Goal: Information Seeking & Learning: Learn about a topic

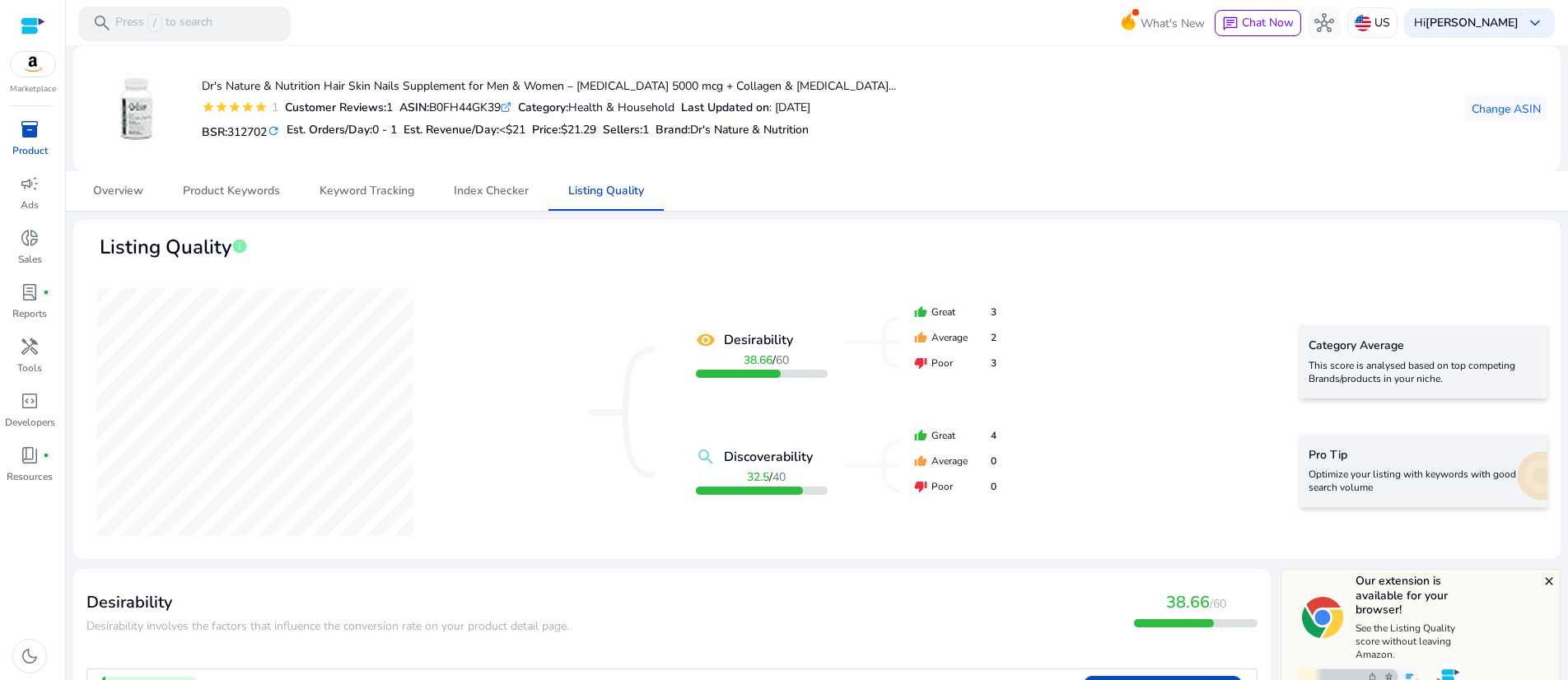
scroll to position [2211, 0]
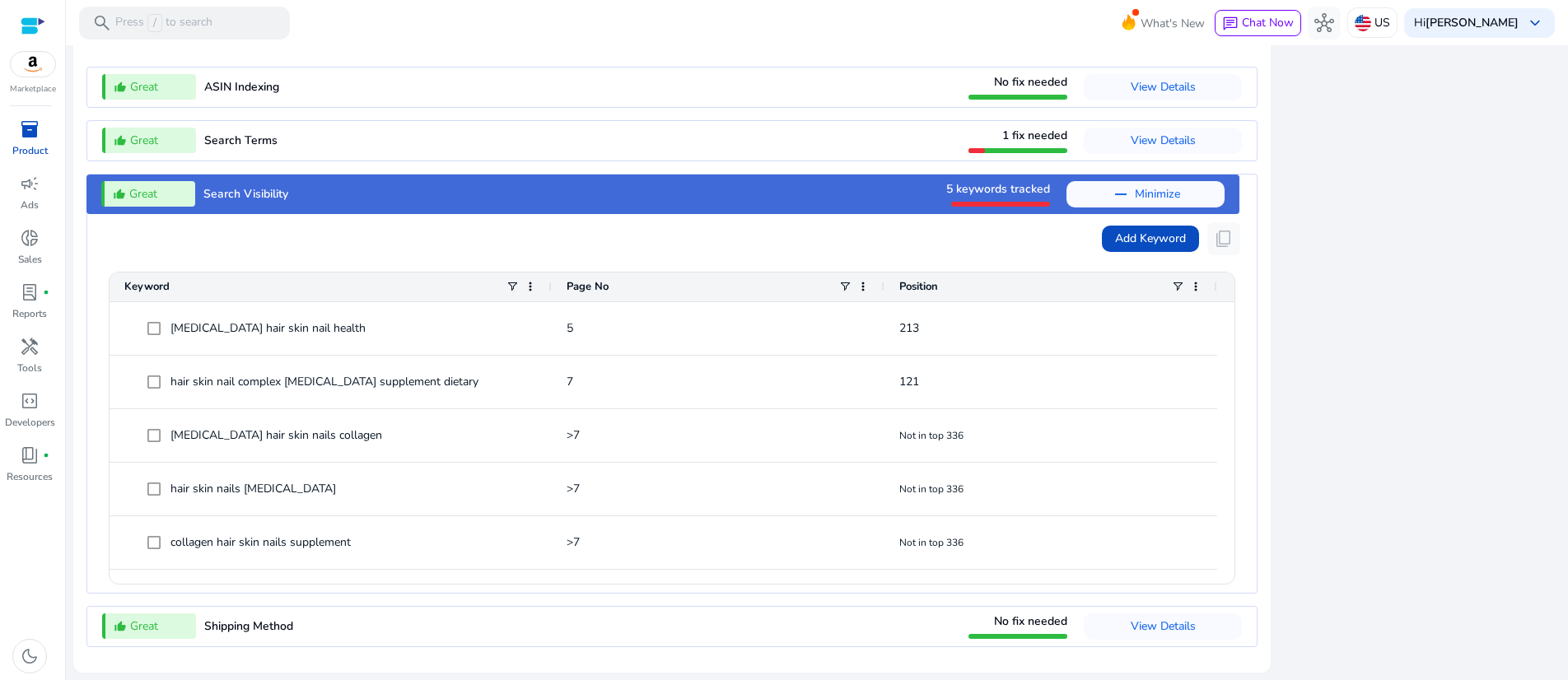
click at [524, 28] on mat-toolbar "search Press / to search What's New chat Chat Now hub US Hi Biswajit Mukherjee …" at bounding box center [817, 23] width 1502 height 45
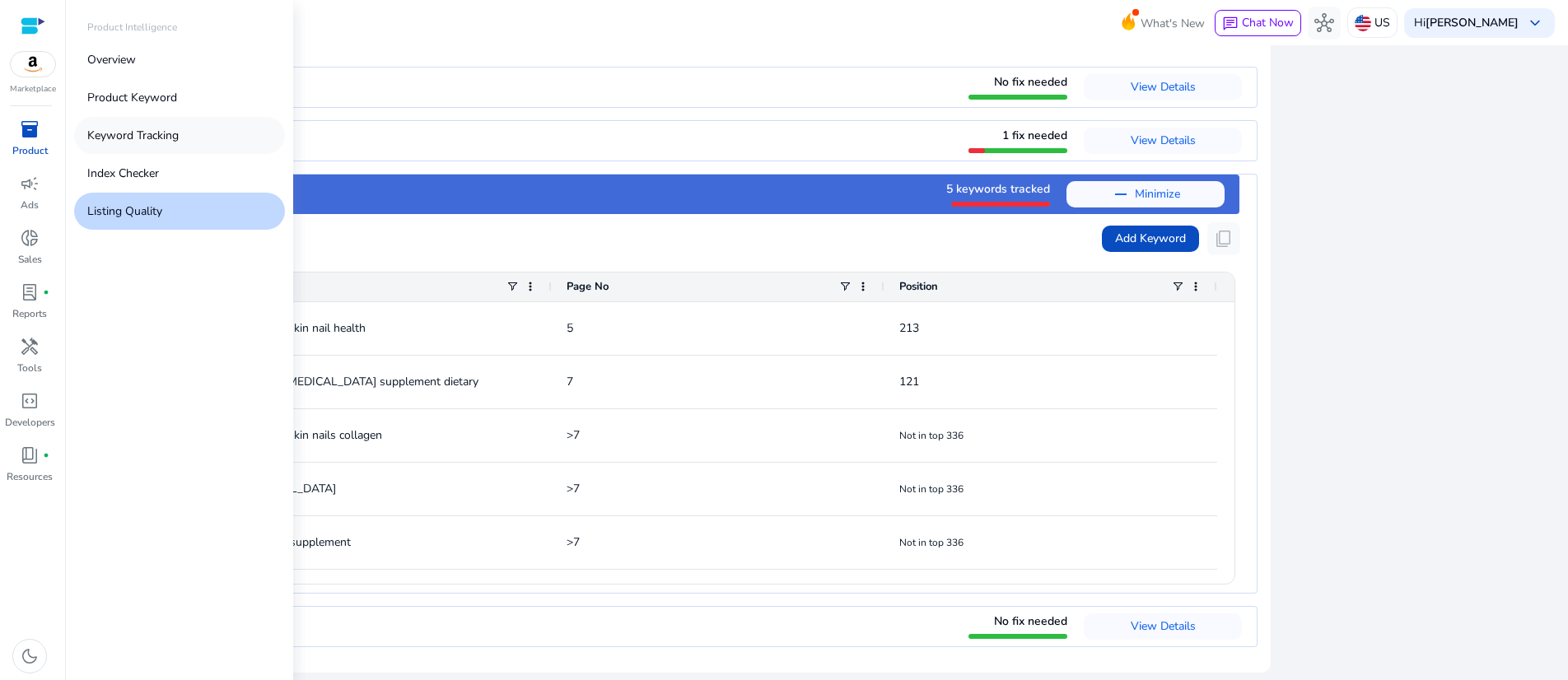
click at [178, 144] on p "Keyword Tracking" at bounding box center [133, 136] width 92 height 18
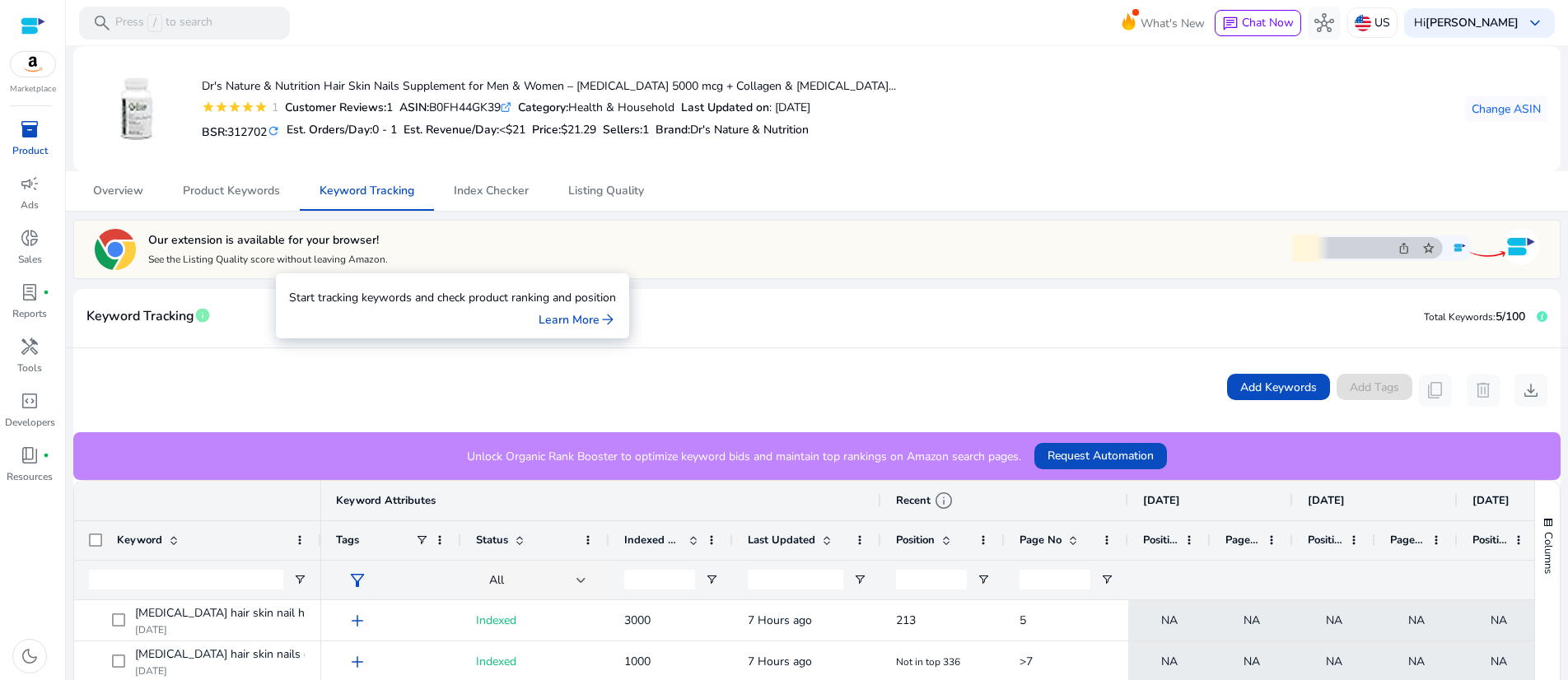
click at [211, 323] on span "info" at bounding box center [202, 315] width 17 height 17
click at [616, 311] on link "Learn More arrow_forward" at bounding box center [577, 320] width 78 height 18
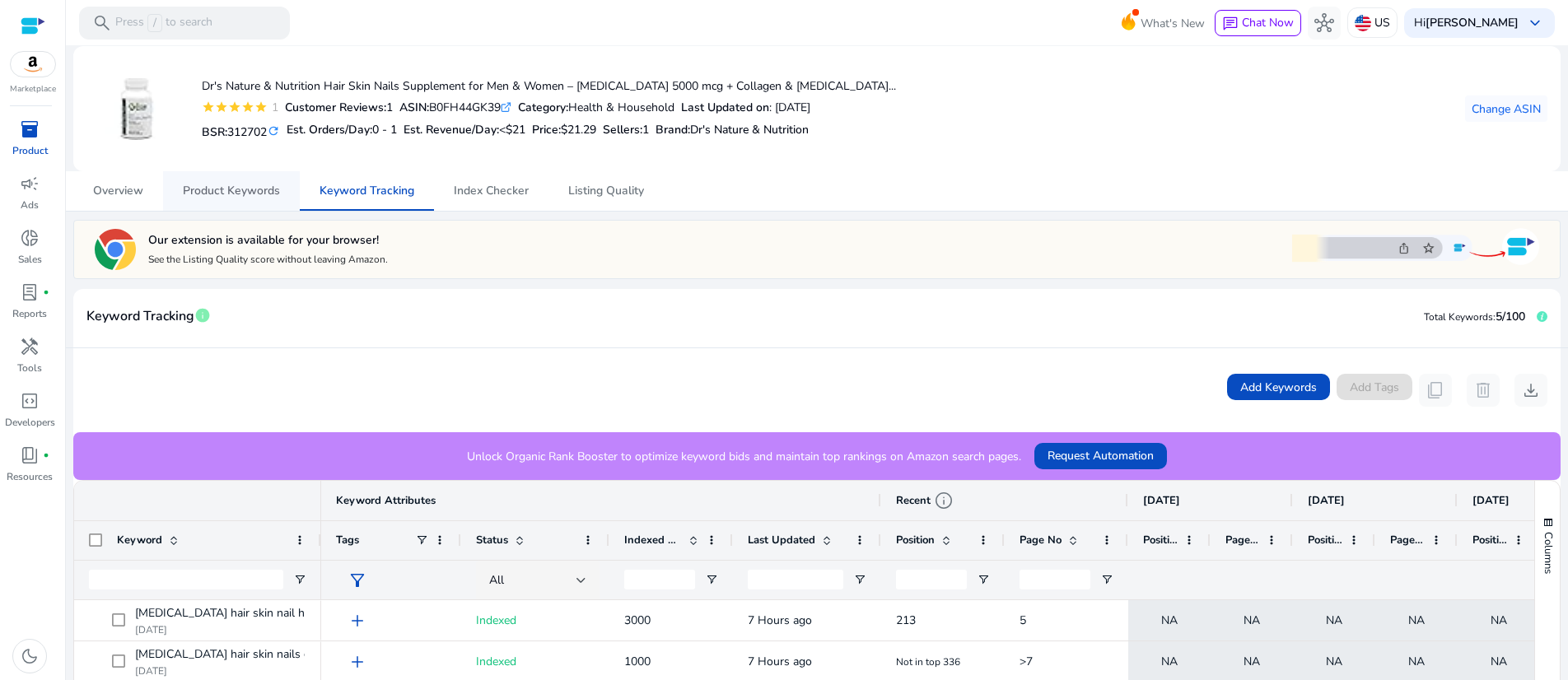
click at [261, 197] on span "Product Keywords" at bounding box center [232, 191] width 98 height 12
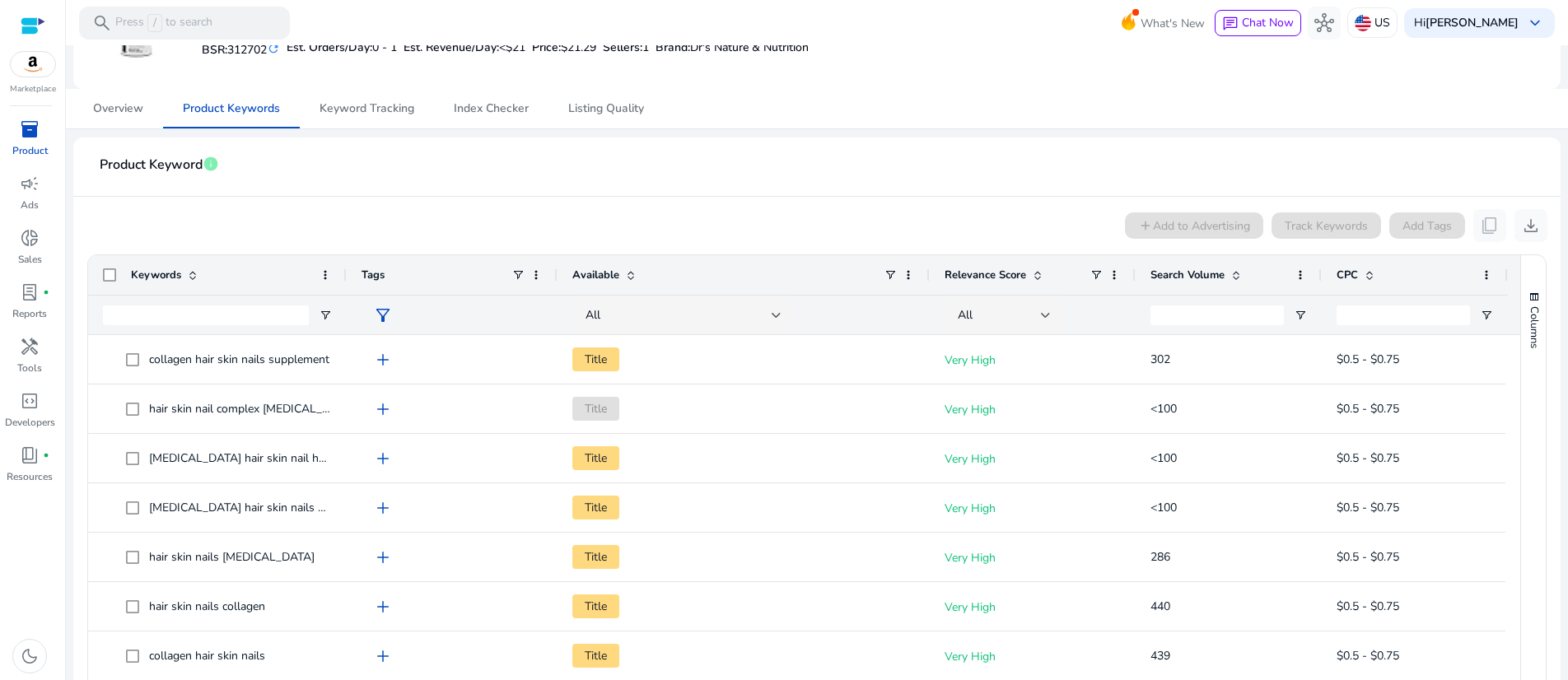
scroll to position [42, 0]
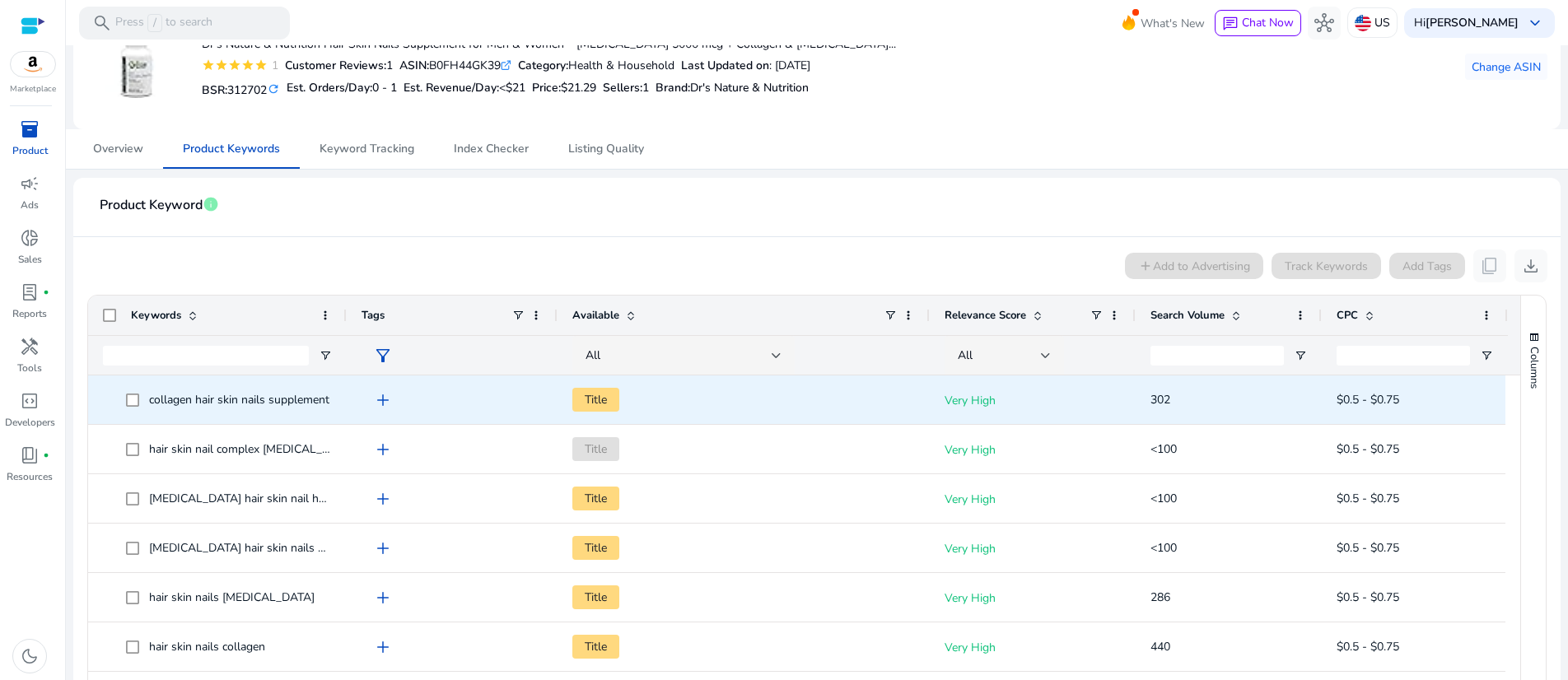
click at [393, 410] on span "add" at bounding box center [383, 400] width 20 height 20
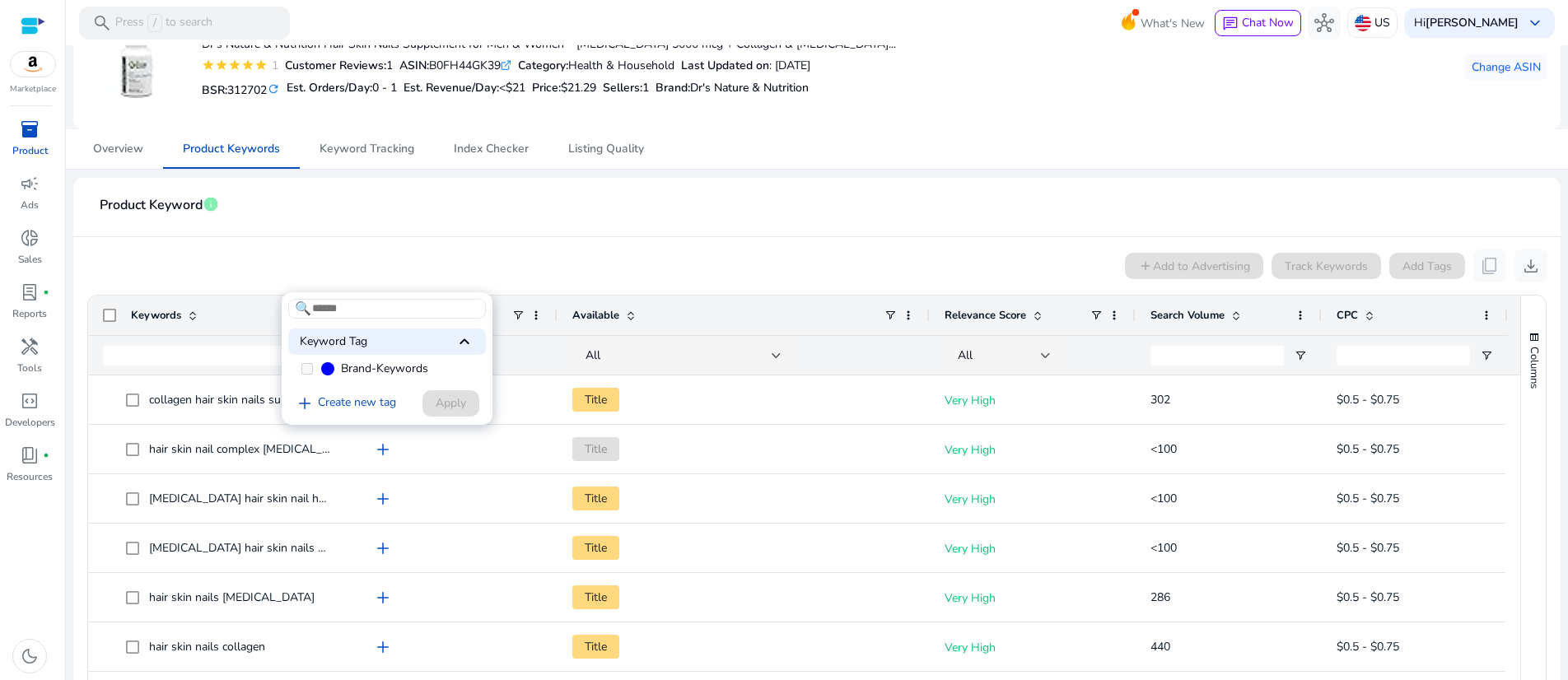
click at [634, 301] on div at bounding box center [784, 340] width 1568 height 680
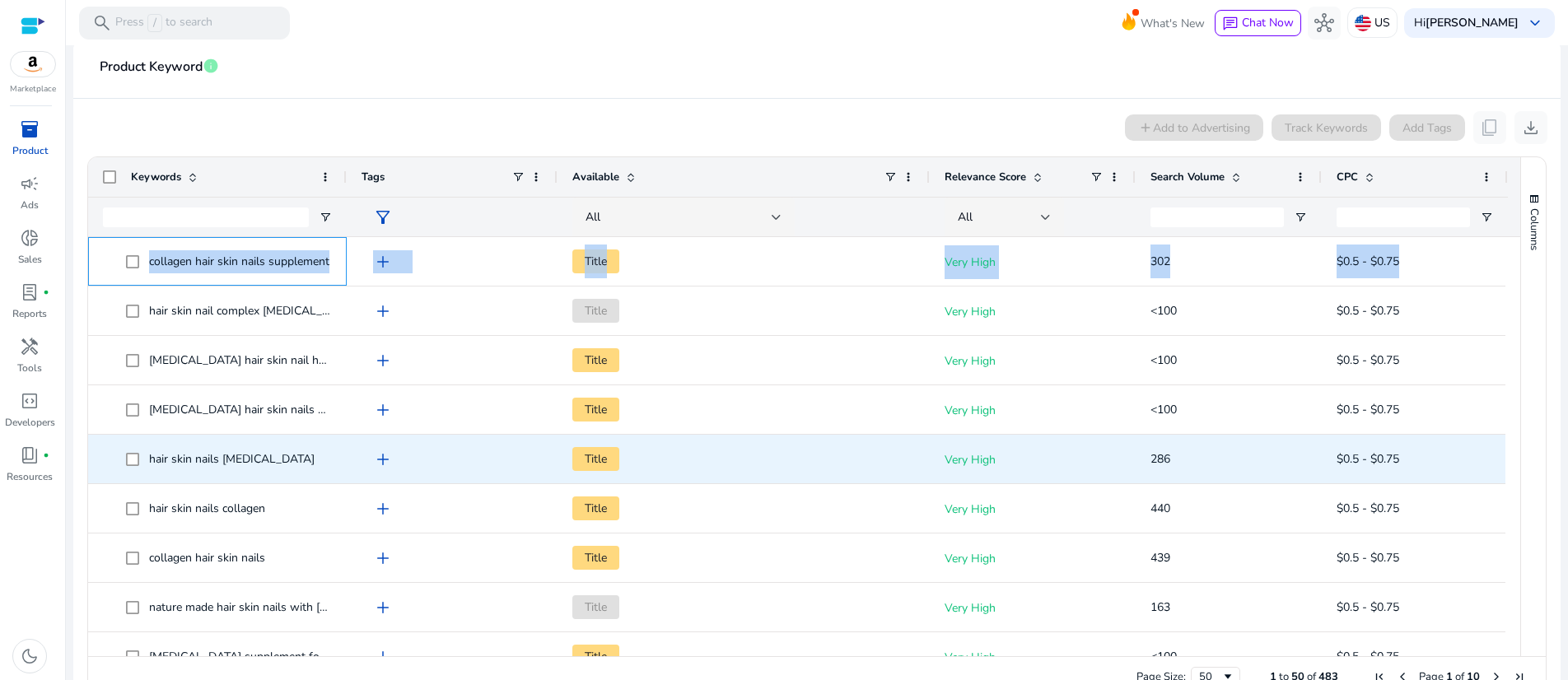
scroll to position [0, 0]
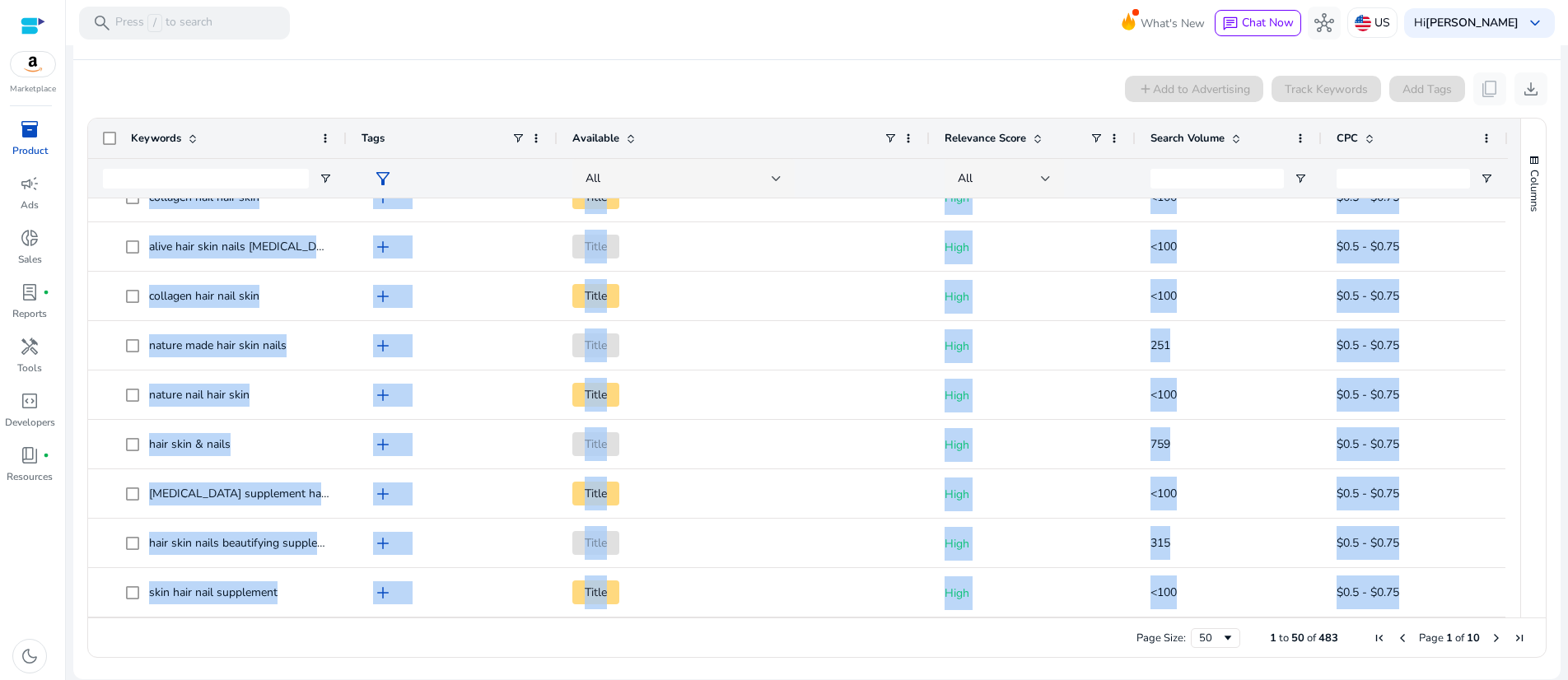
drag, startPoint x: 105, startPoint y: 420, endPoint x: 1259, endPoint y: 718, distance: 1191.9
click at [1259, 679] on html "We recommend switching to desktop view for the best experience. Marketplace inv…" at bounding box center [784, 340] width 1568 height 680
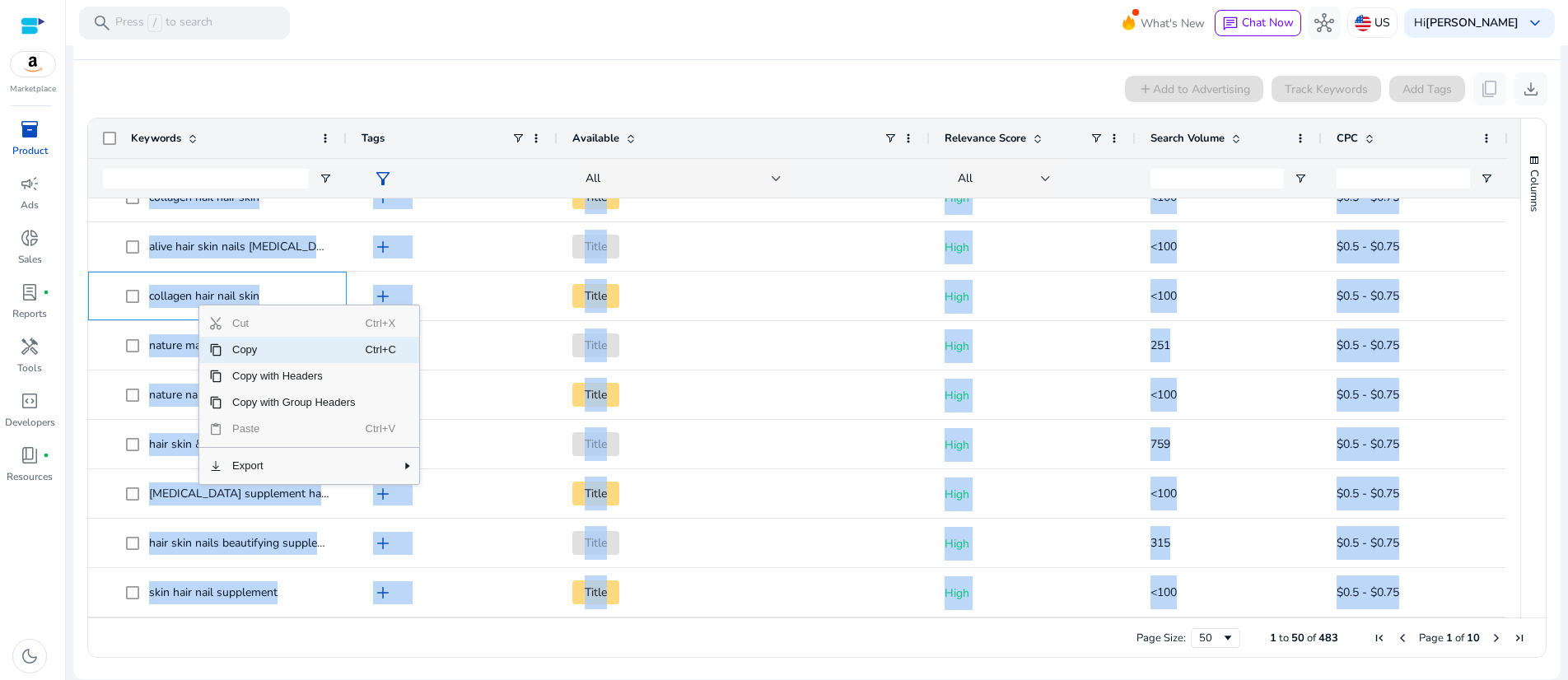
click at [243, 350] on span "Copy" at bounding box center [294, 350] width 143 height 27
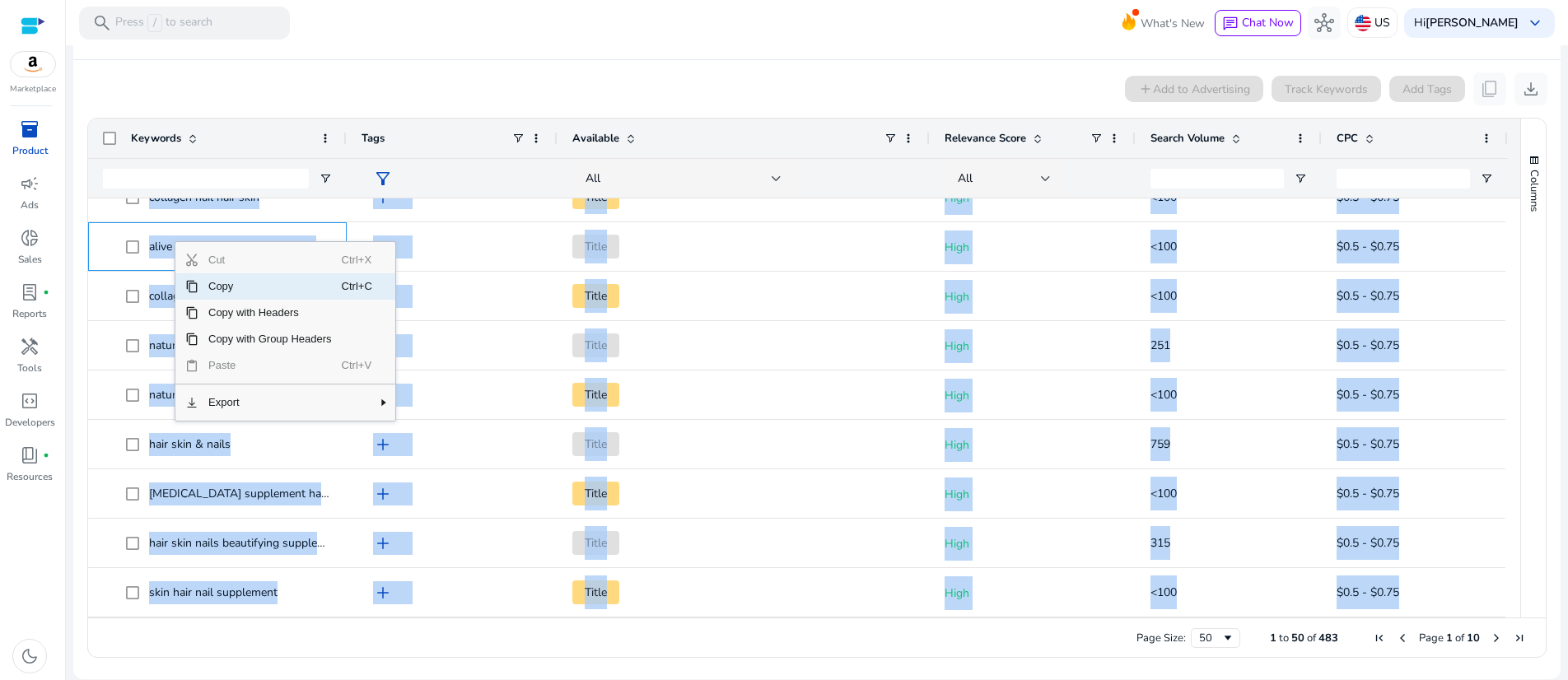
click at [227, 287] on span "Copy" at bounding box center [269, 286] width 143 height 27
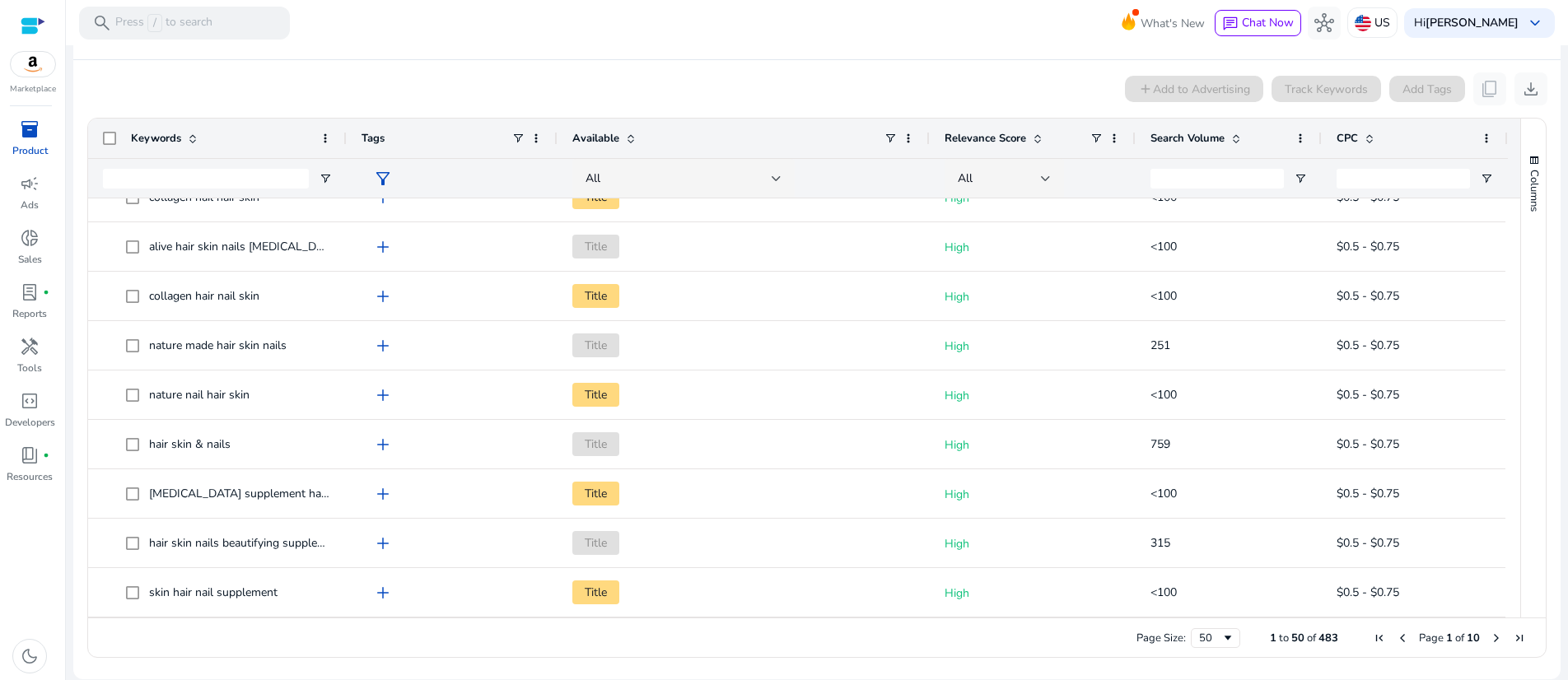
click at [741, 83] on div "add Add to Advertising Track Keywords Add Tags content_copy download" at bounding box center [817, 89] width 1461 height 33
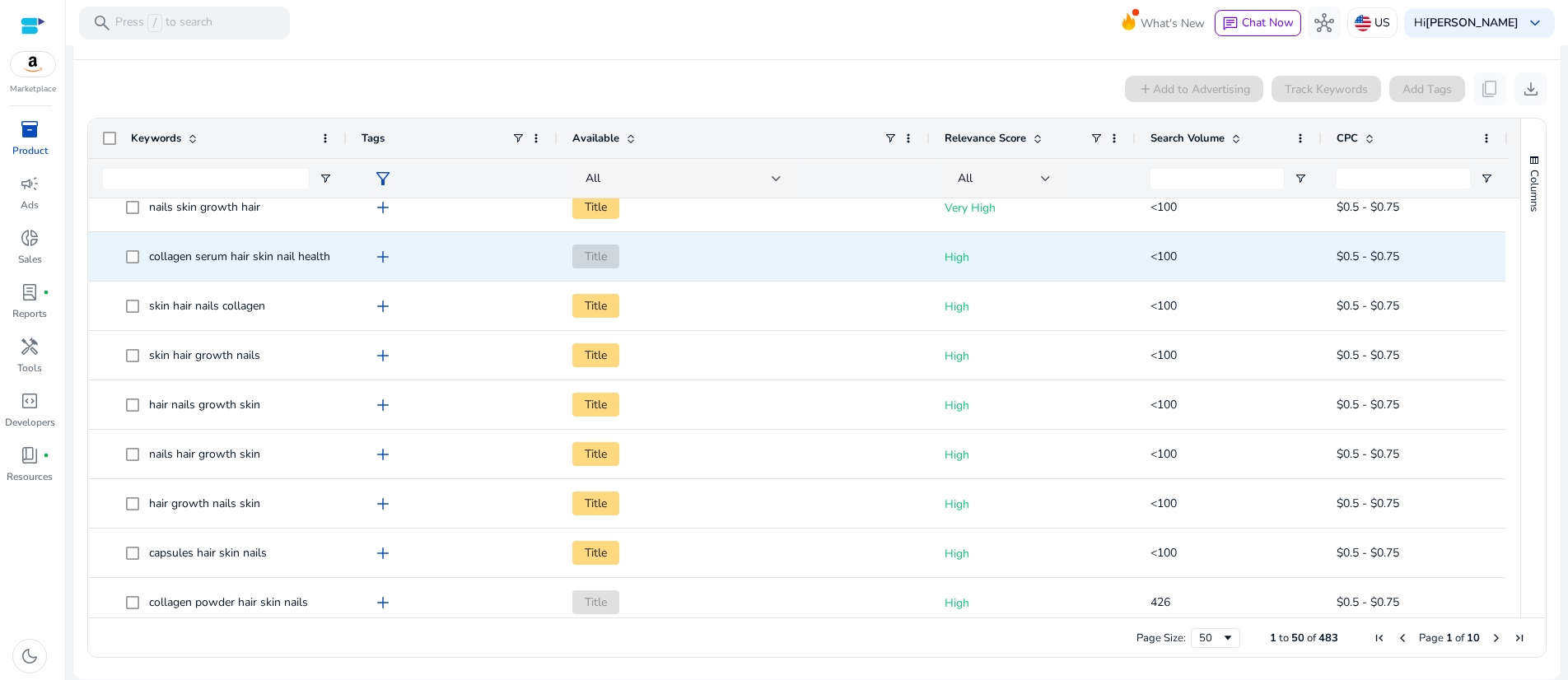
scroll to position [914, 0]
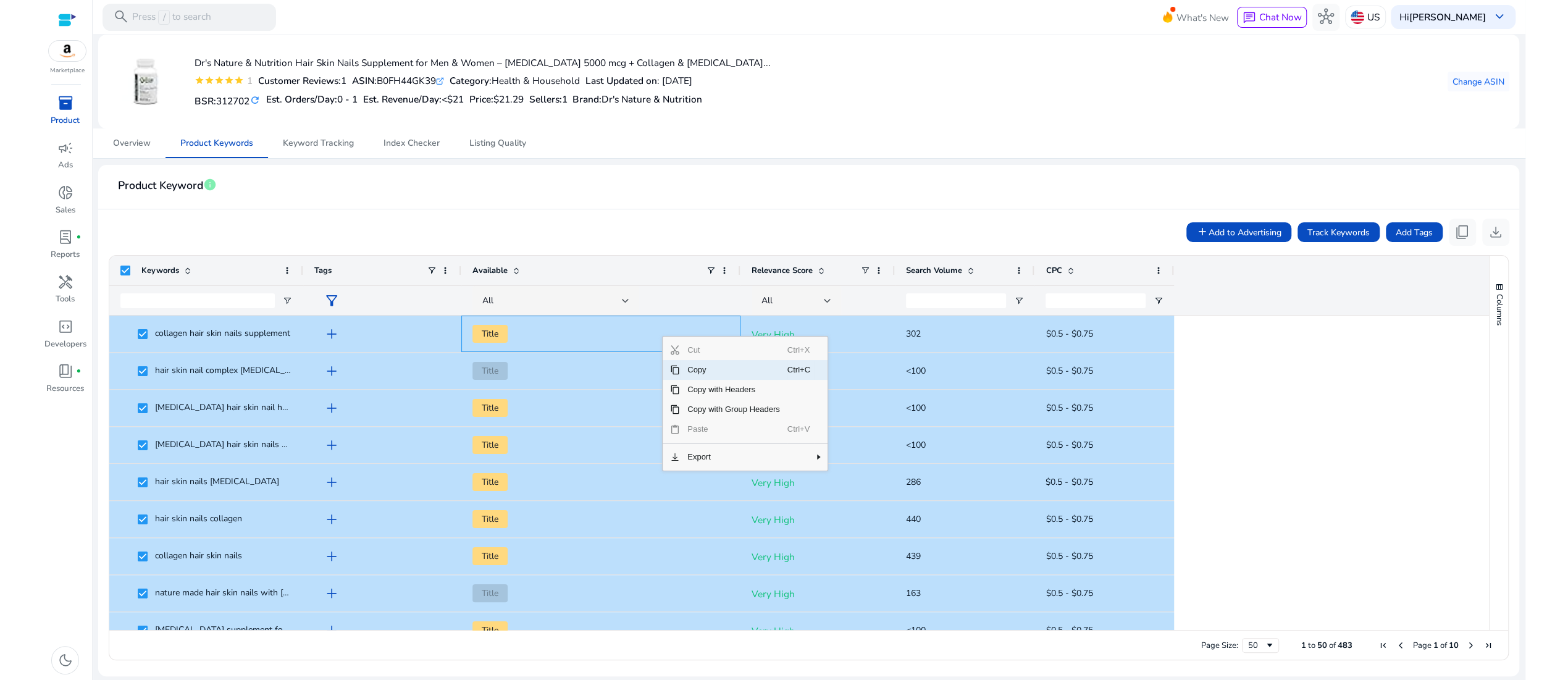
click at [709, 370] on span "Copy" at bounding box center [733, 370] width 107 height 20
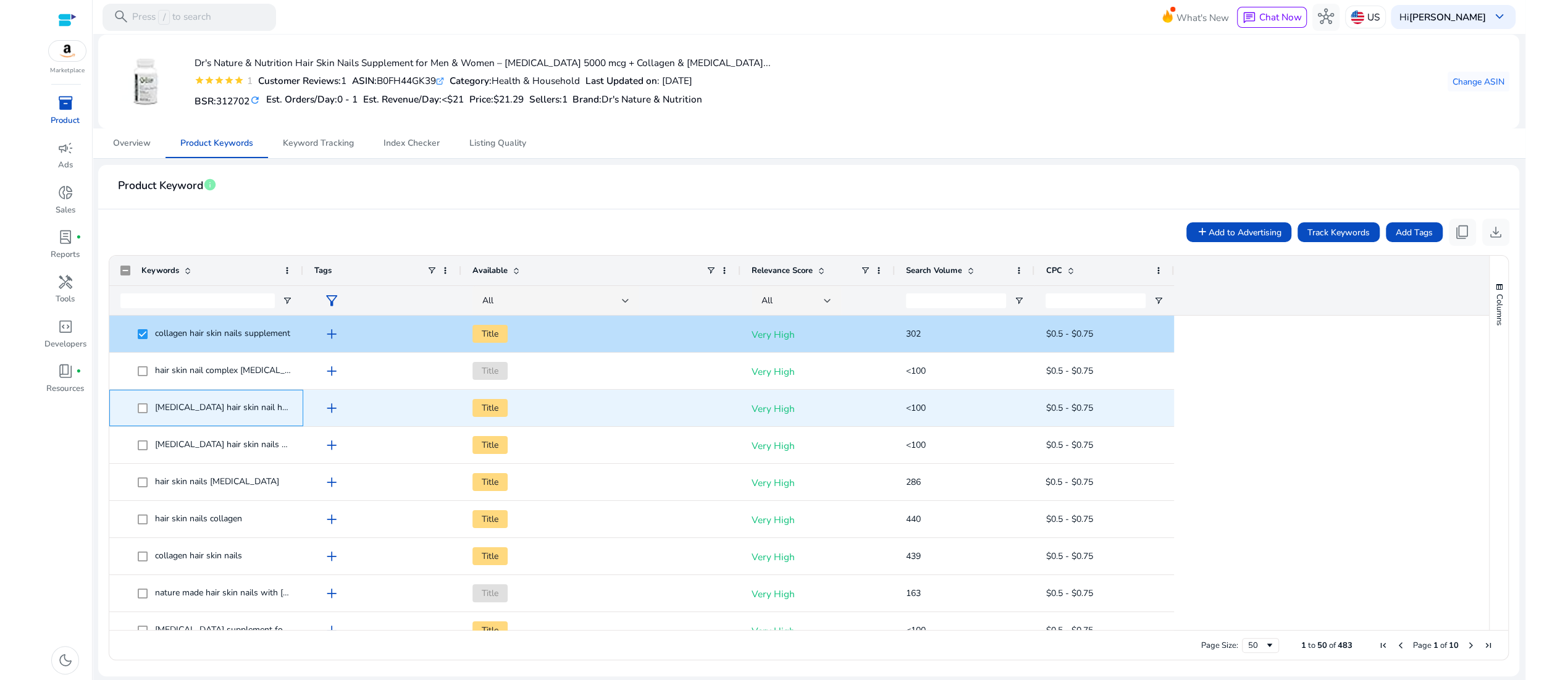
click at [137, 405] on span "[MEDICAL_DATA] hair skin nail health" at bounding box center [206, 408] width 171 height 25
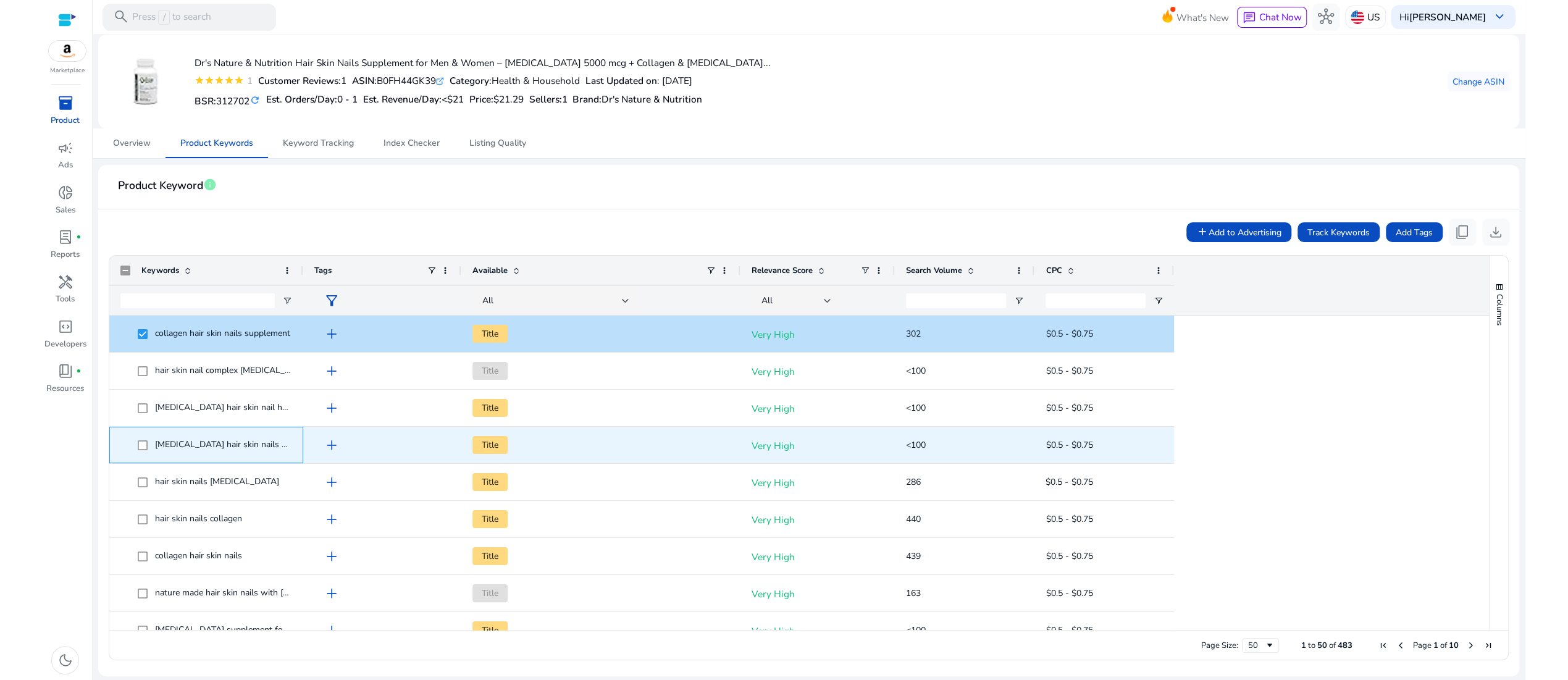
click at [138, 448] on span "[MEDICAL_DATA] hair skin nails collagen" at bounding box center [206, 445] width 171 height 25
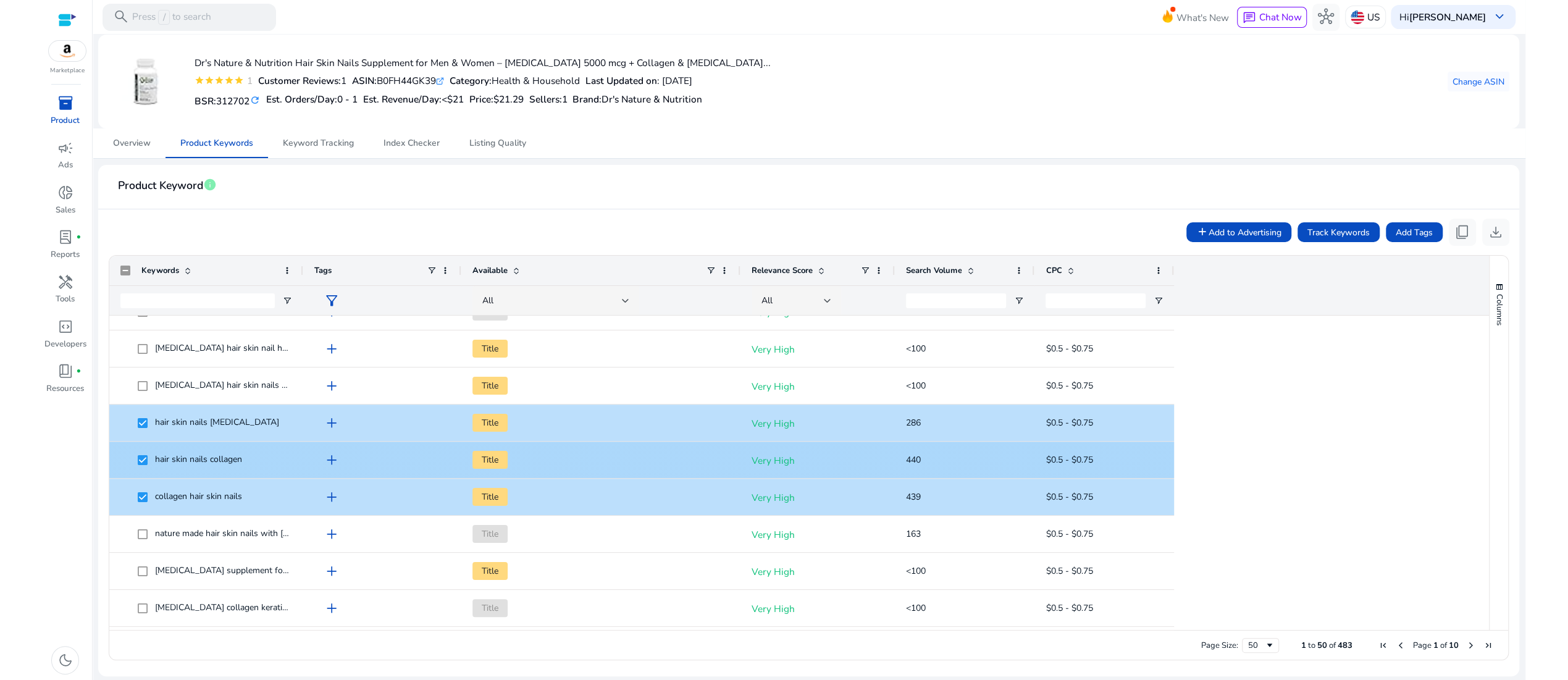
scroll to position [249, 0]
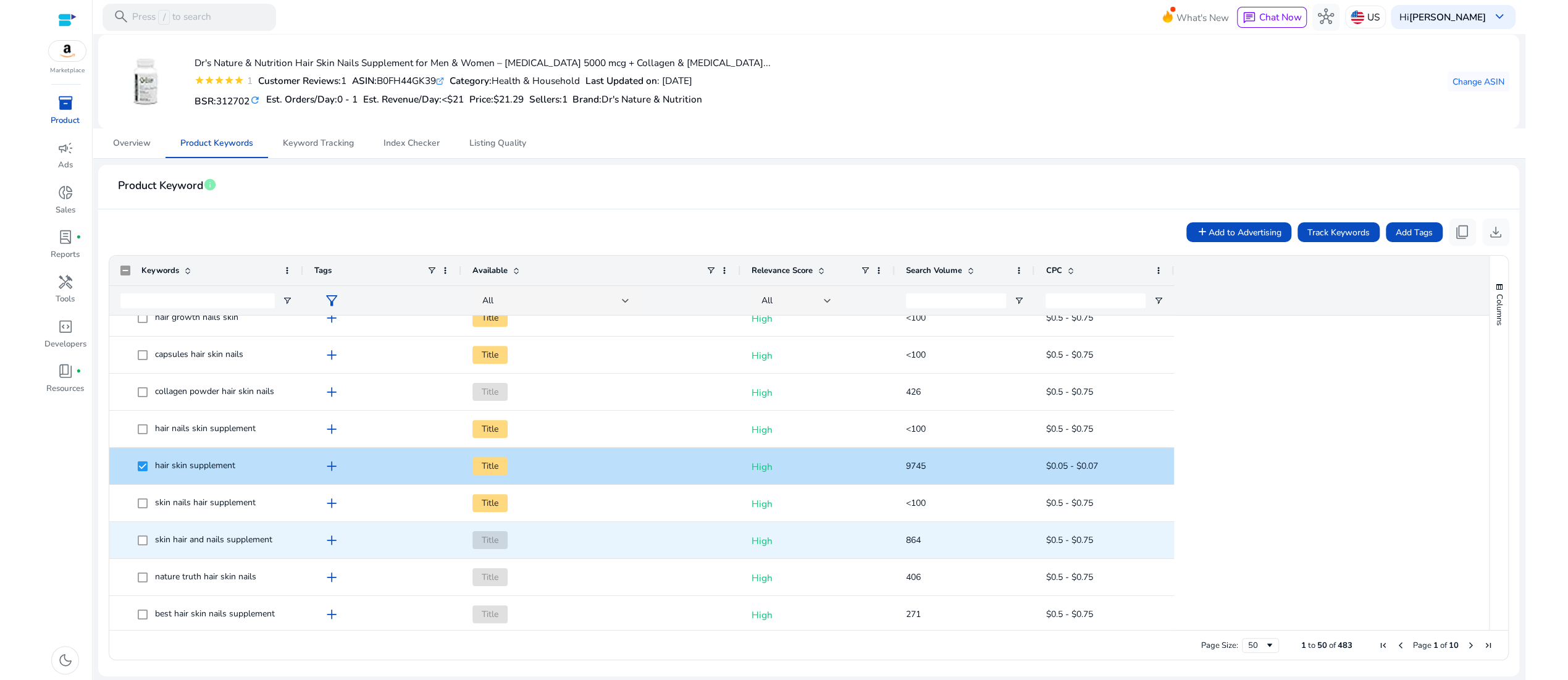
click at [139, 509] on span "skin hair and nails supplement" at bounding box center [206, 540] width 171 height 25
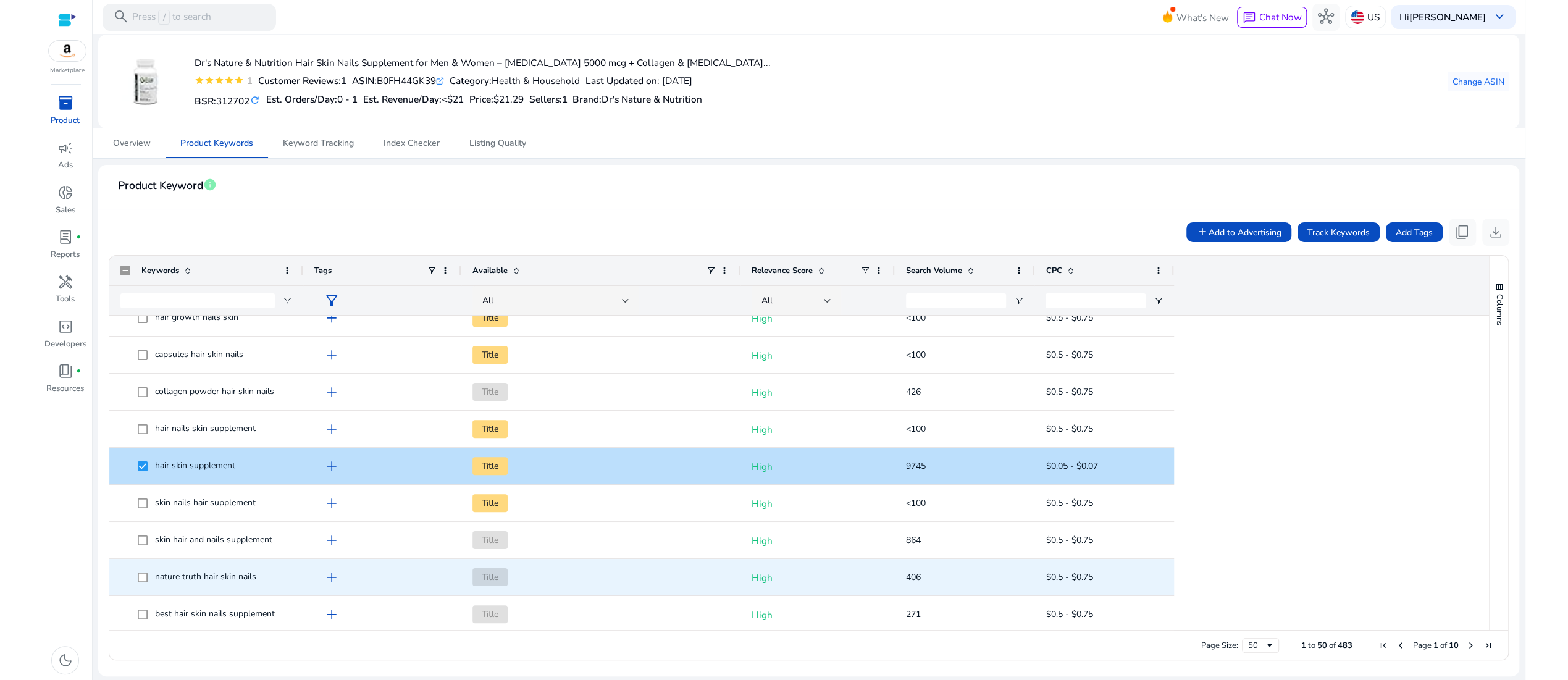
click at [139, 509] on span "nature truth hair skin nails" at bounding box center [206, 577] width 171 height 25
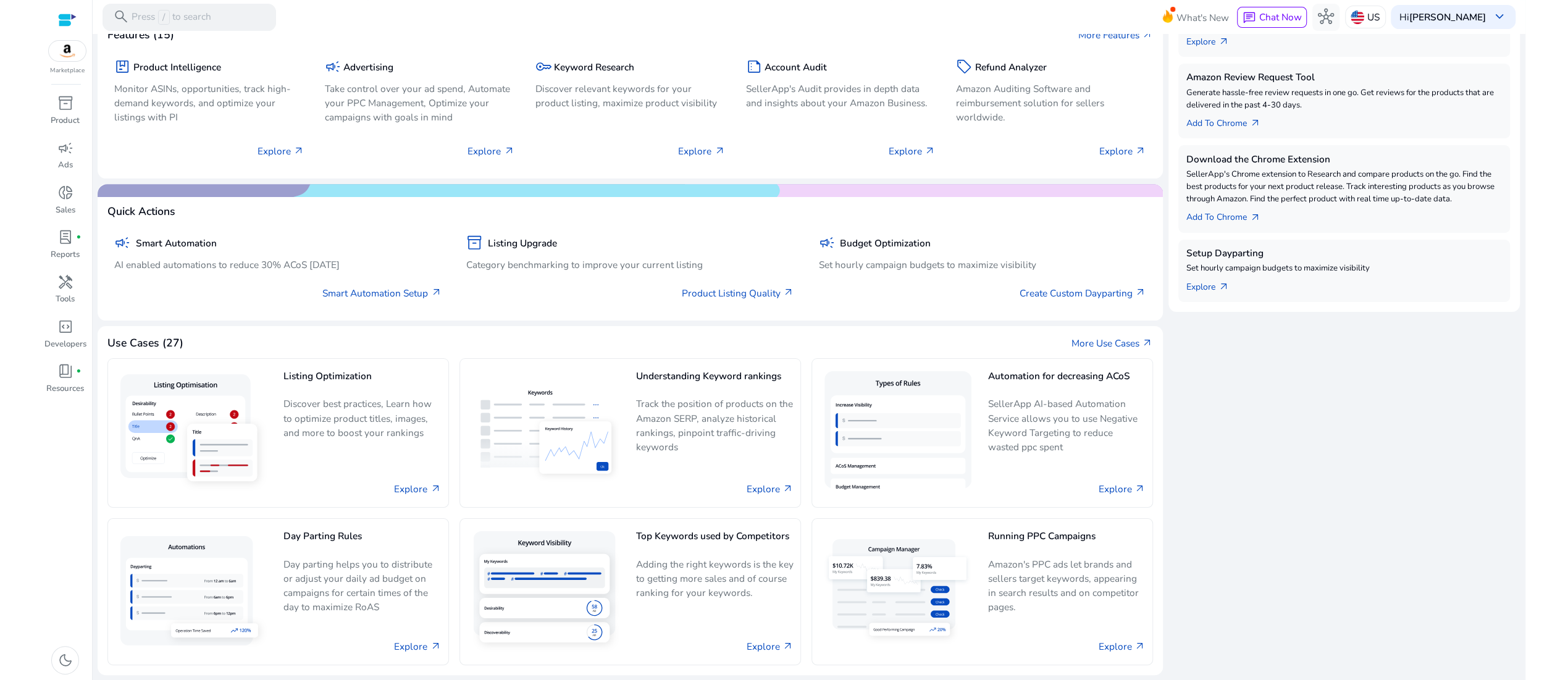
scroll to position [594, 0]
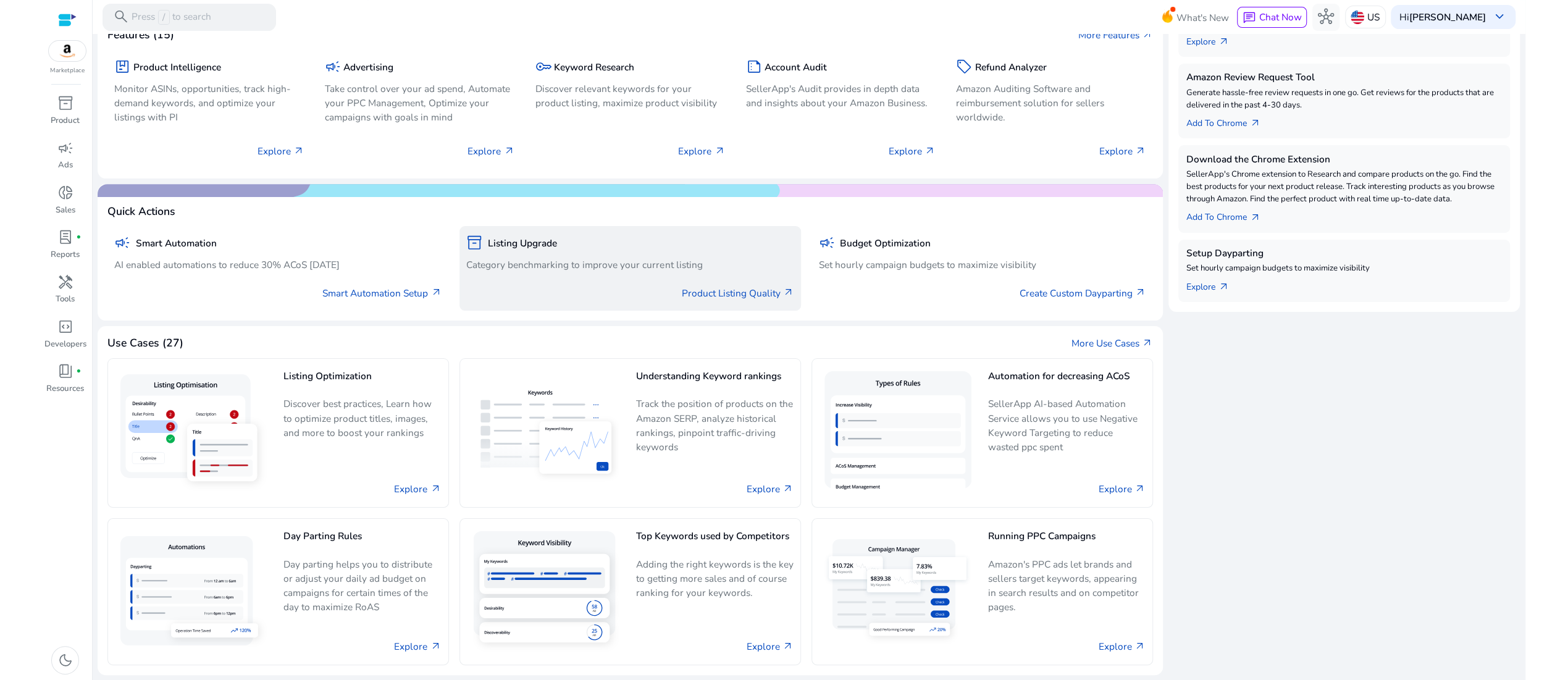
click at [545, 272] on p "Category benchmarking to improve your current listing" at bounding box center [630, 264] width 327 height 14
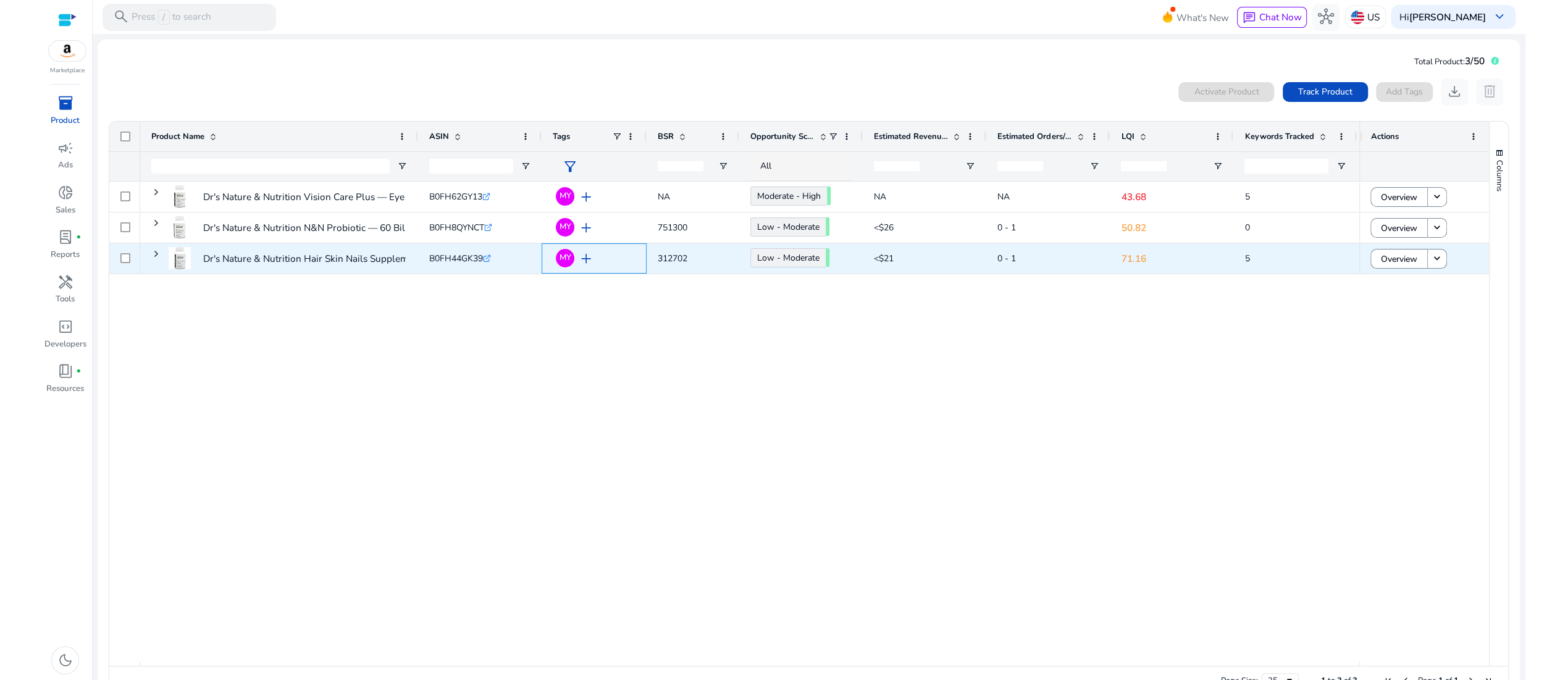
click at [589, 267] on span "add" at bounding box center [586, 259] width 16 height 16
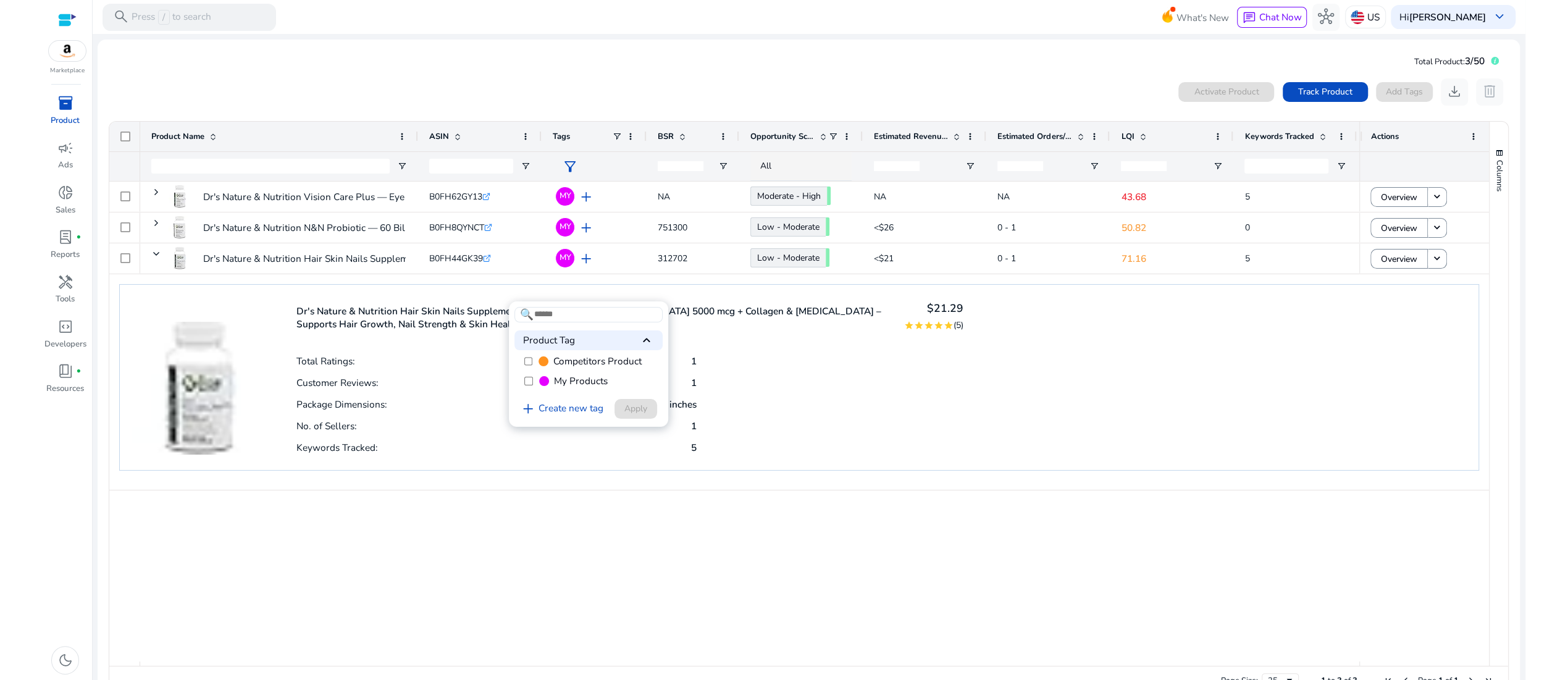
click at [502, 630] on div at bounding box center [784, 340] width 1568 height 680
click at [502, 630] on div "Dr's Nature & Nutrition Vision Care Plus — Eye Support Supplement... B0FH62GY13…" at bounding box center [749, 421] width 1218 height 480
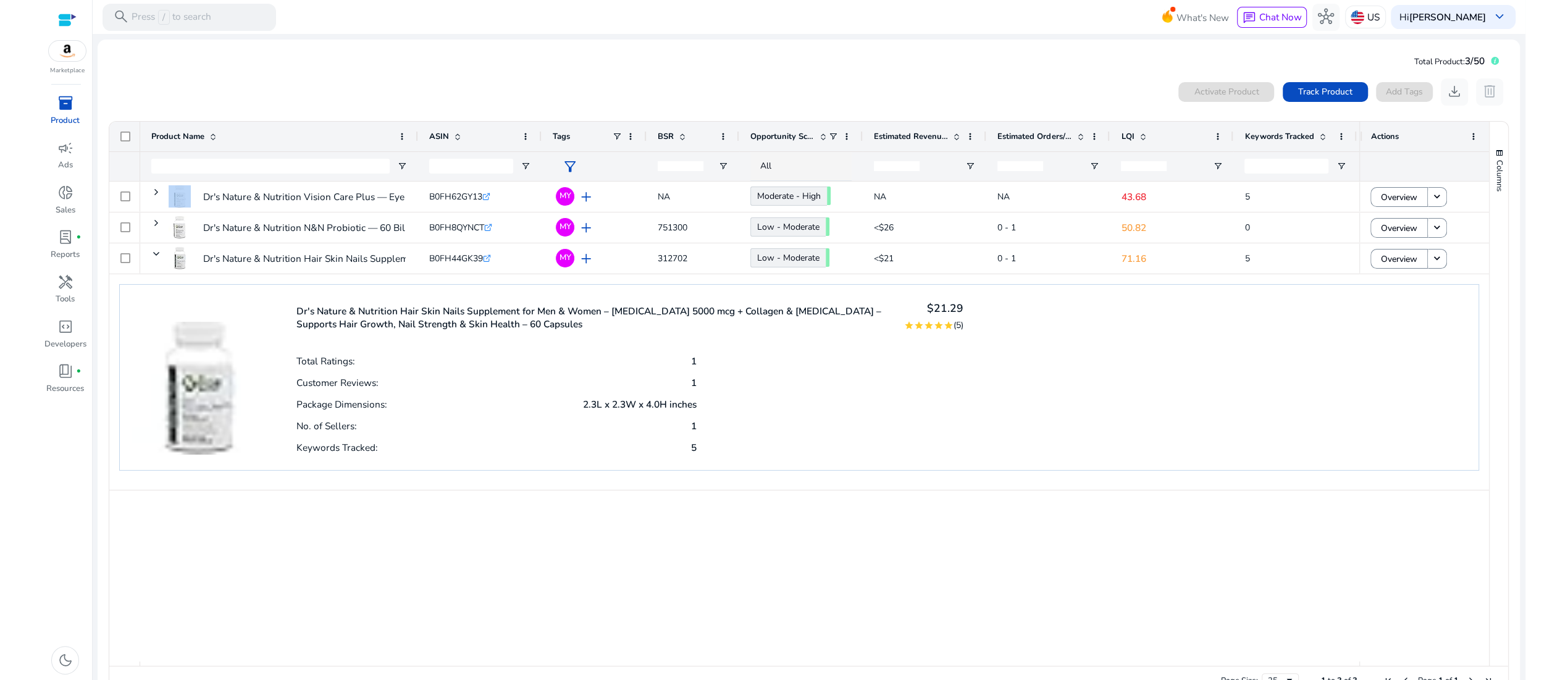
click at [502, 630] on div "Dr's Nature & Nutrition Vision Care Plus — Eye Support Supplement... B0FH62GY13…" at bounding box center [749, 421] width 1218 height 480
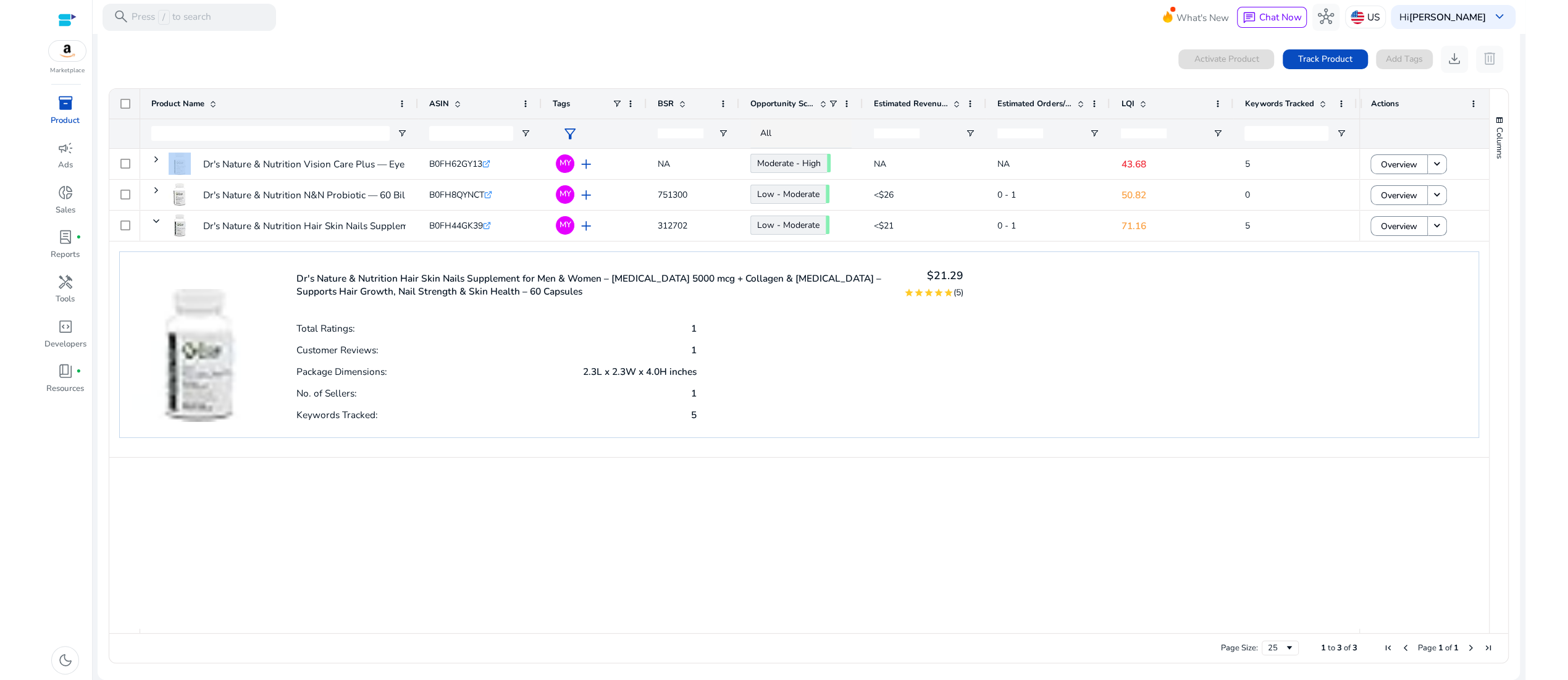
scroll to position [62, 0]
click at [691, 400] on p "1" at bounding box center [694, 393] width 6 height 13
click at [671, 378] on p "2.3L x 2.3W x 4.0H inches" at bounding box center [640, 372] width 114 height 13
click at [664, 378] on p "2.3L x 2.3W x 4.0H inches" at bounding box center [640, 372] width 114 height 13
click at [187, 367] on img at bounding box center [199, 344] width 133 height 158
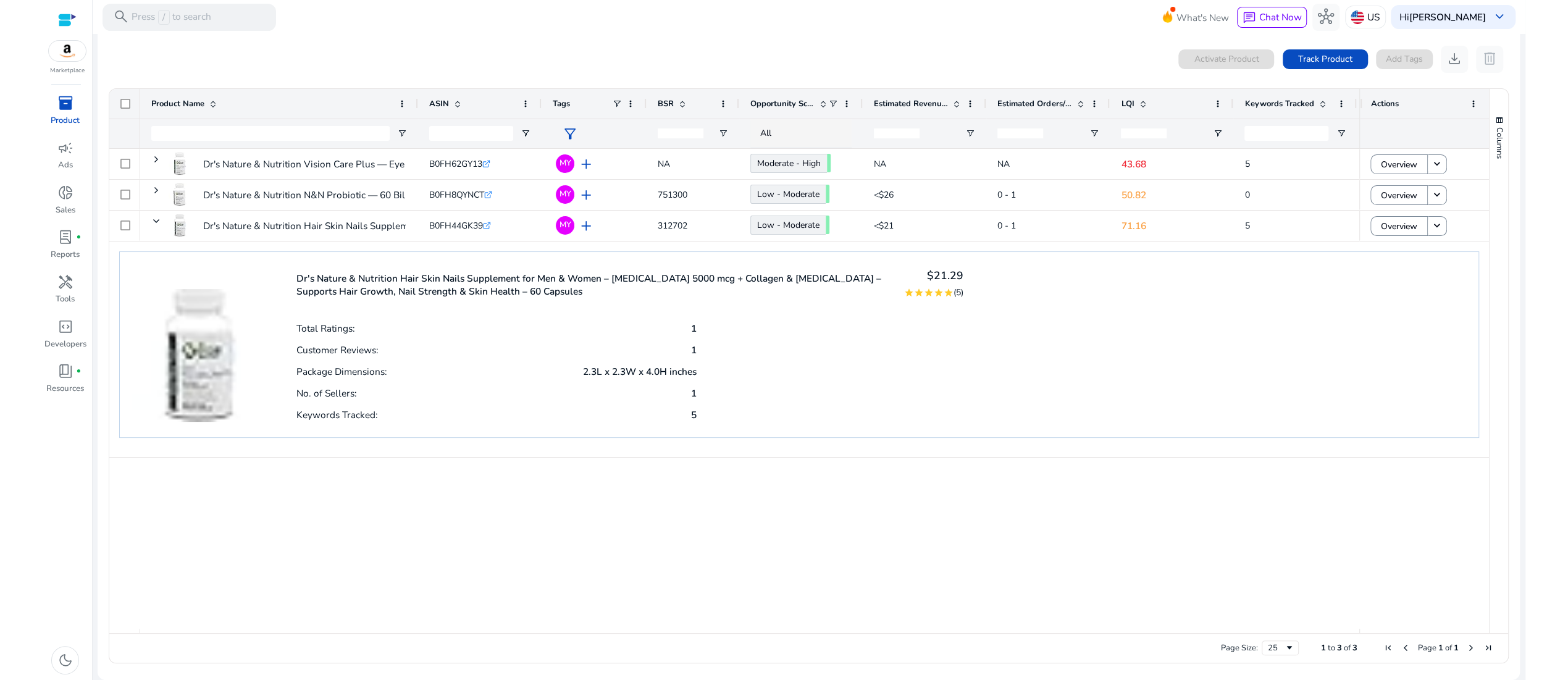
click at [246, 533] on div "Dr's Nature & Nutrition Vision Care Plus — Eye Support Supplement... B0FH62GY13…" at bounding box center [749, 388] width 1218 height 480
click at [1395, 246] on span "Index Checker" at bounding box center [1388, 249] width 61 height 13
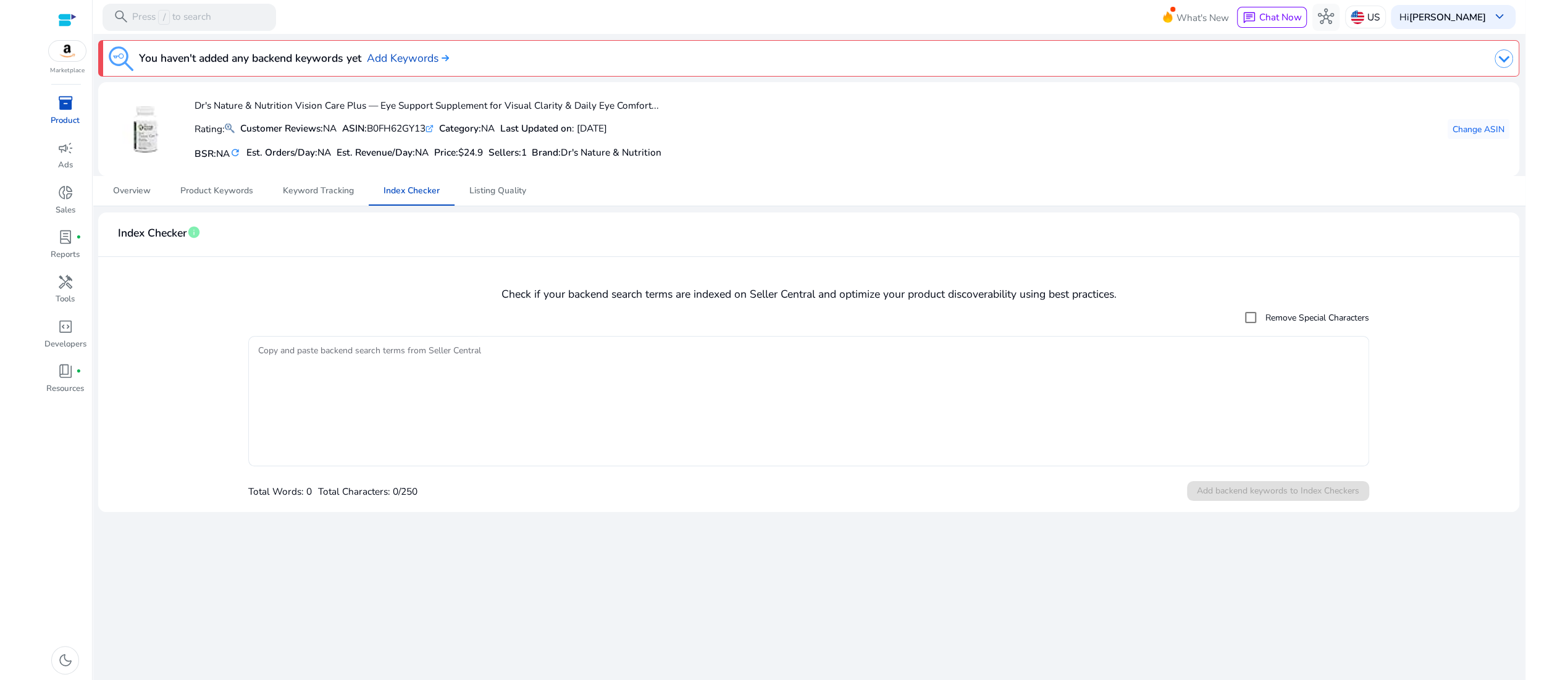
click at [526, 301] on h4 "Check if your backend search terms are indexed on Seller Central and optimize y…" at bounding box center [808, 294] width 1400 height 13
click at [517, 195] on span "Listing Quality" at bounding box center [497, 191] width 57 height 9
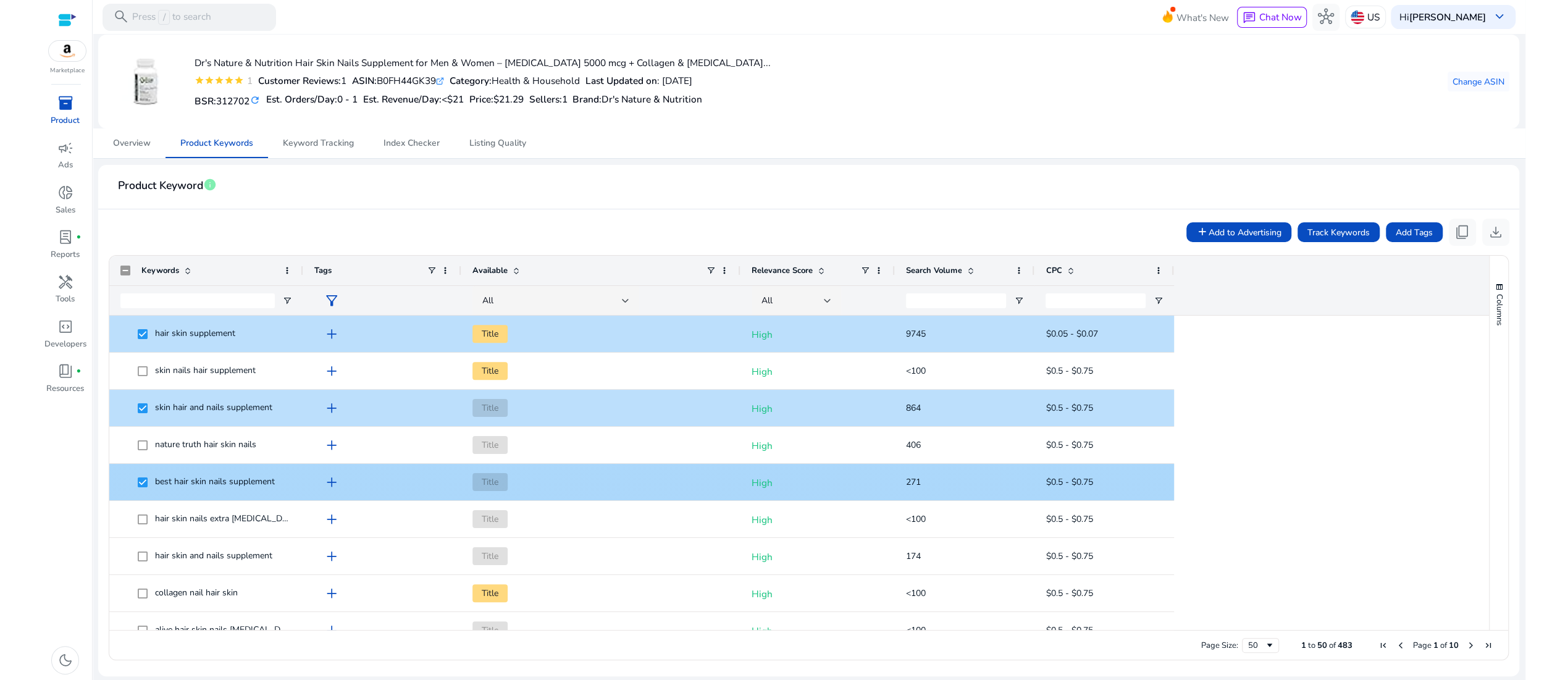
scroll to position [1265, 0]
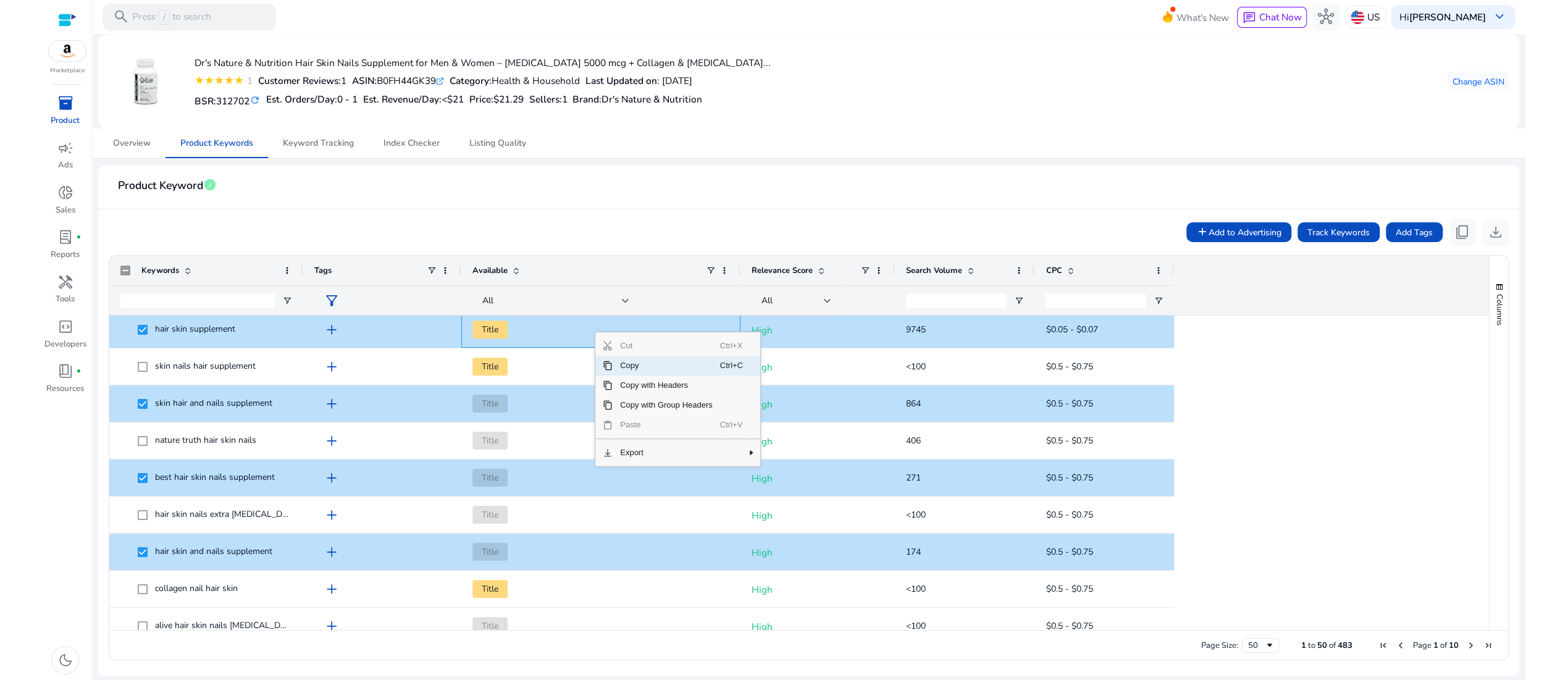
click at [624, 375] on span "Copy" at bounding box center [666, 365] width 107 height 20
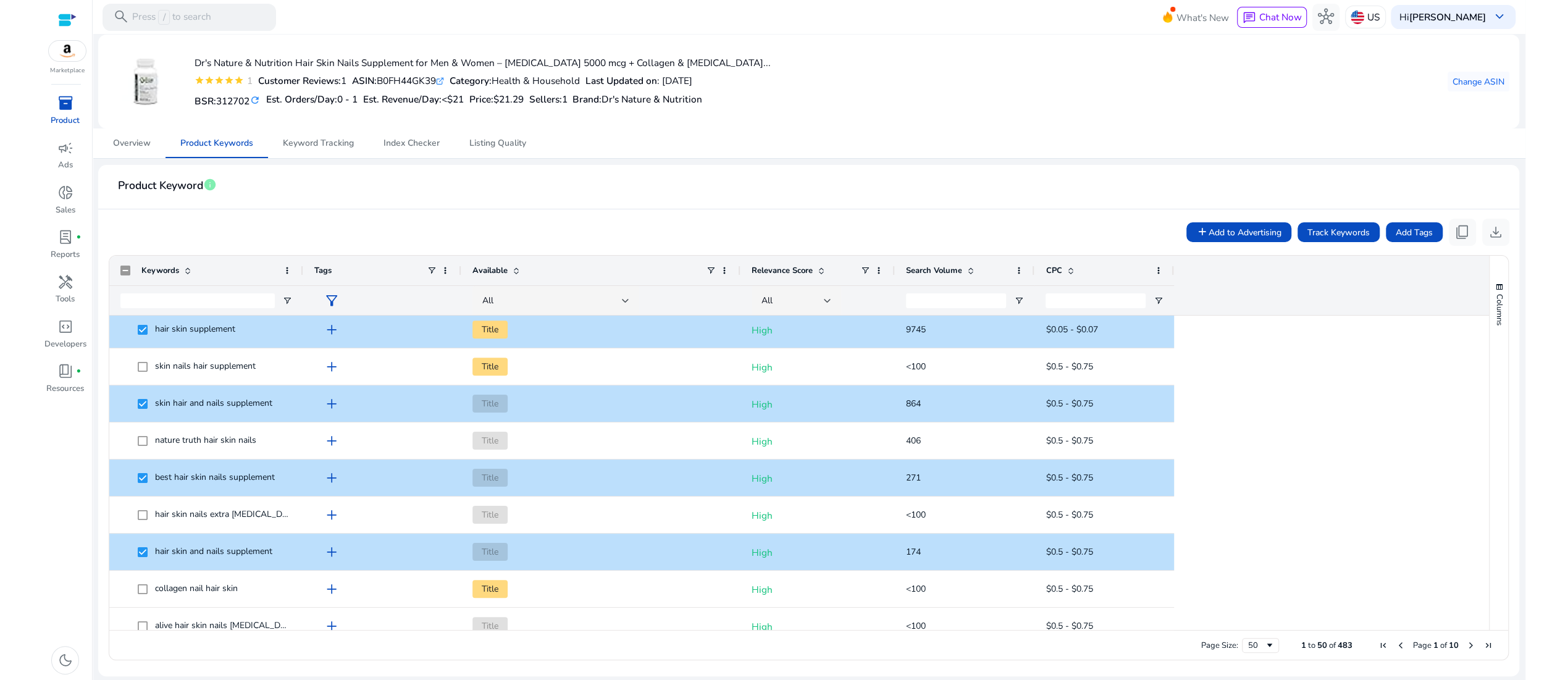
click at [492, 209] on mat-card-header "Product Keyword info" at bounding box center [808, 191] width 1400 height 35
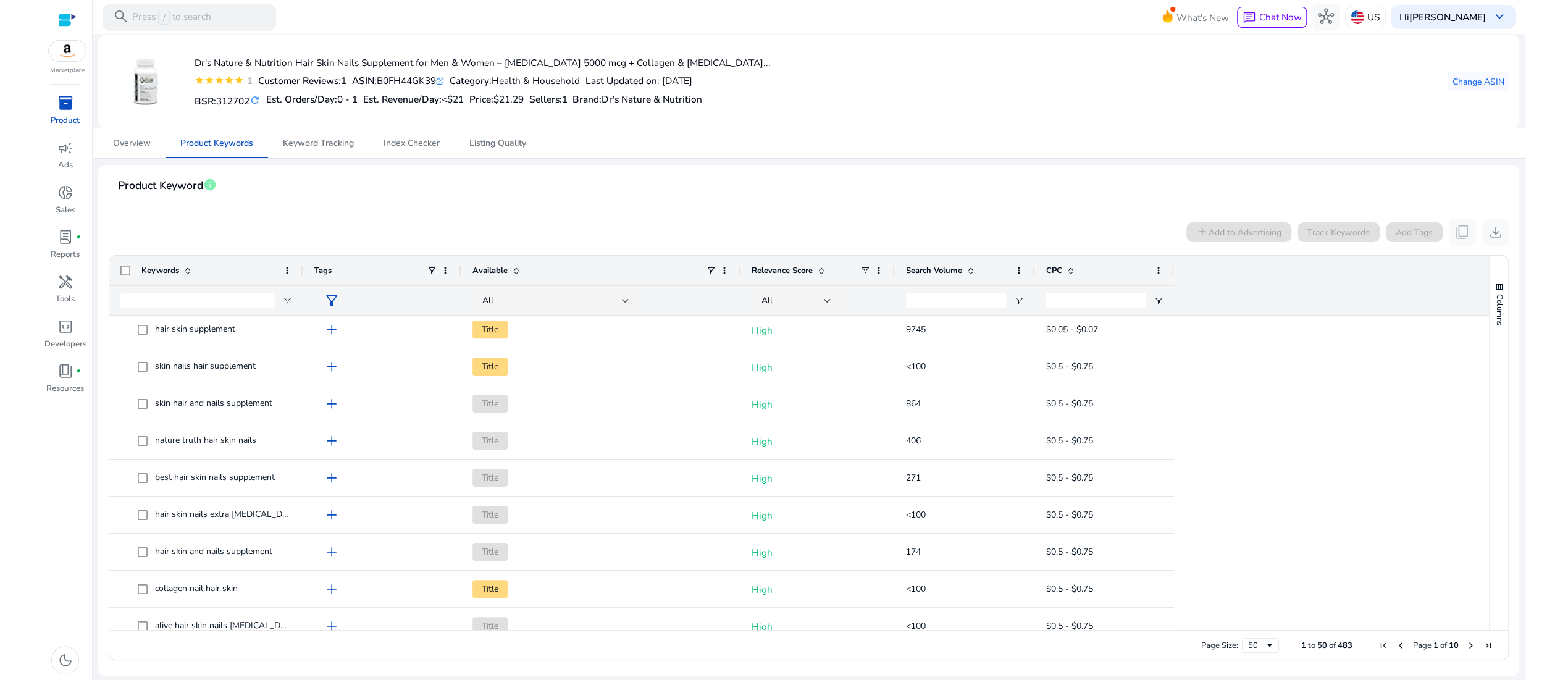
click at [315, 246] on div "add Add to Advertising Track Keywords Add Tags content_copy download" at bounding box center [808, 232] width 1400 height 27
click at [544, 209] on mat-card-header "Product Keyword info" at bounding box center [808, 191] width 1400 height 35
click at [327, 148] on span "Keyword Tracking" at bounding box center [318, 143] width 71 height 9
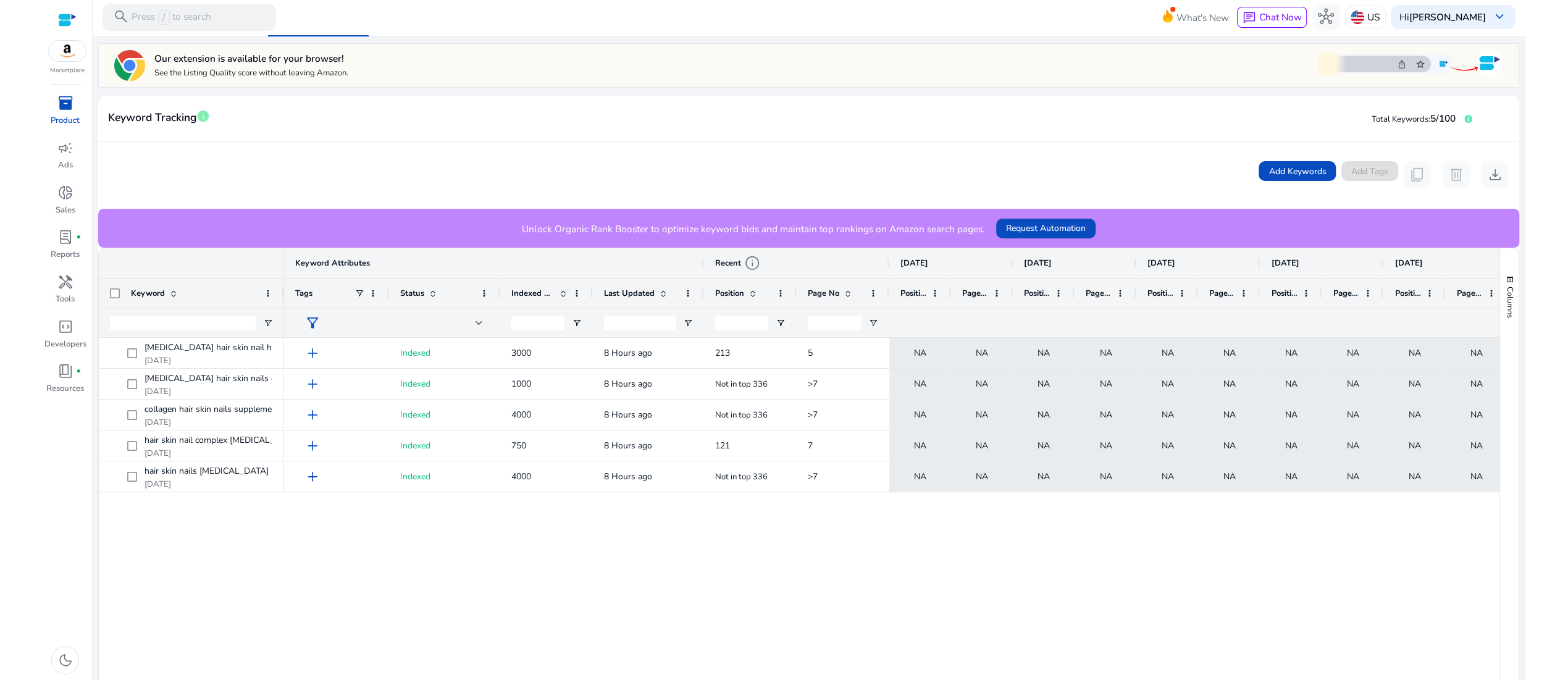
scroll to position [126, 0]
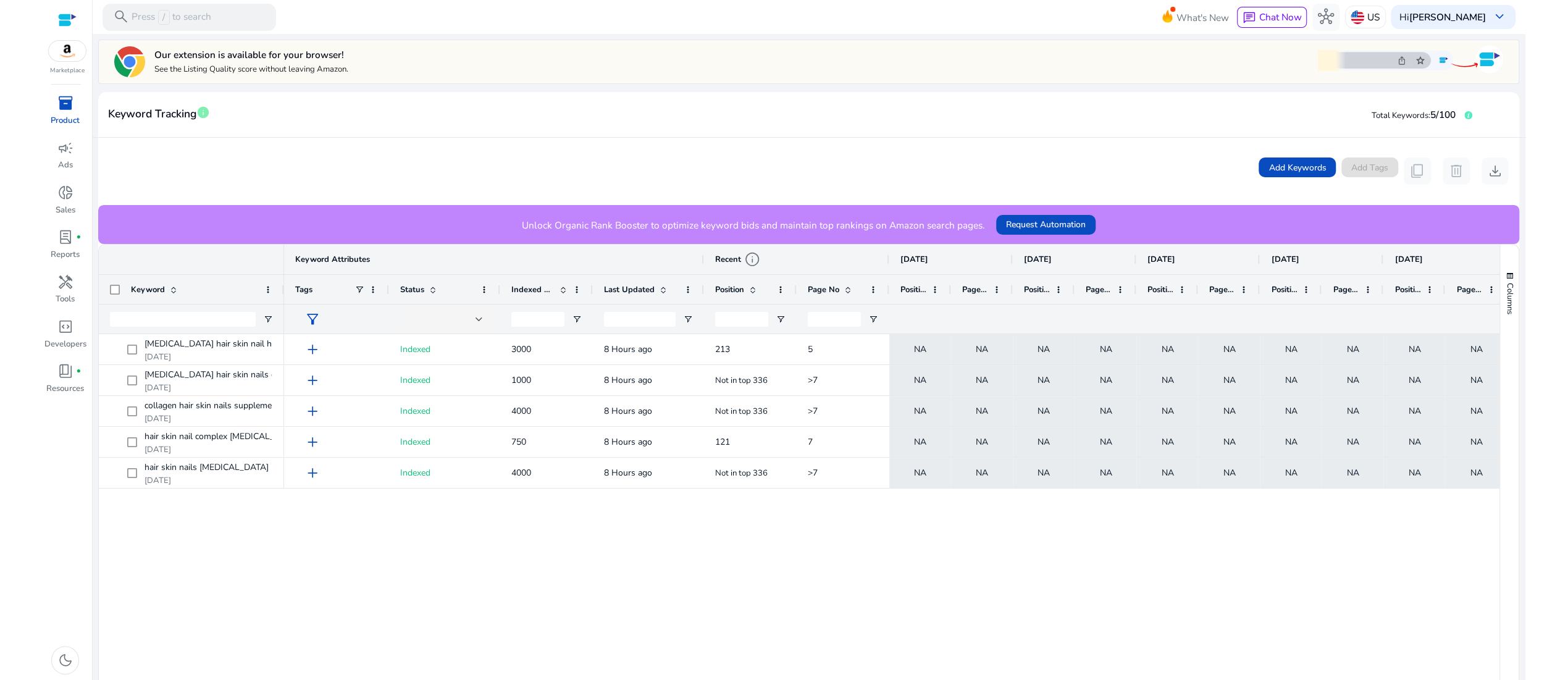
click at [412, 22] on span "Index Checker" at bounding box center [412, 18] width 56 height 9
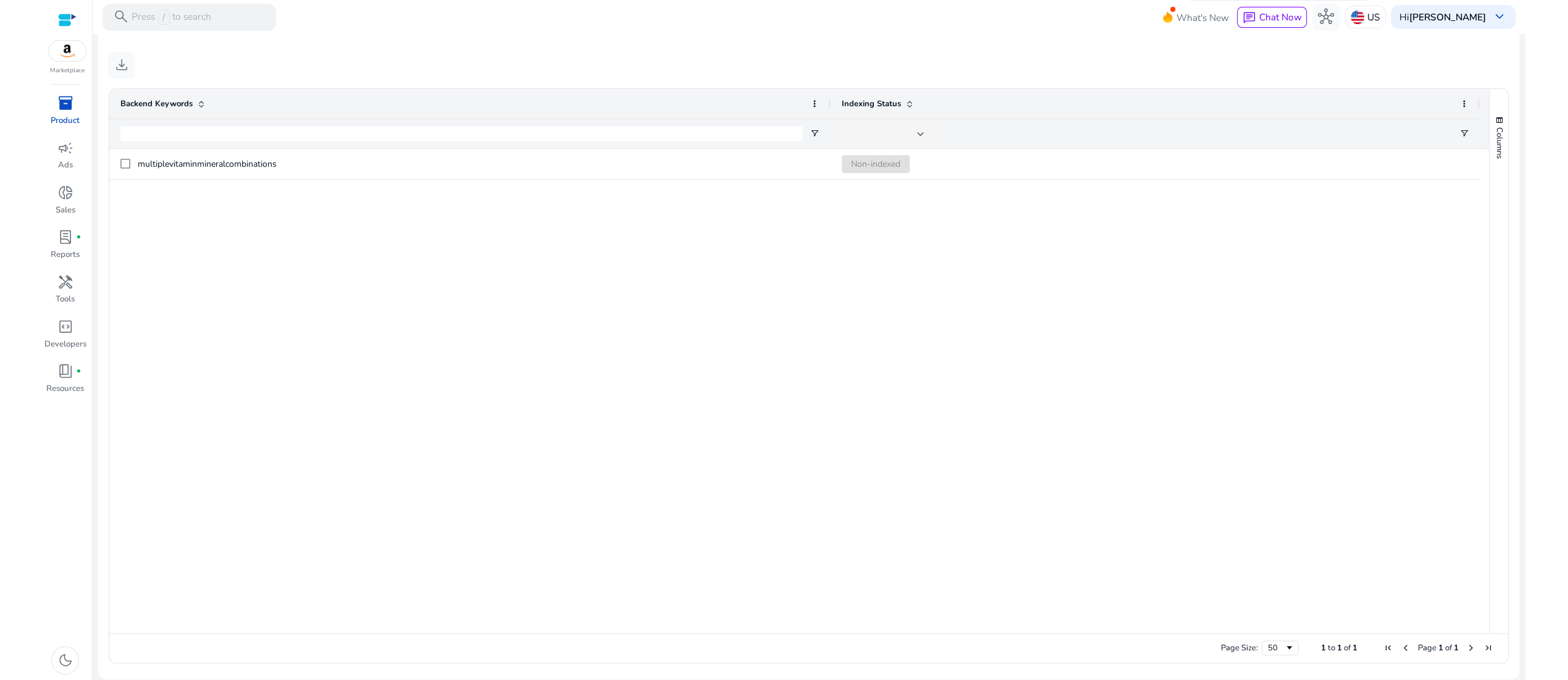
scroll to position [605, 0]
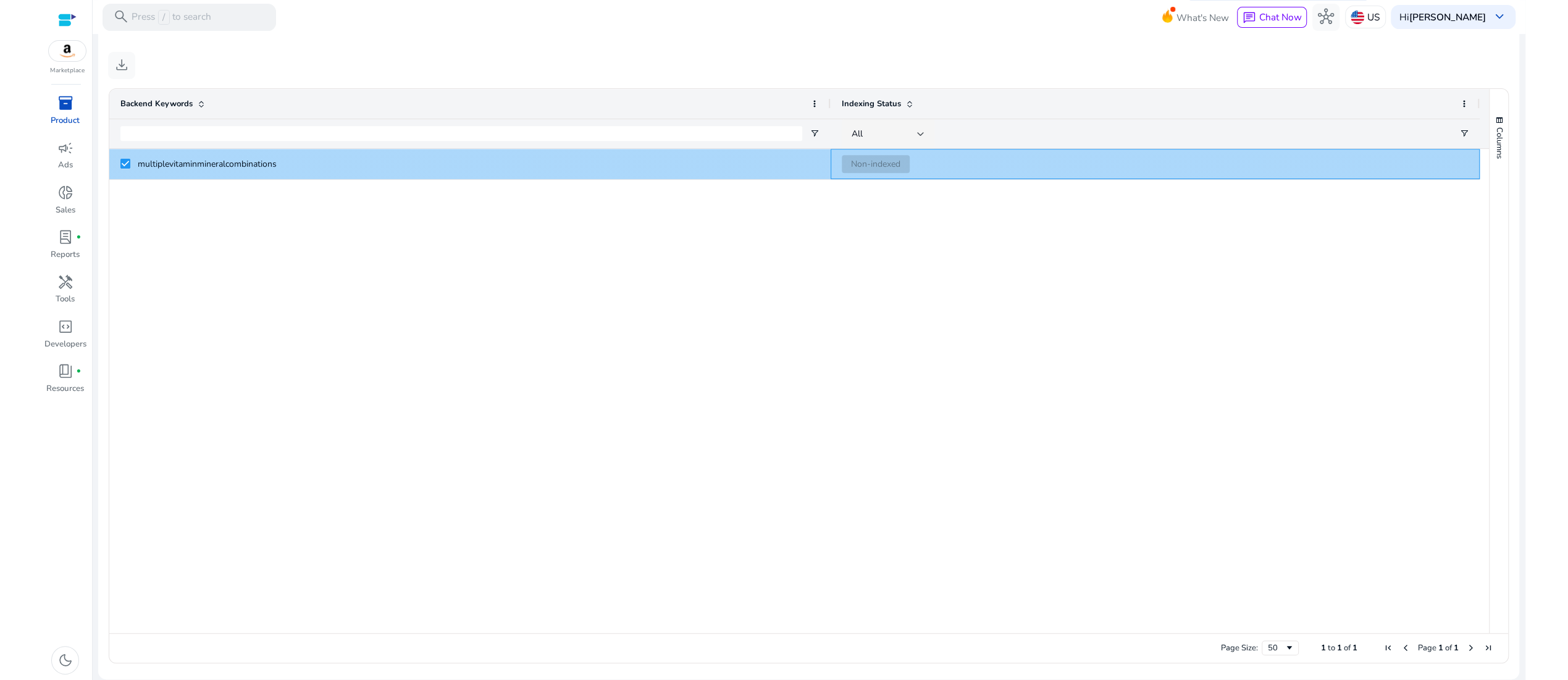
click at [872, 173] on span "Non-indexed" at bounding box center [876, 164] width 68 height 18
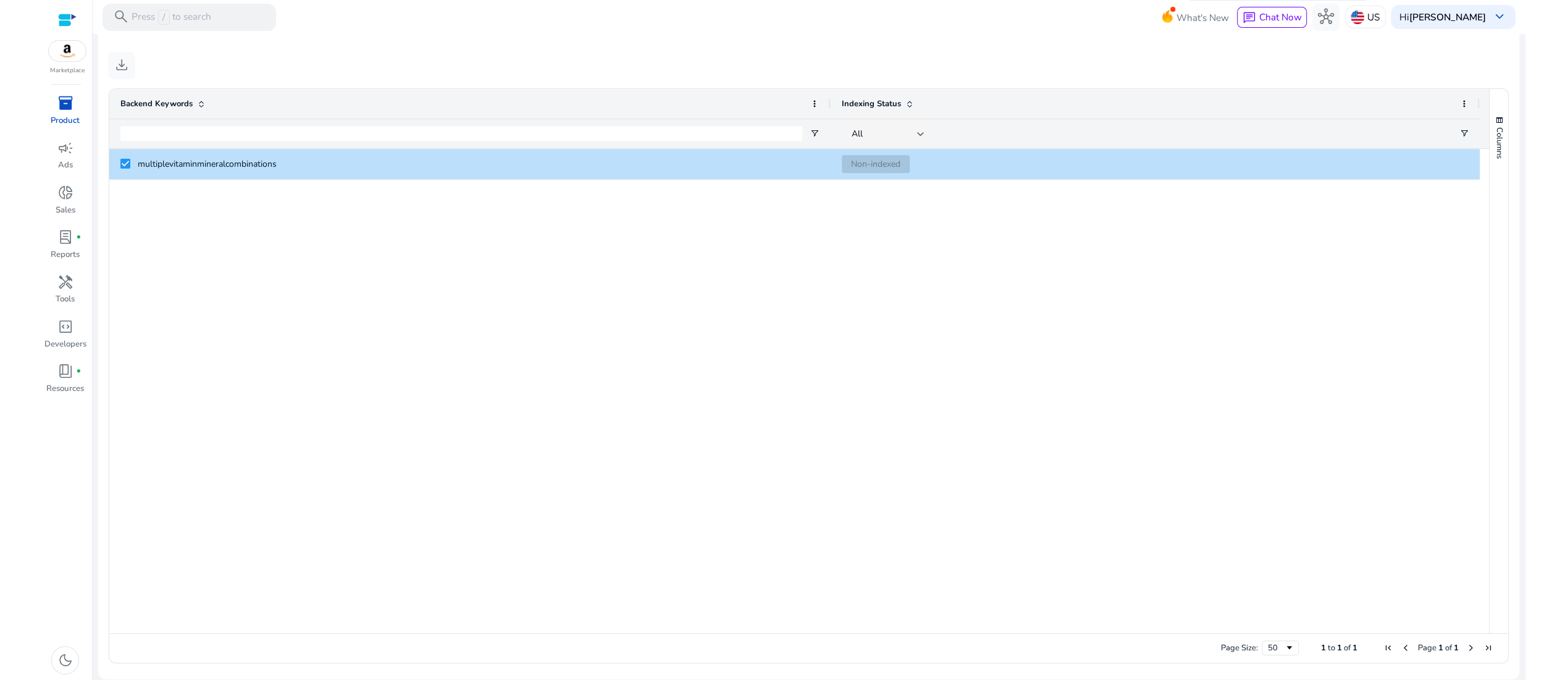
click at [654, 313] on div "multiplevitaminmineralcombinations Non-indexed" at bounding box center [799, 390] width 1379 height 484
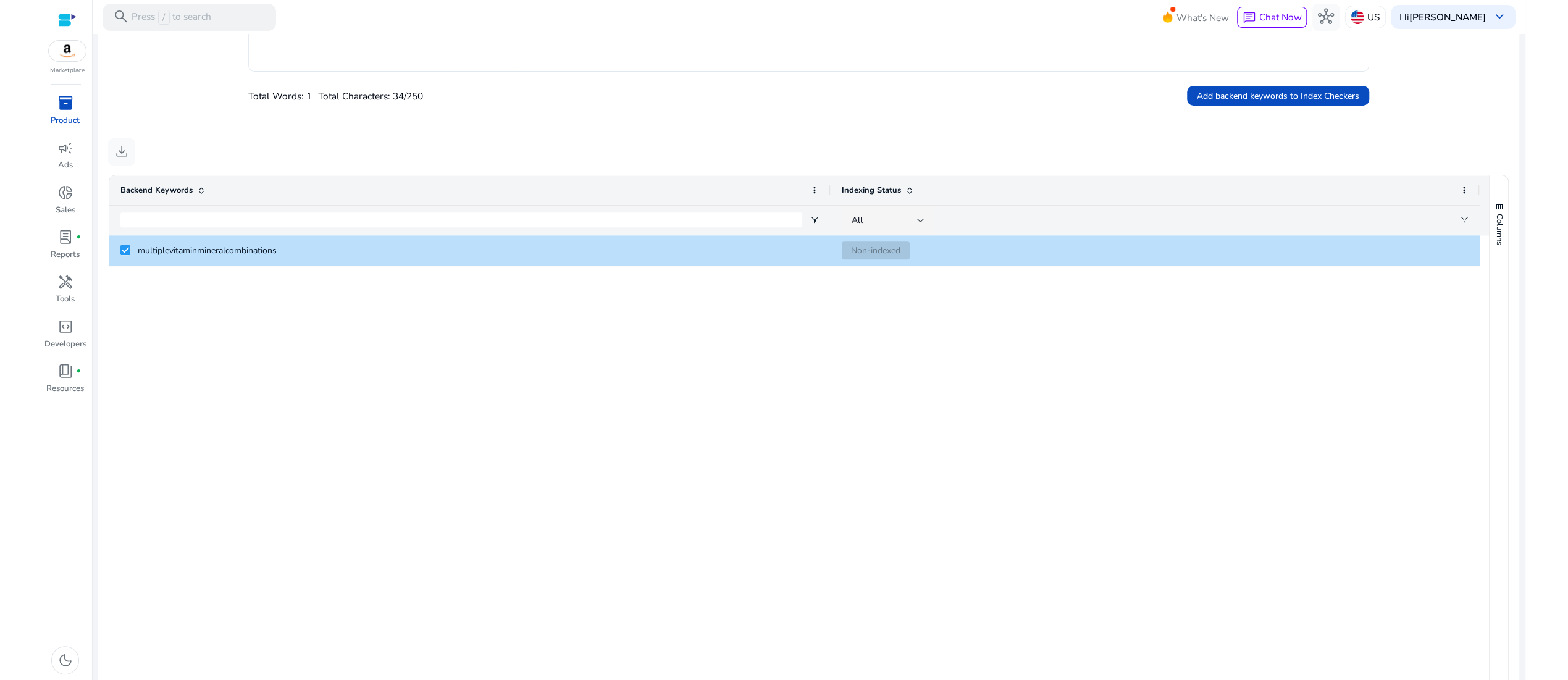
scroll to position [420, 0]
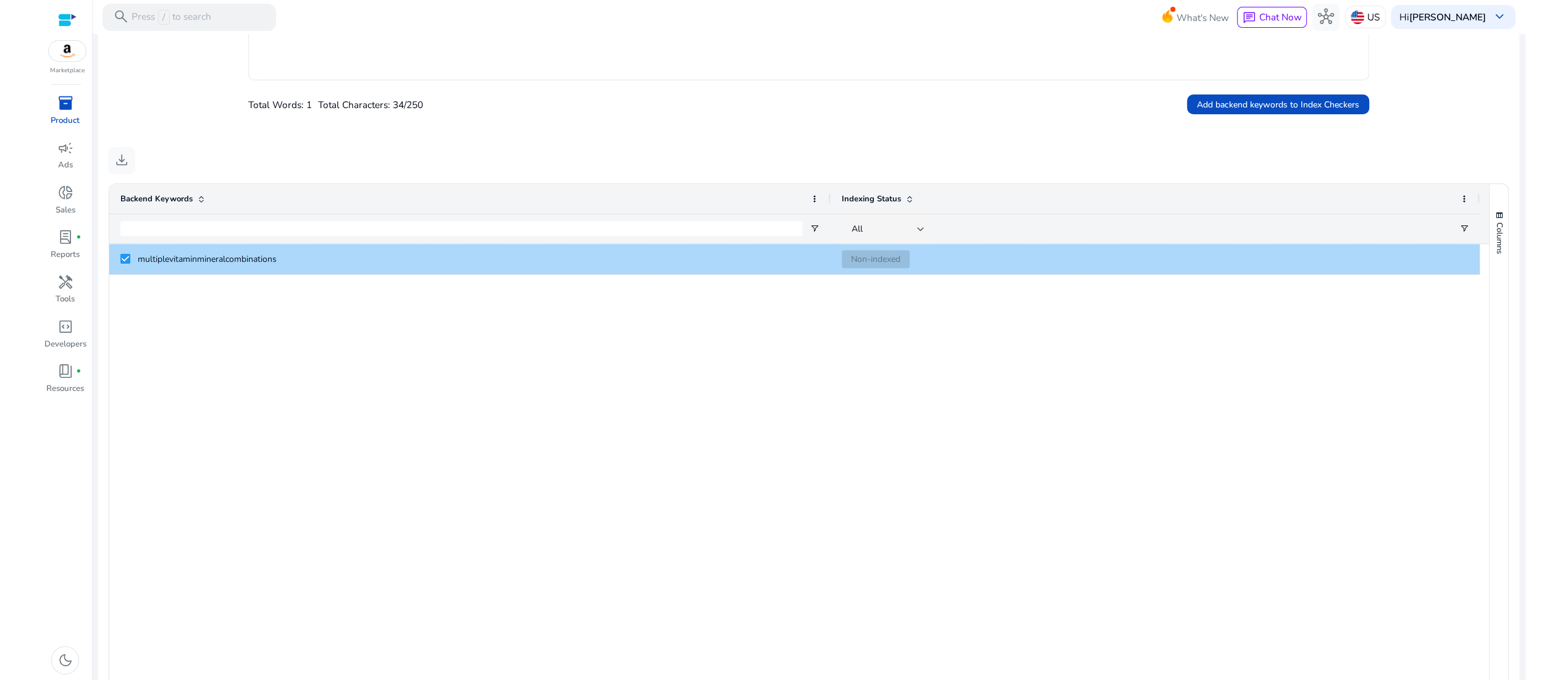
click at [296, 272] on span "multiplevitaminmineralcombinations" at bounding box center [478, 259] width 682 height 25
click at [297, 272] on span "multiplevitaminmineralcombinations" at bounding box center [478, 259] width 682 height 25
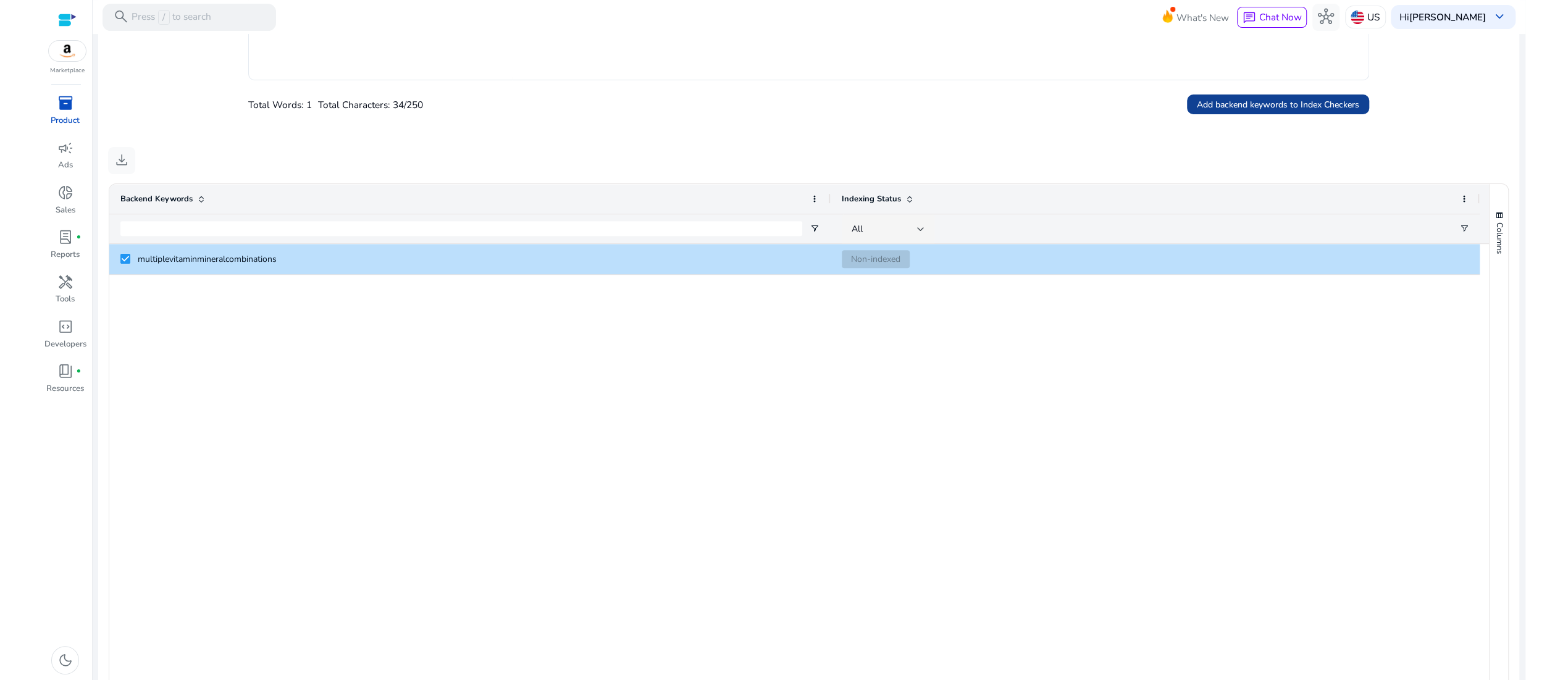
click at [1227, 111] on span "Add backend keywords to Index Checkers" at bounding box center [1278, 105] width 163 height 13
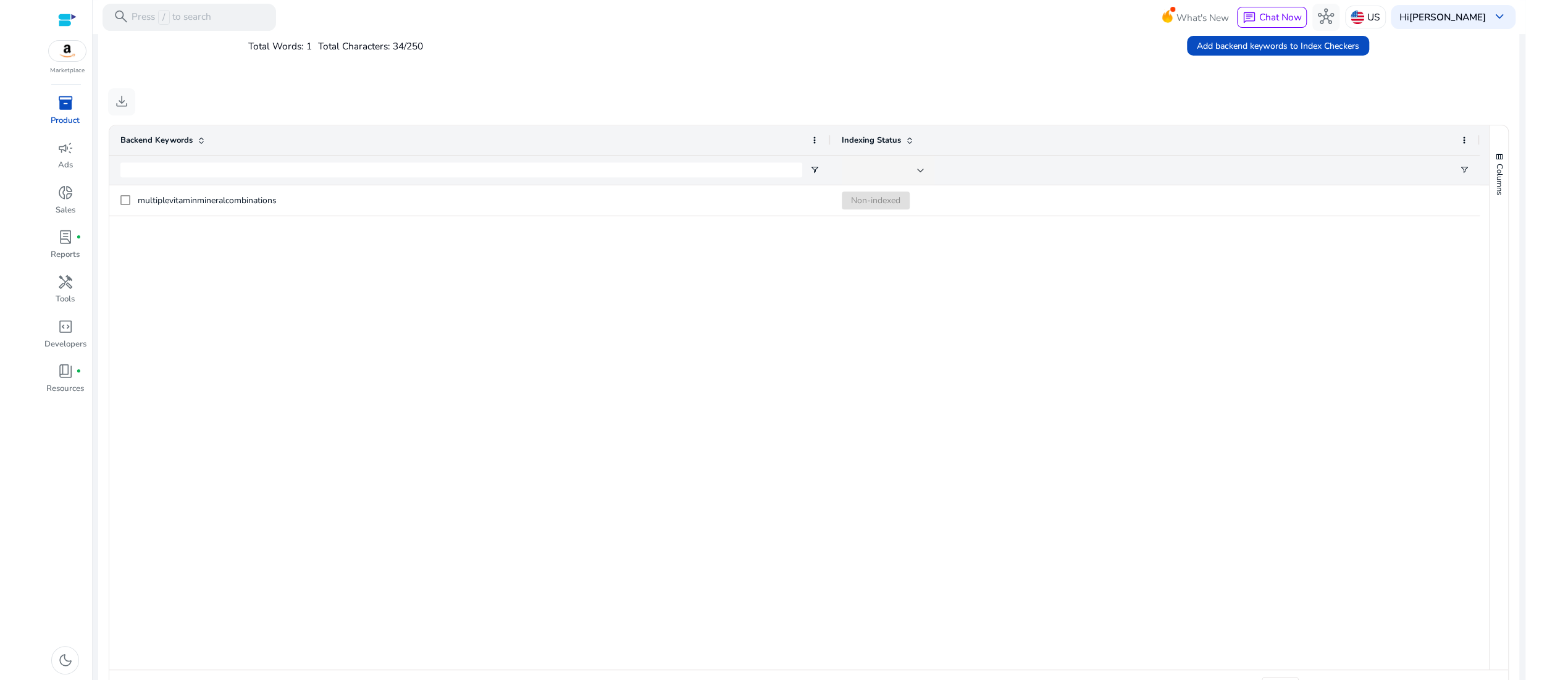
scroll to position [475, 0]
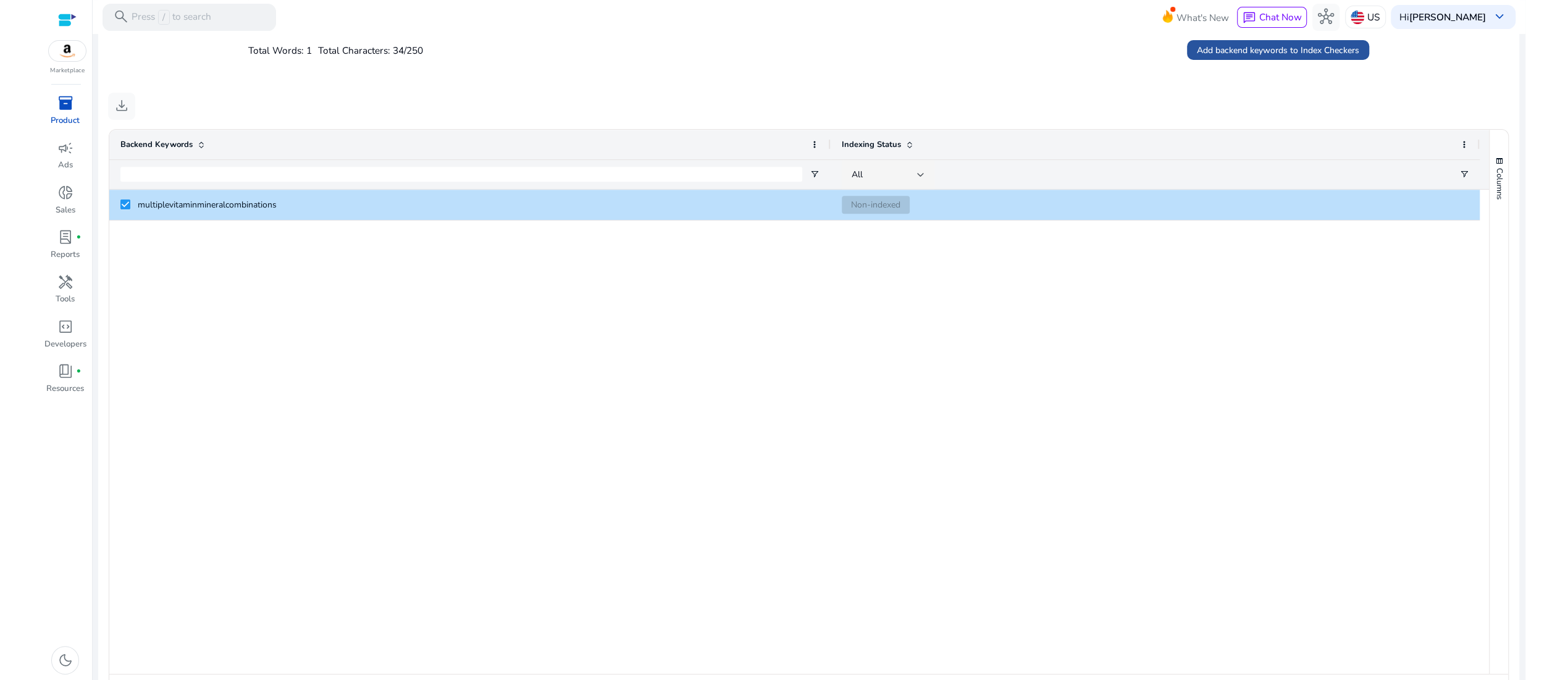
click at [1217, 57] on span "Add backend keywords to Index Checkers" at bounding box center [1278, 50] width 163 height 13
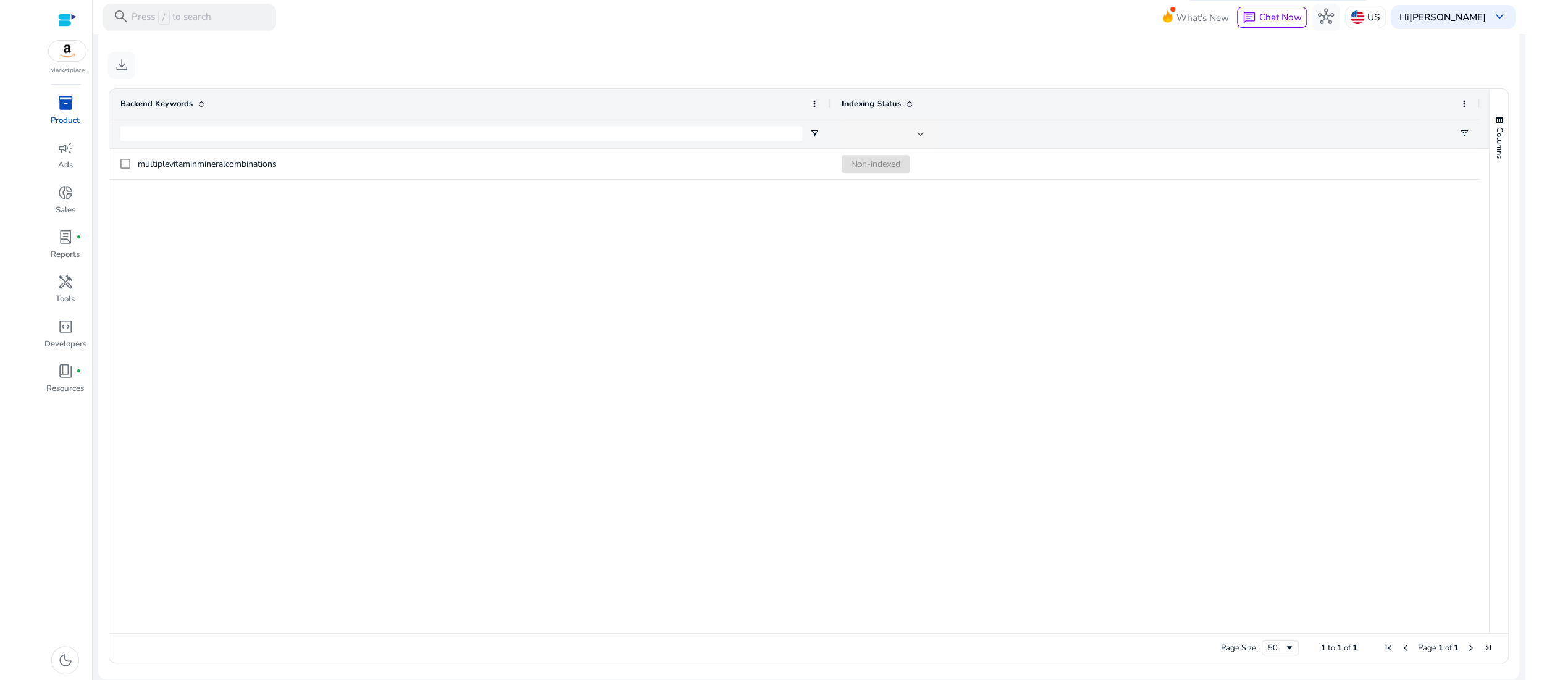
scroll to position [605, 0]
click at [899, 109] on span "Indexing Status" at bounding box center [871, 103] width 59 height 11
click at [924, 137] on div at bounding box center [921, 134] width 7 height 5
click at [894, 208] on span "Indexed" at bounding box center [877, 208] width 34 height 13
click at [979, 386] on div at bounding box center [799, 390] width 1379 height 484
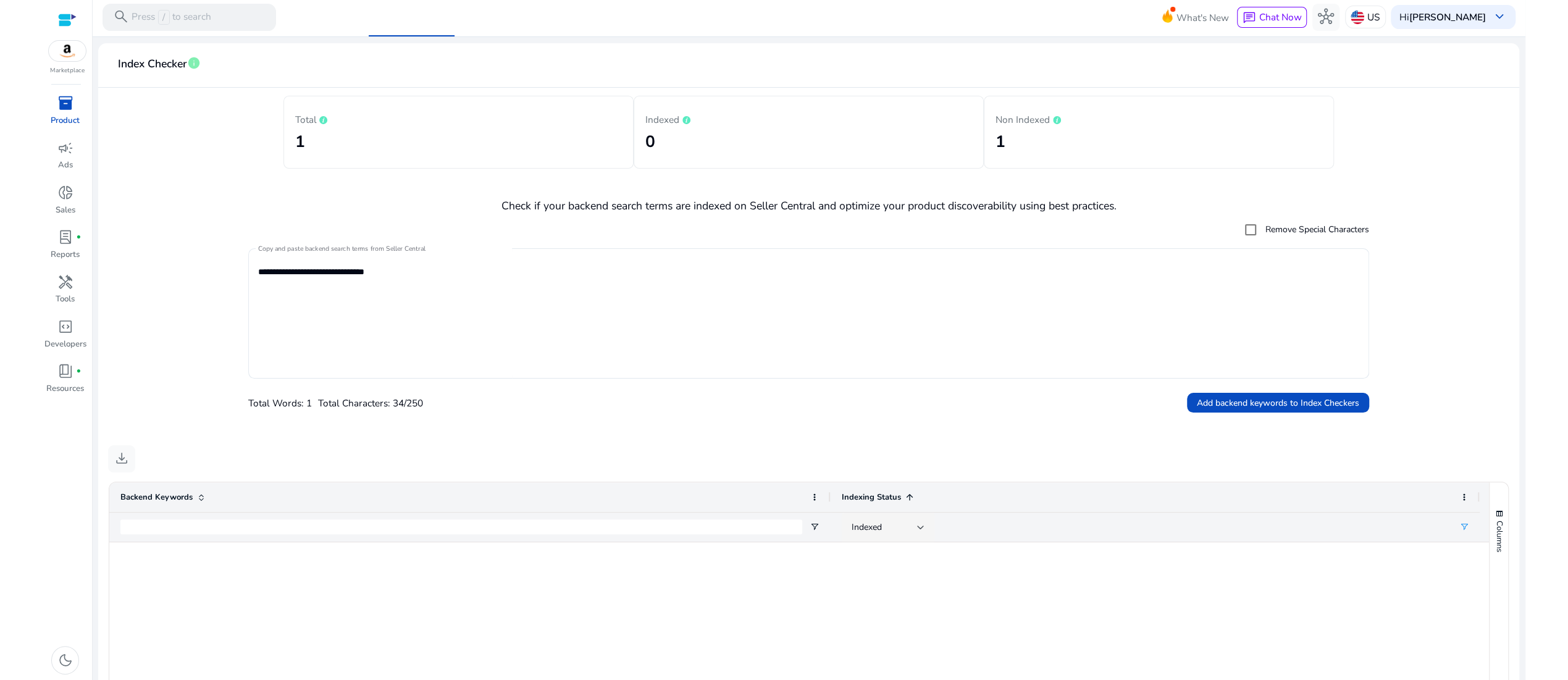
scroll to position [0, 0]
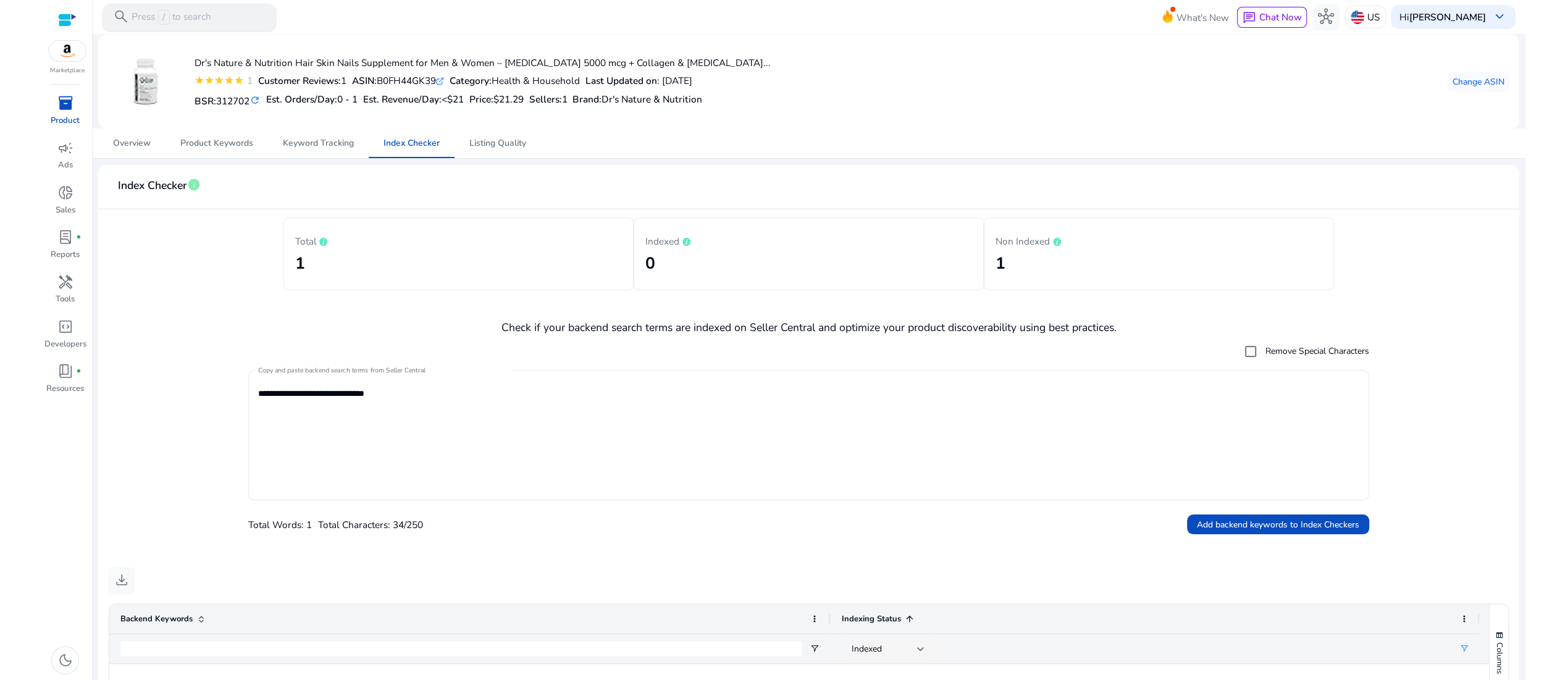
click at [152, 10] on p "Press / to search" at bounding box center [171, 17] width 80 height 15
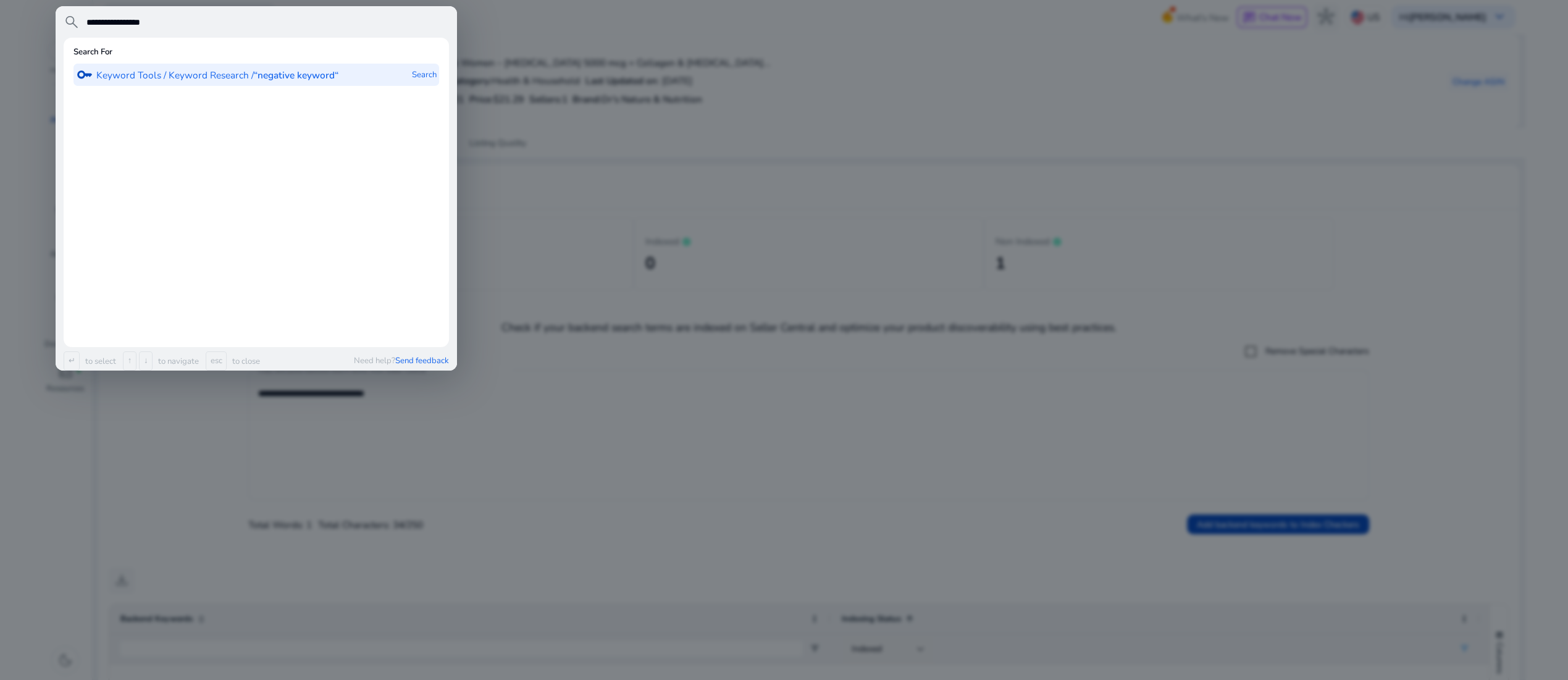
type input "**********"
click at [267, 82] on p "Keyword Tools / Keyword Research / “negative keyword“" at bounding box center [217, 75] width 242 height 13
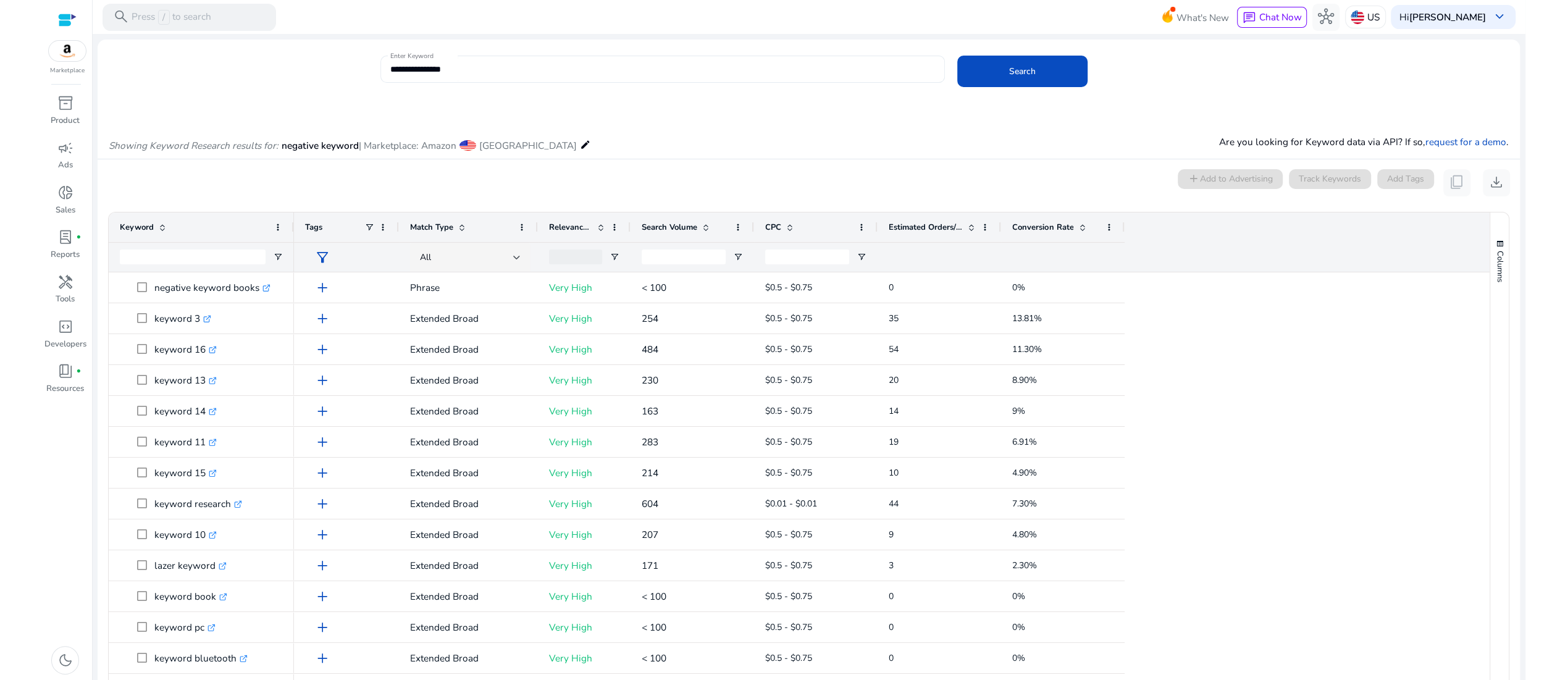
click at [898, 69] on input "**********" at bounding box center [663, 69] width 545 height 13
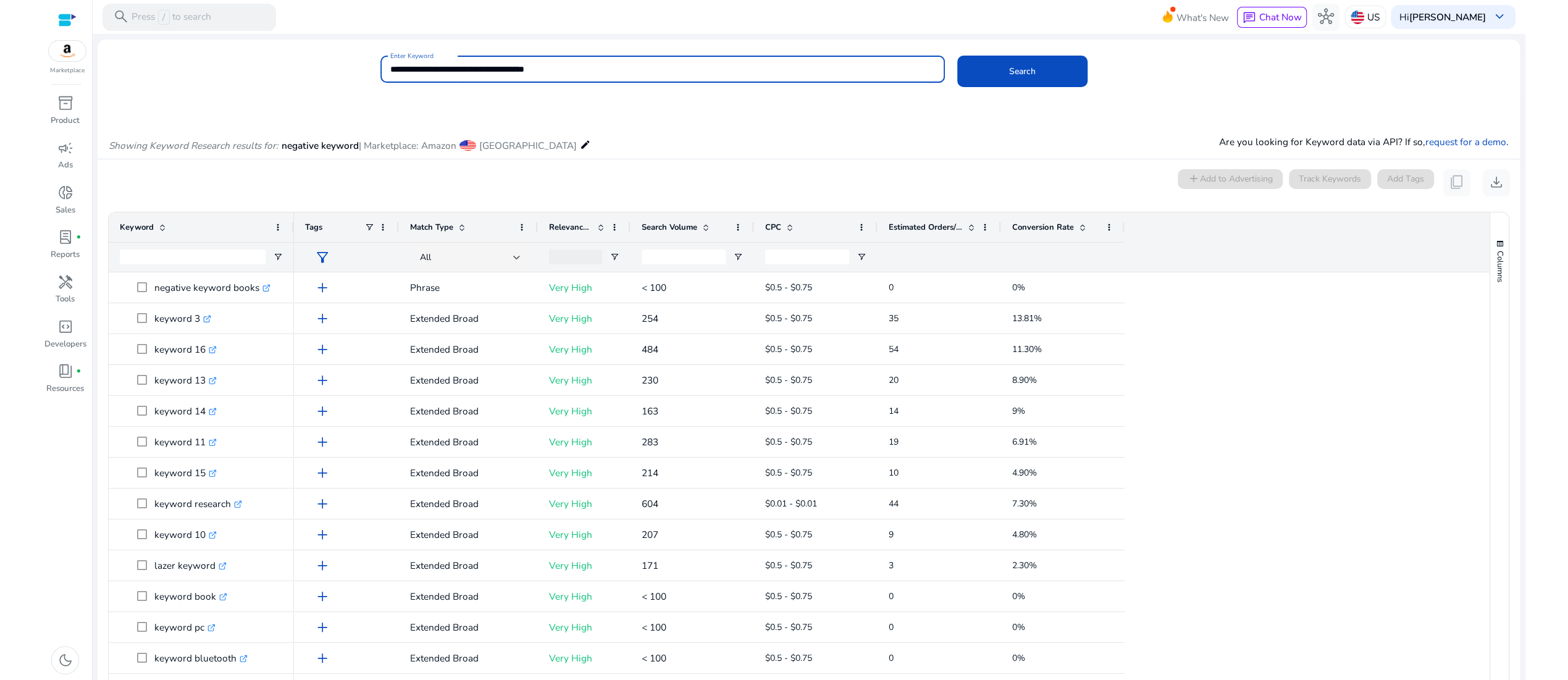
type input "**********"
click at [957, 55] on button "Search" at bounding box center [1022, 71] width 130 height 32
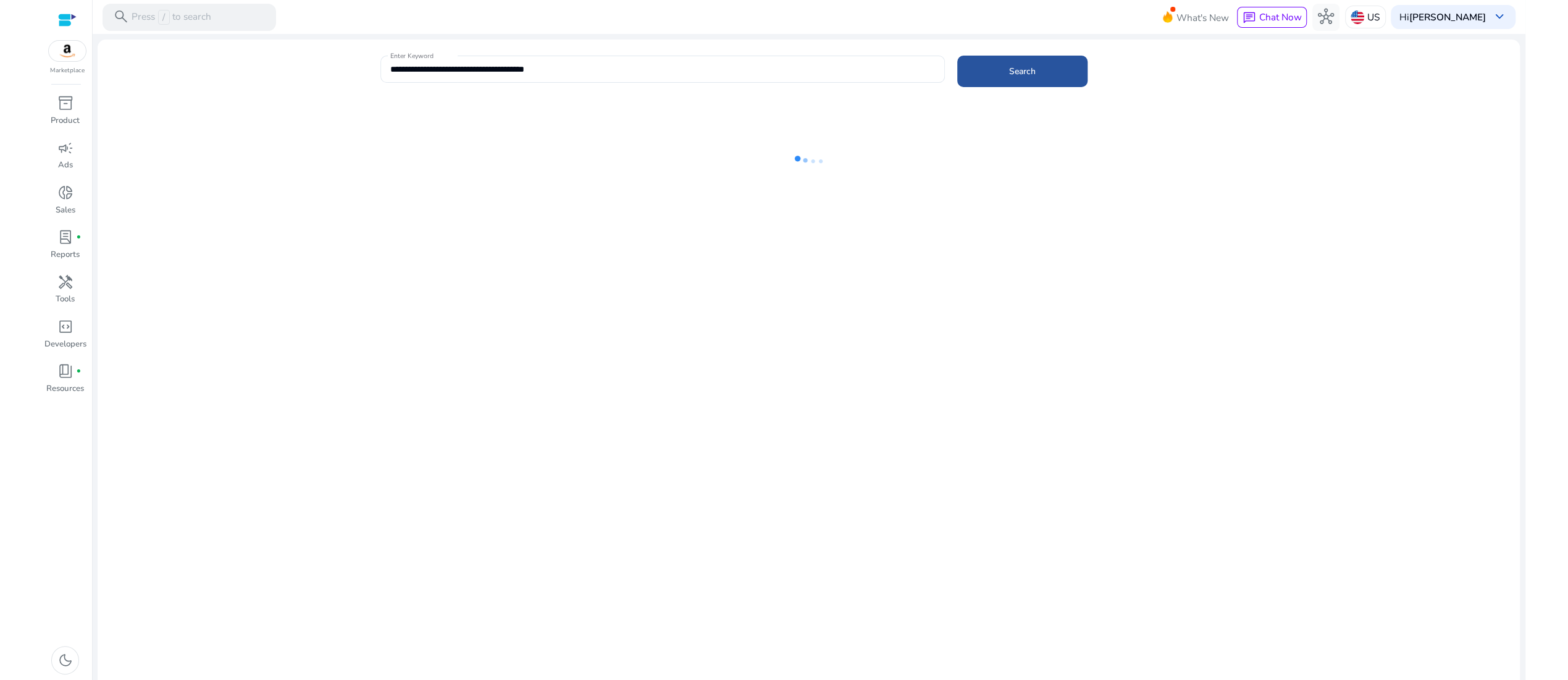
click at [1035, 78] on span "Search" at bounding box center [1022, 72] width 27 height 13
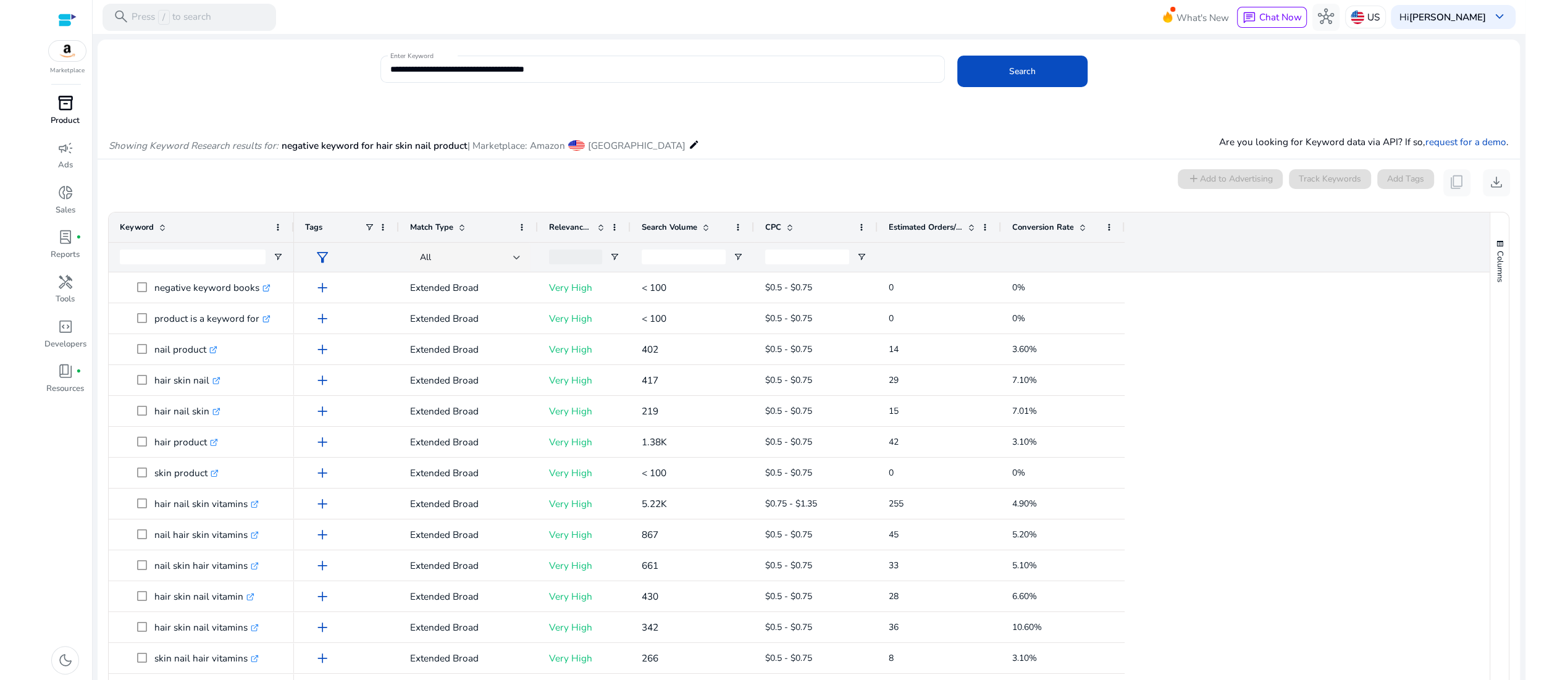
click at [62, 111] on span "inventory_2" at bounding box center [66, 103] width 16 height 16
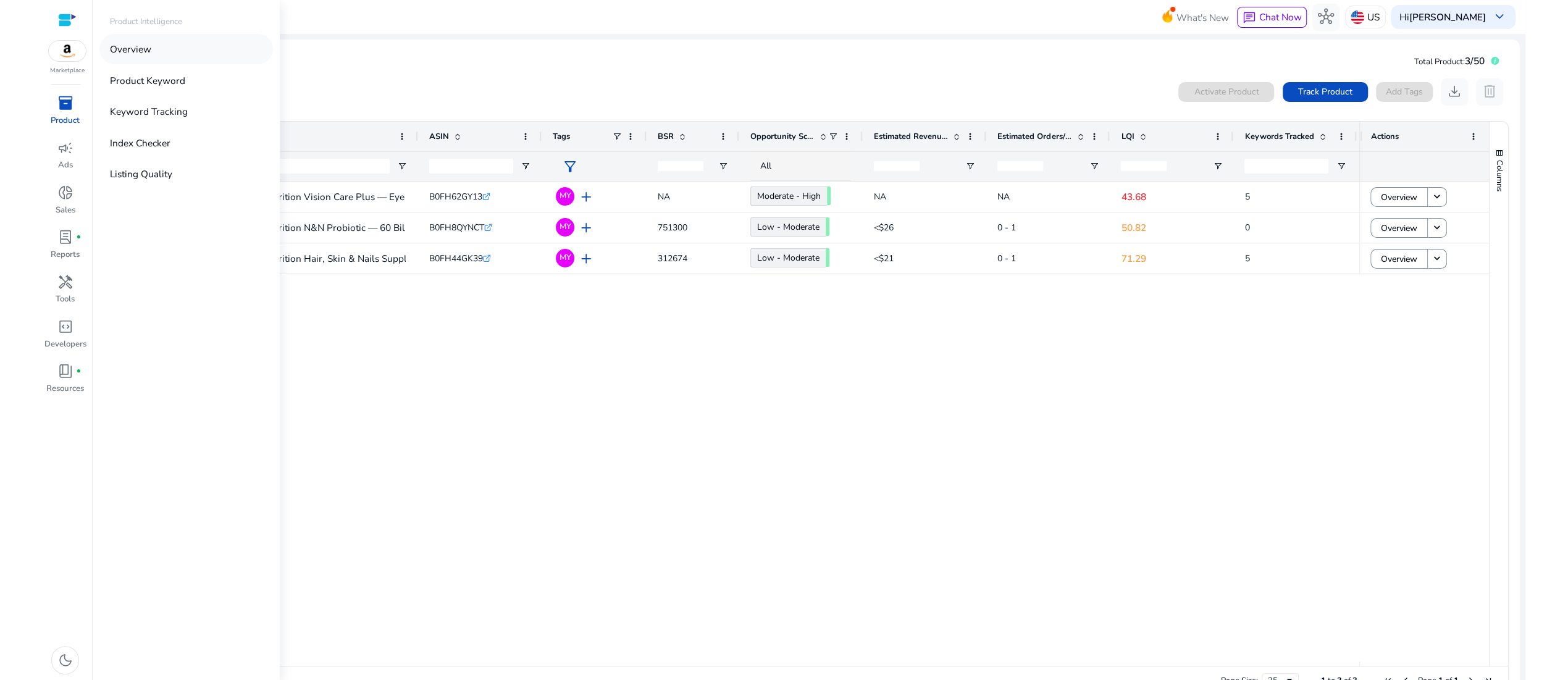
click at [151, 56] on p "Overview" at bounding box center [131, 49] width 41 height 14
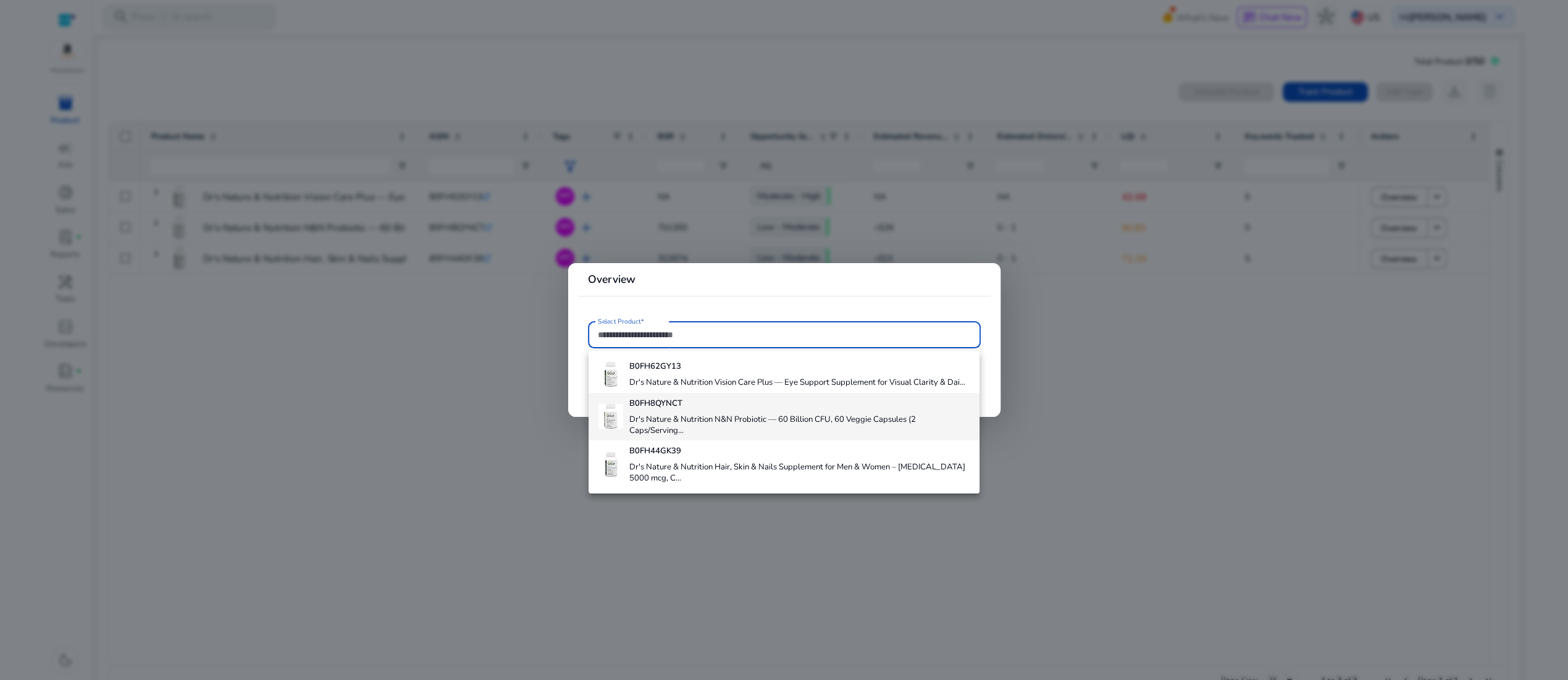
scroll to position [67, 0]
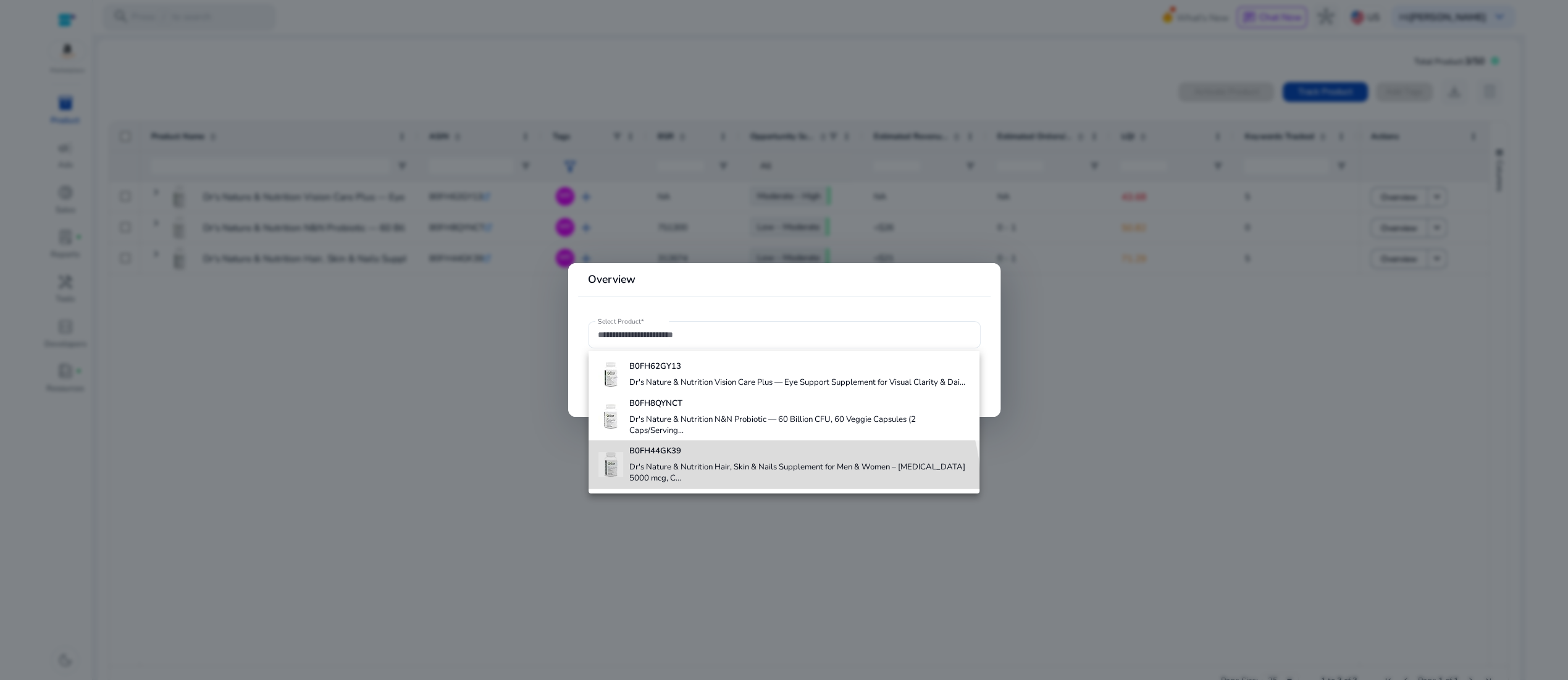
click at [751, 483] on h4 "Dr's Nature & Nutrition Hair, Skin & Nails Supplement for Men & Women – Biotin …" at bounding box center [799, 472] width 340 height 21
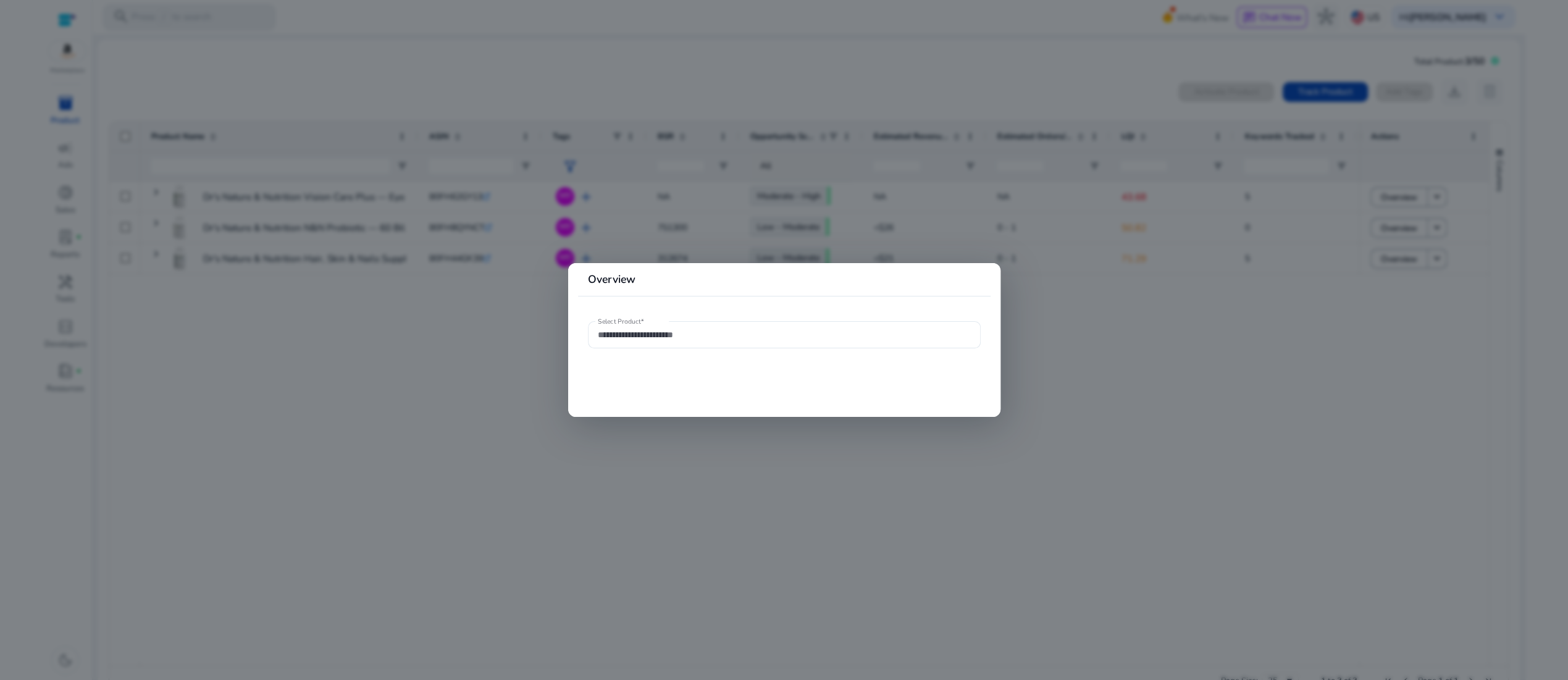
type input "**********"
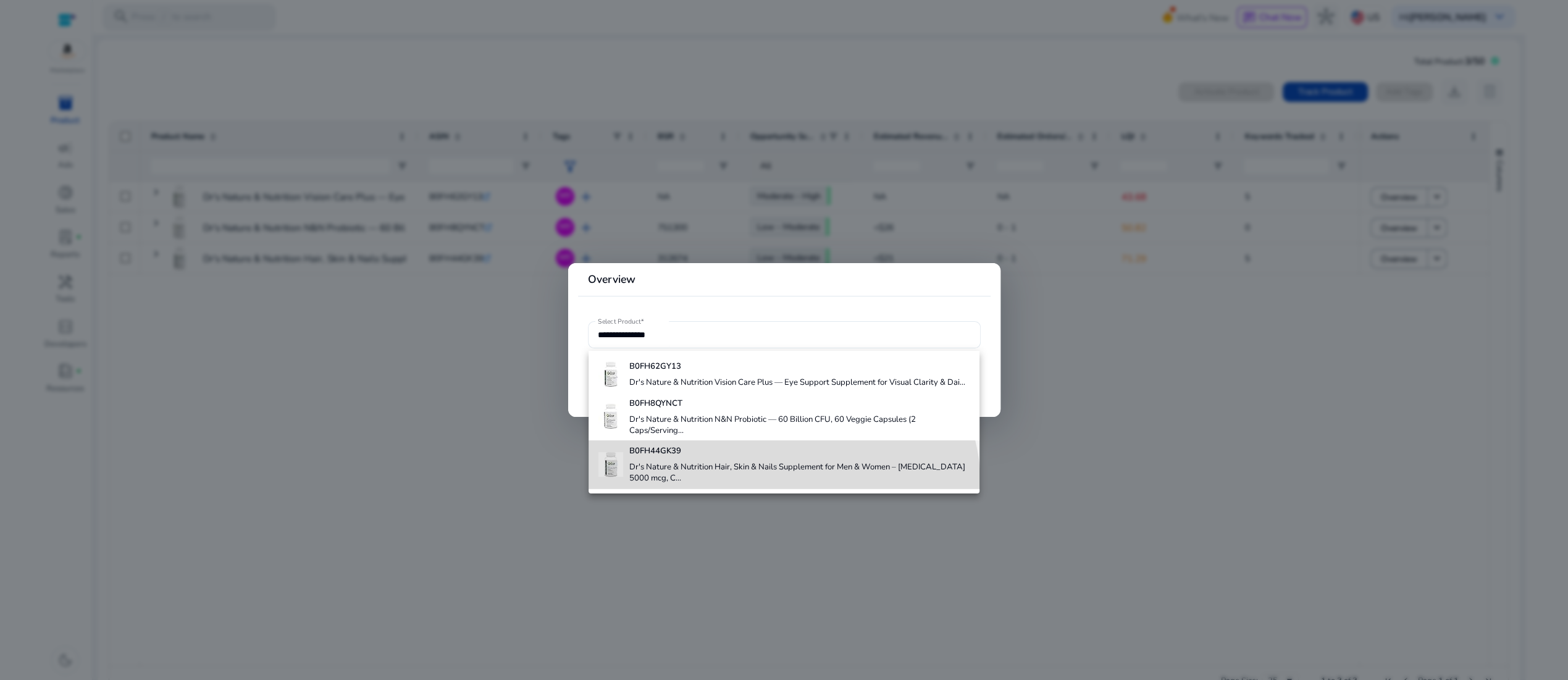
scroll to position [0, 0]
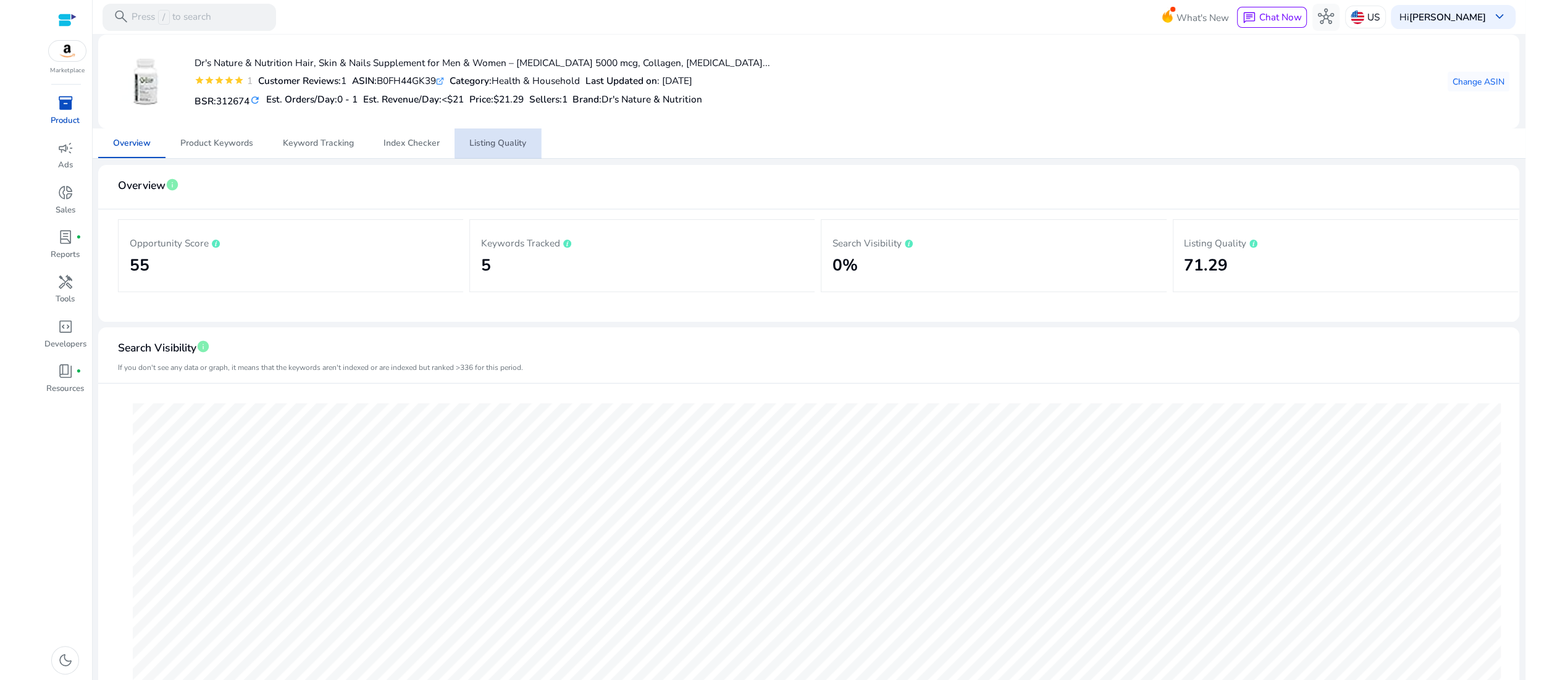
click at [507, 148] on span "Listing Quality" at bounding box center [497, 143] width 57 height 9
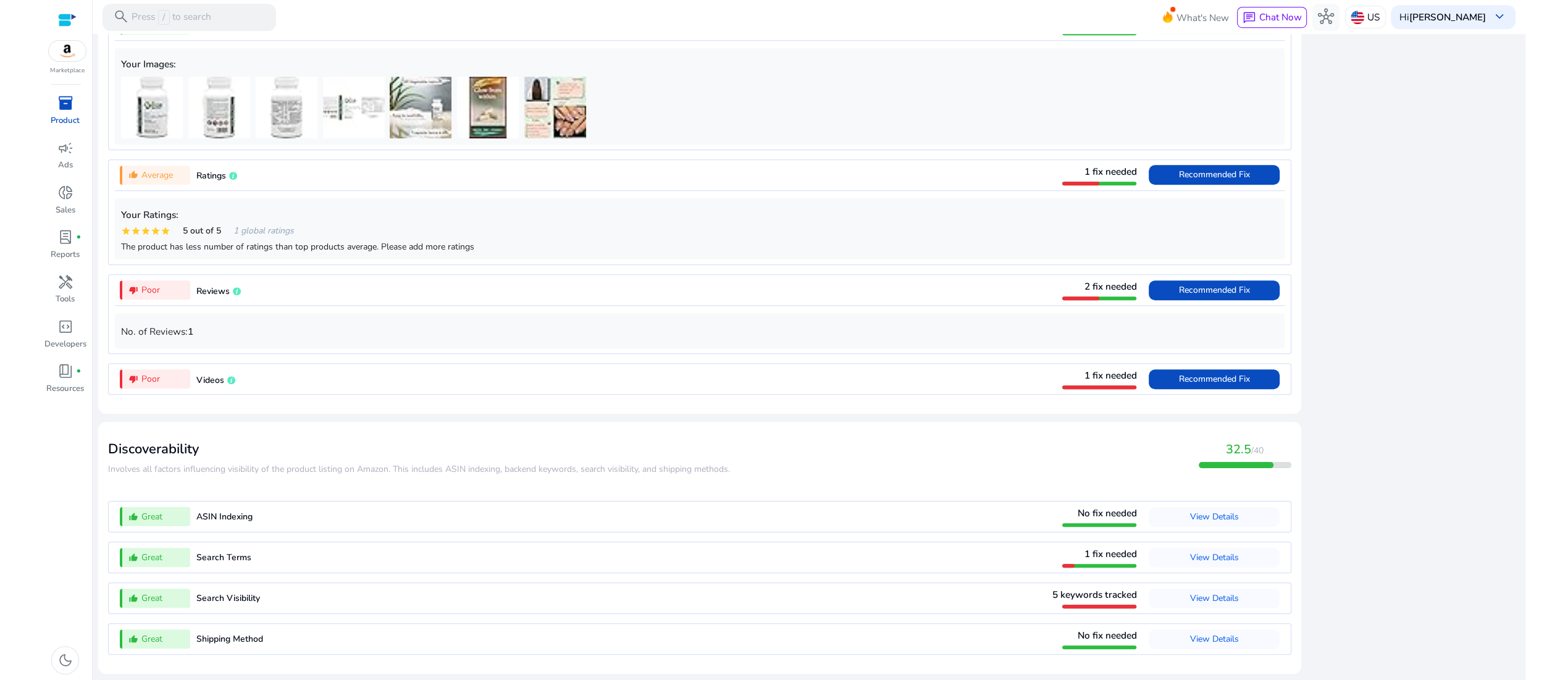
scroll to position [1248, 0]
click at [1189, 592] on span "View Details" at bounding box center [1213, 598] width 49 height 12
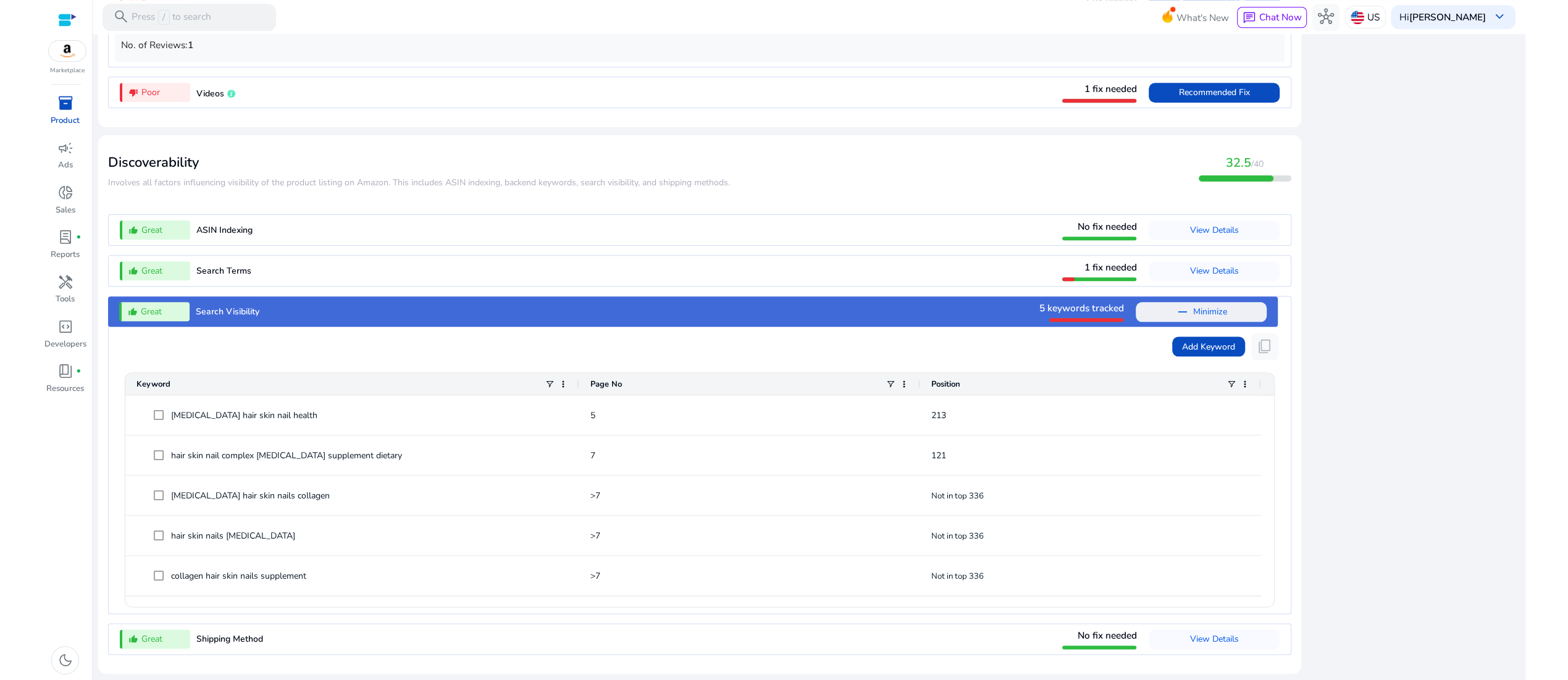
scroll to position [767, 0]
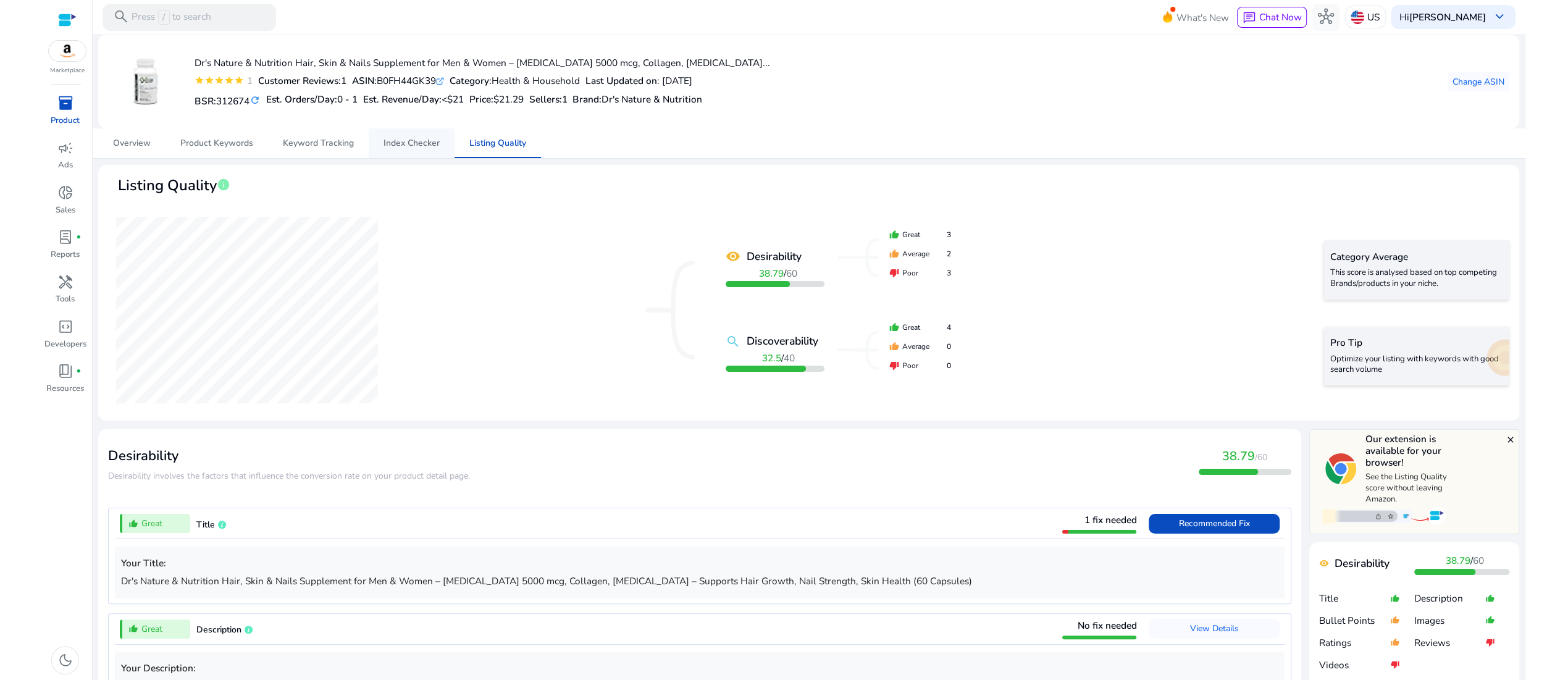
click at [412, 148] on span "Index Checker" at bounding box center [412, 143] width 56 height 9
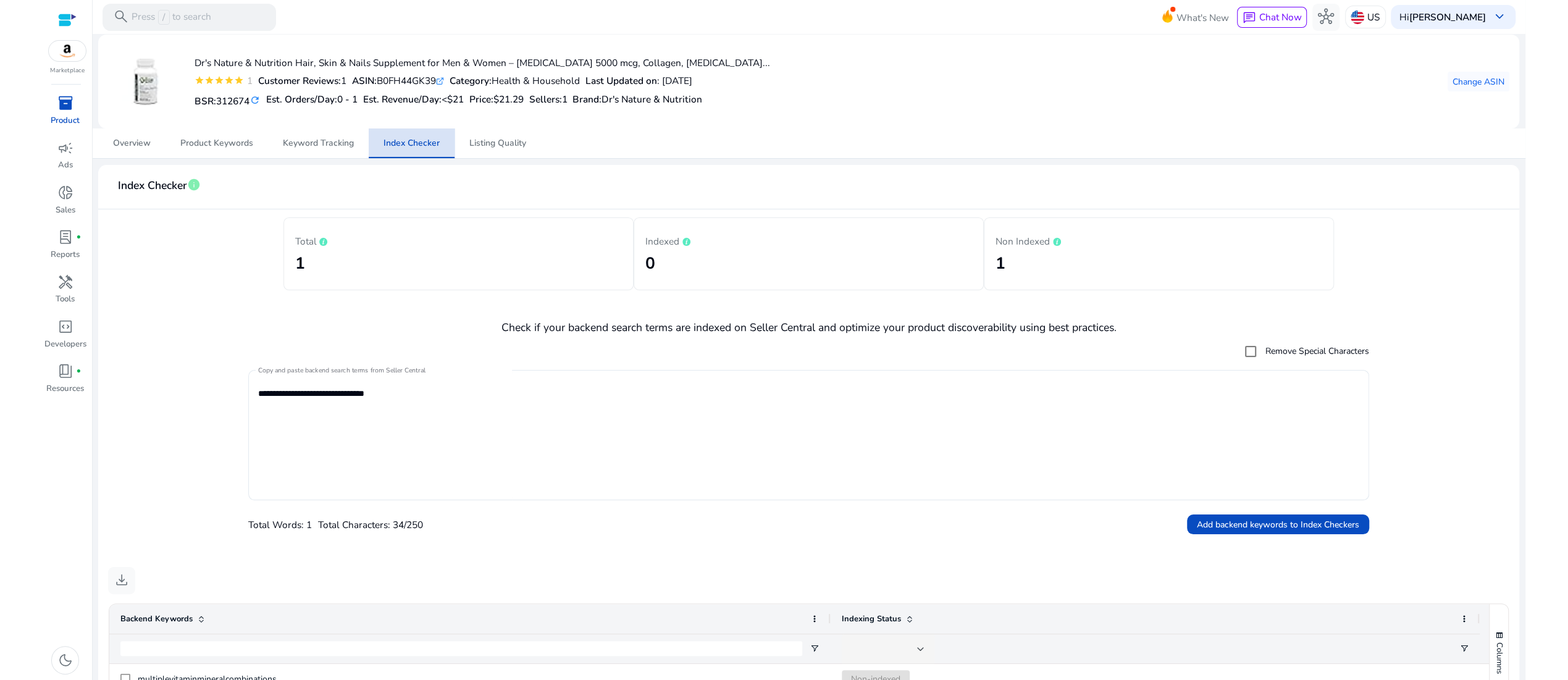
click at [430, 148] on span "Index Checker" at bounding box center [412, 143] width 56 height 9
click at [201, 191] on span "info" at bounding box center [194, 185] width 13 height 13
click at [311, 248] on p "Total" at bounding box center [458, 241] width 327 height 15
click at [749, 273] on h2 "0" at bounding box center [808, 263] width 327 height 20
click at [990, 290] on div "Non Indexed 1" at bounding box center [1159, 254] width 350 height 73
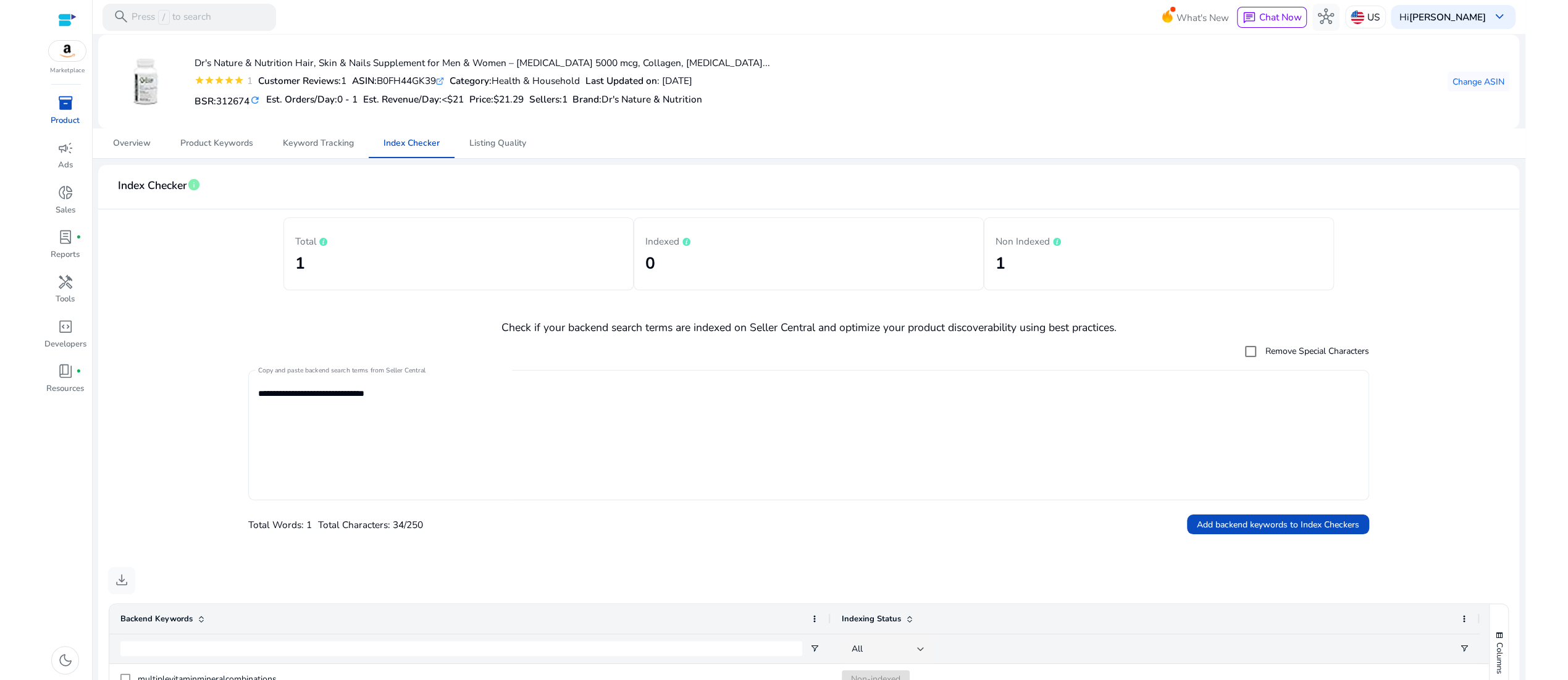
click at [434, 465] on textarea "**********" at bounding box center [808, 435] width 1101 height 118
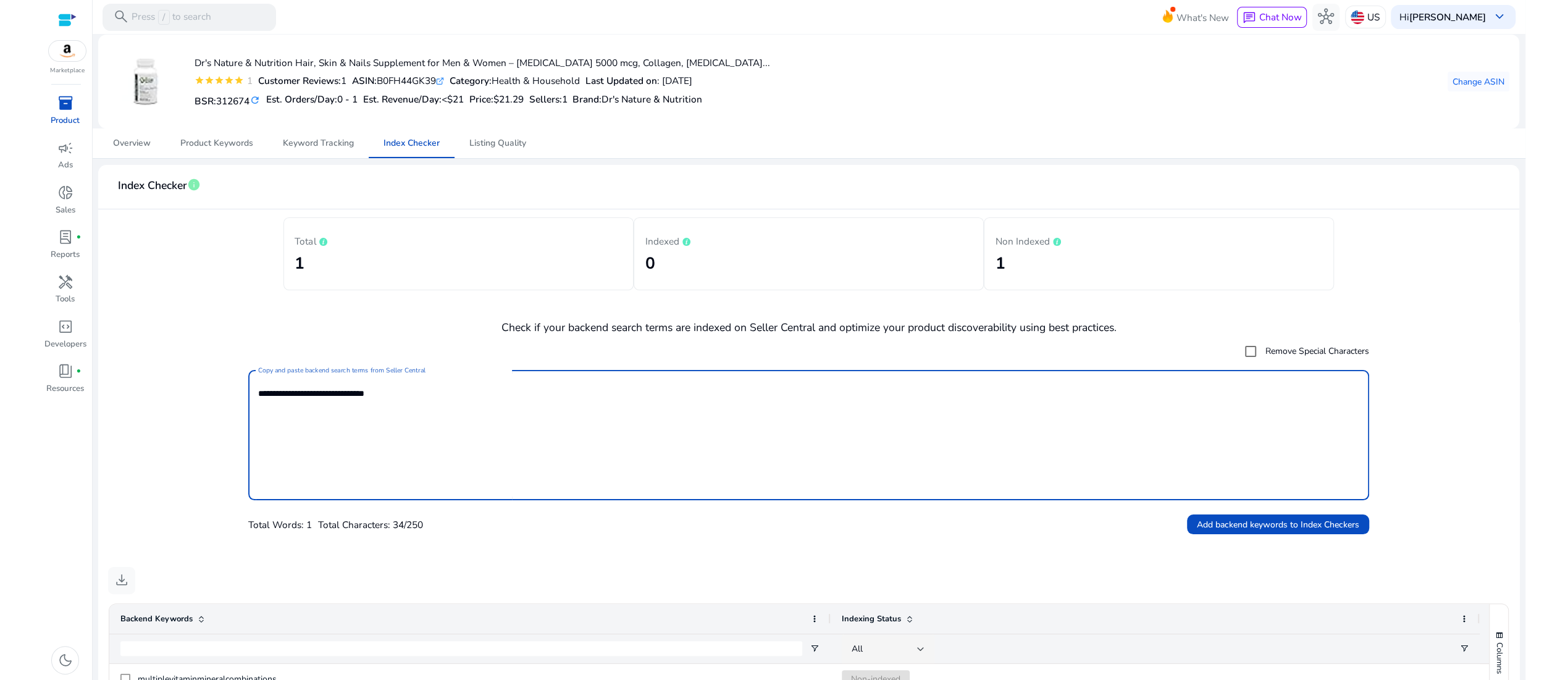
drag, startPoint x: 429, startPoint y: 475, endPoint x: 255, endPoint y: 456, distance: 175.0
click at [255, 456] on div "**********" at bounding box center [808, 435] width 1121 height 130
paste textarea "**********"
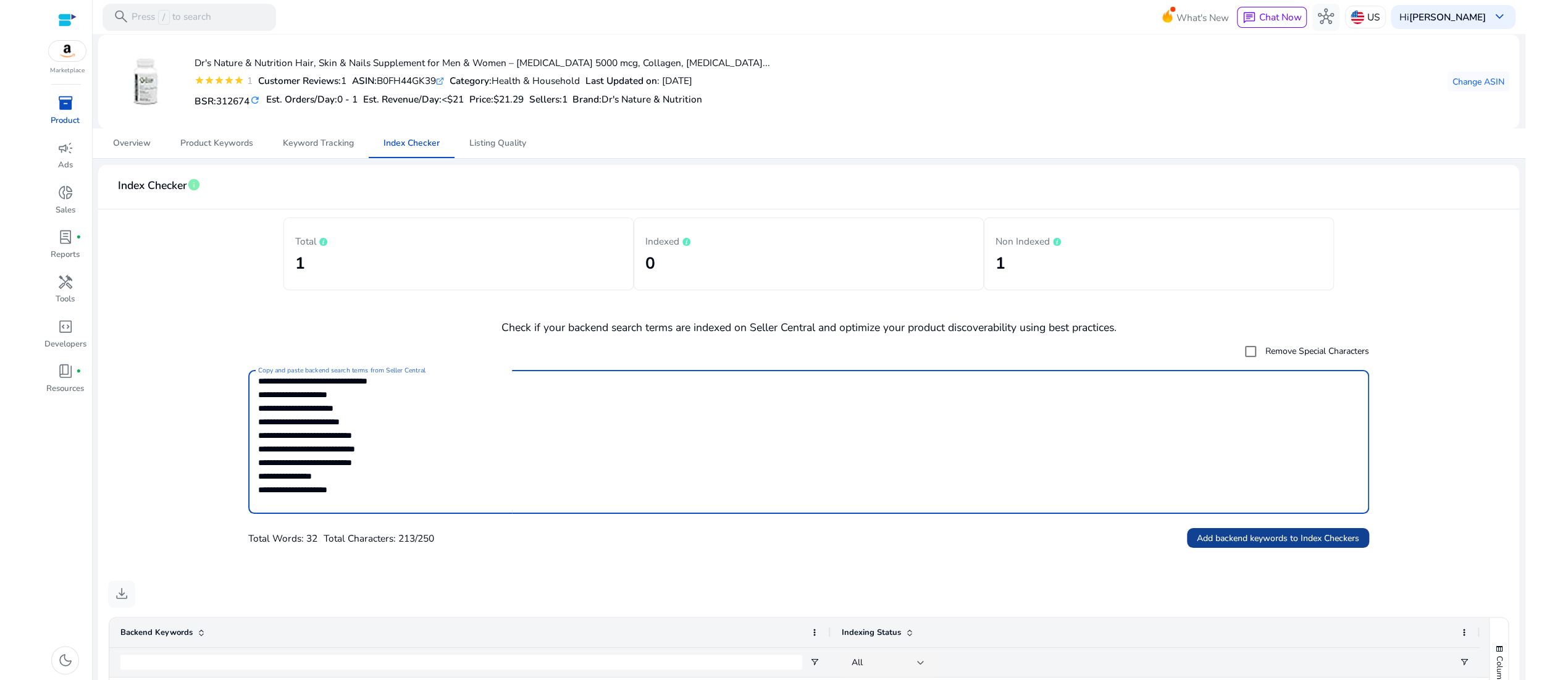
type textarea "**********"
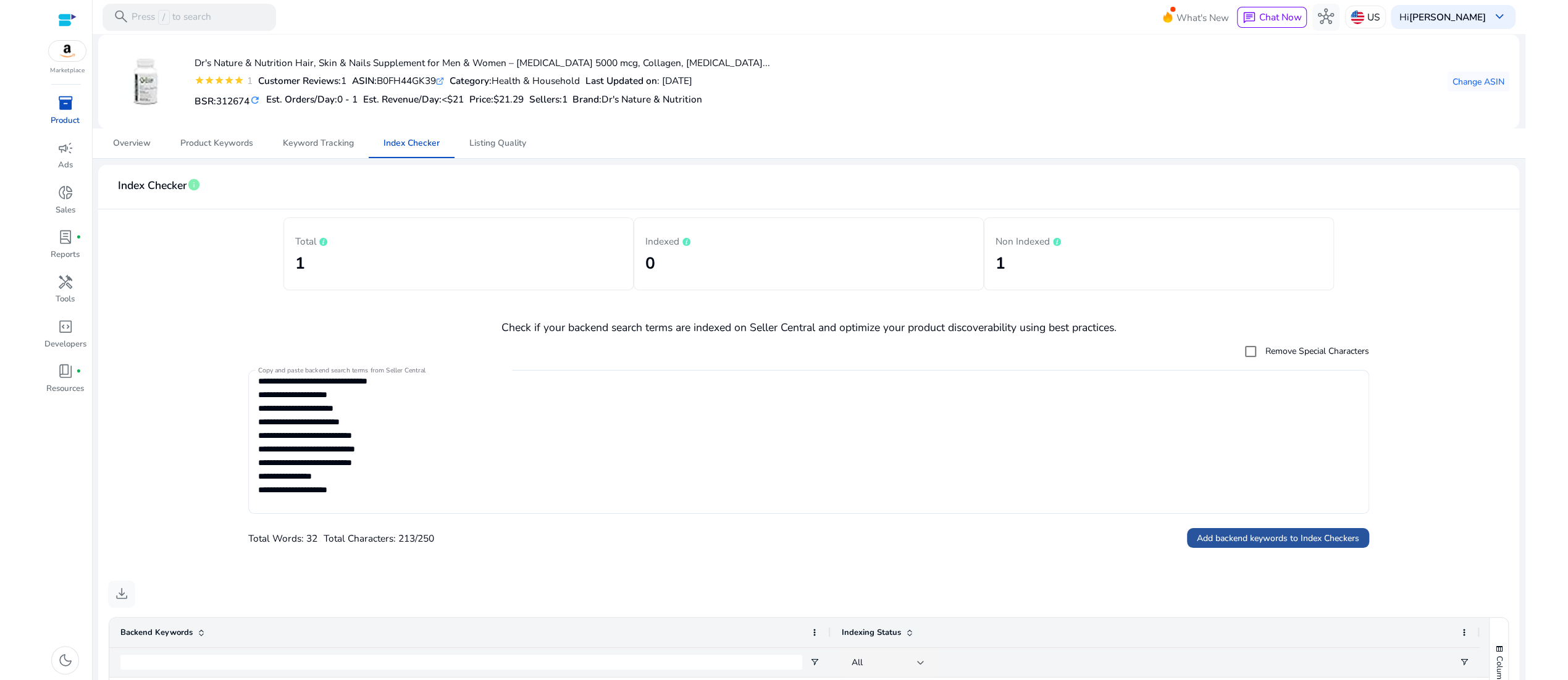
click at [1274, 553] on span at bounding box center [1278, 538] width 183 height 30
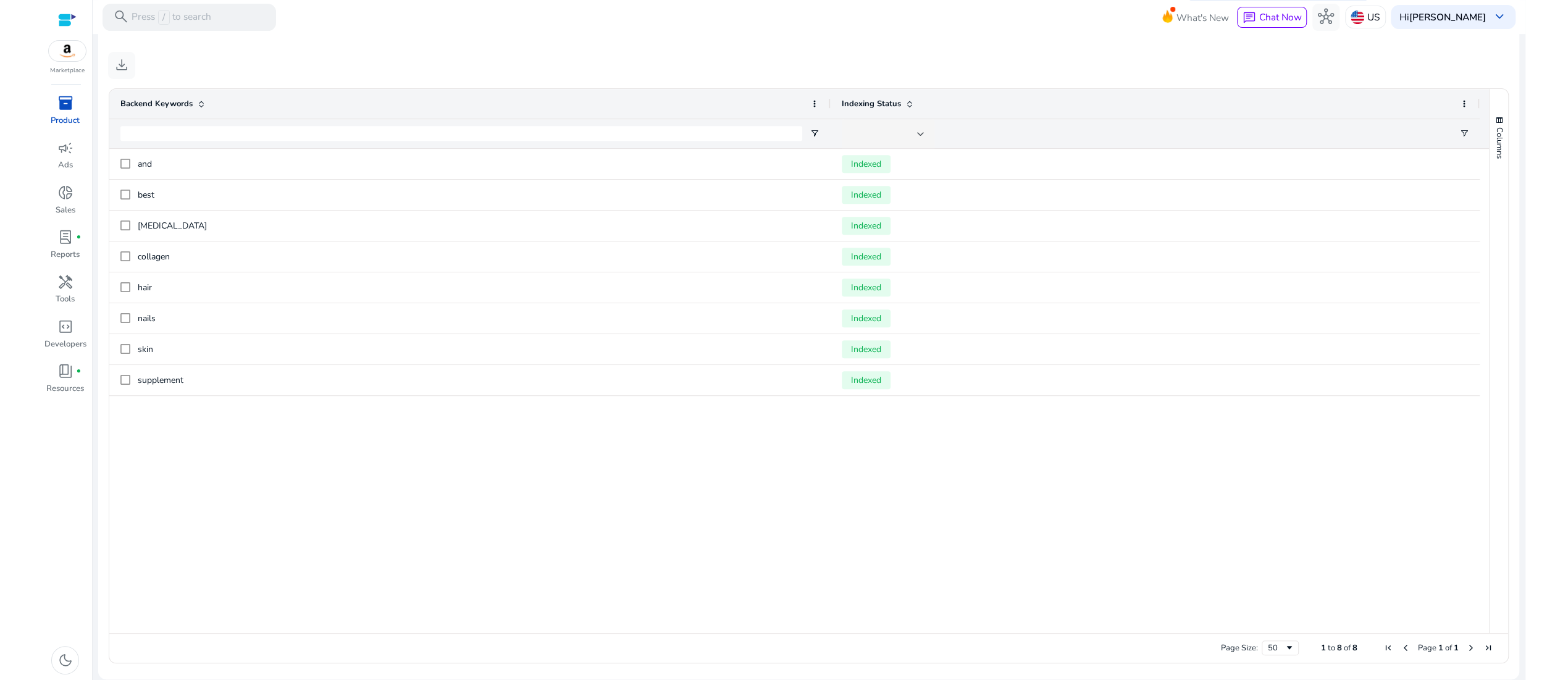
scroll to position [605, 0]
click at [952, 590] on div "and Indexed best Indexed [MEDICAL_DATA] Indexed collagen Indexed hair Indexed n…" at bounding box center [799, 390] width 1379 height 484
click at [461, 137] on input "Backend Keywords Filter Input" at bounding box center [461, 133] width 682 height 15
paste input "**********"
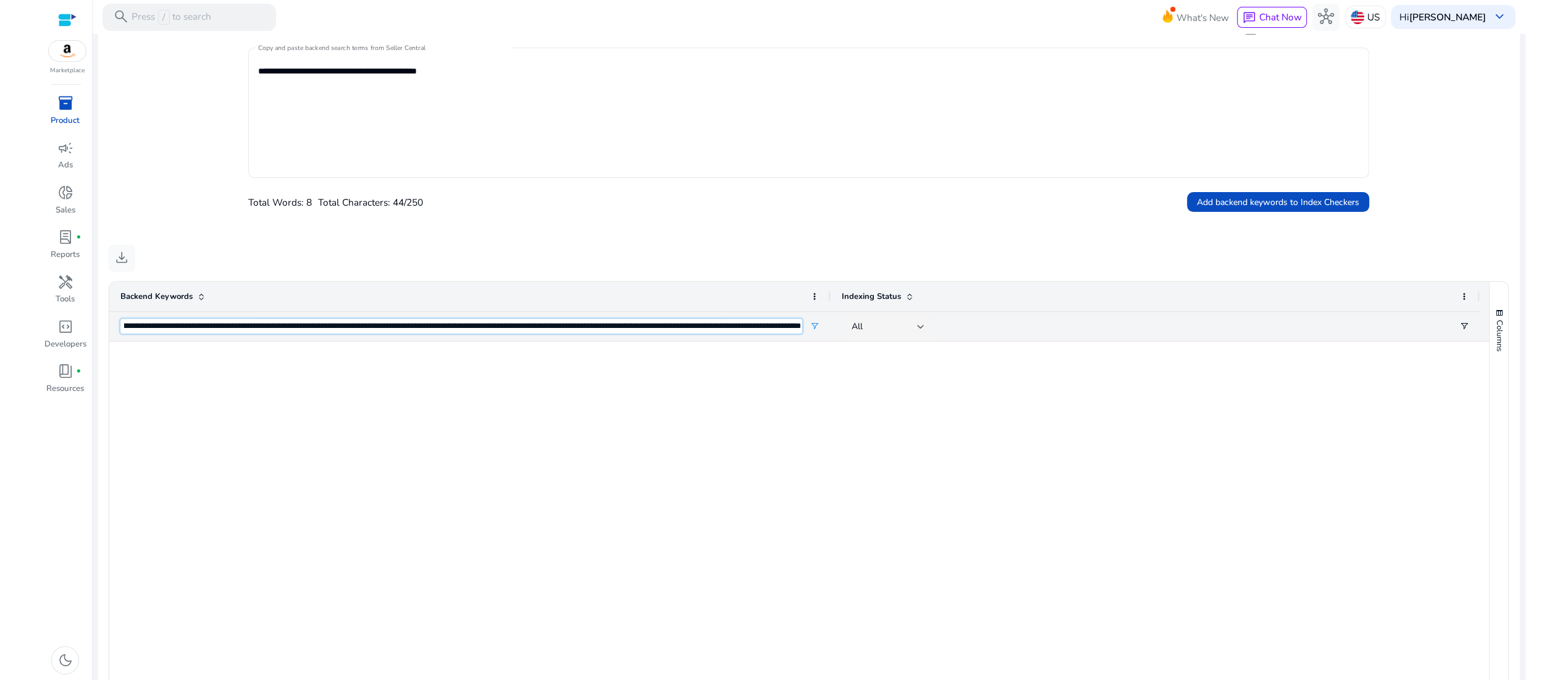
scroll to position [0, 167]
drag, startPoint x: 128, startPoint y: 426, endPoint x: 1023, endPoint y: 438, distance: 895.1
click at [1025, 341] on div "**********" at bounding box center [794, 326] width 1370 height 30
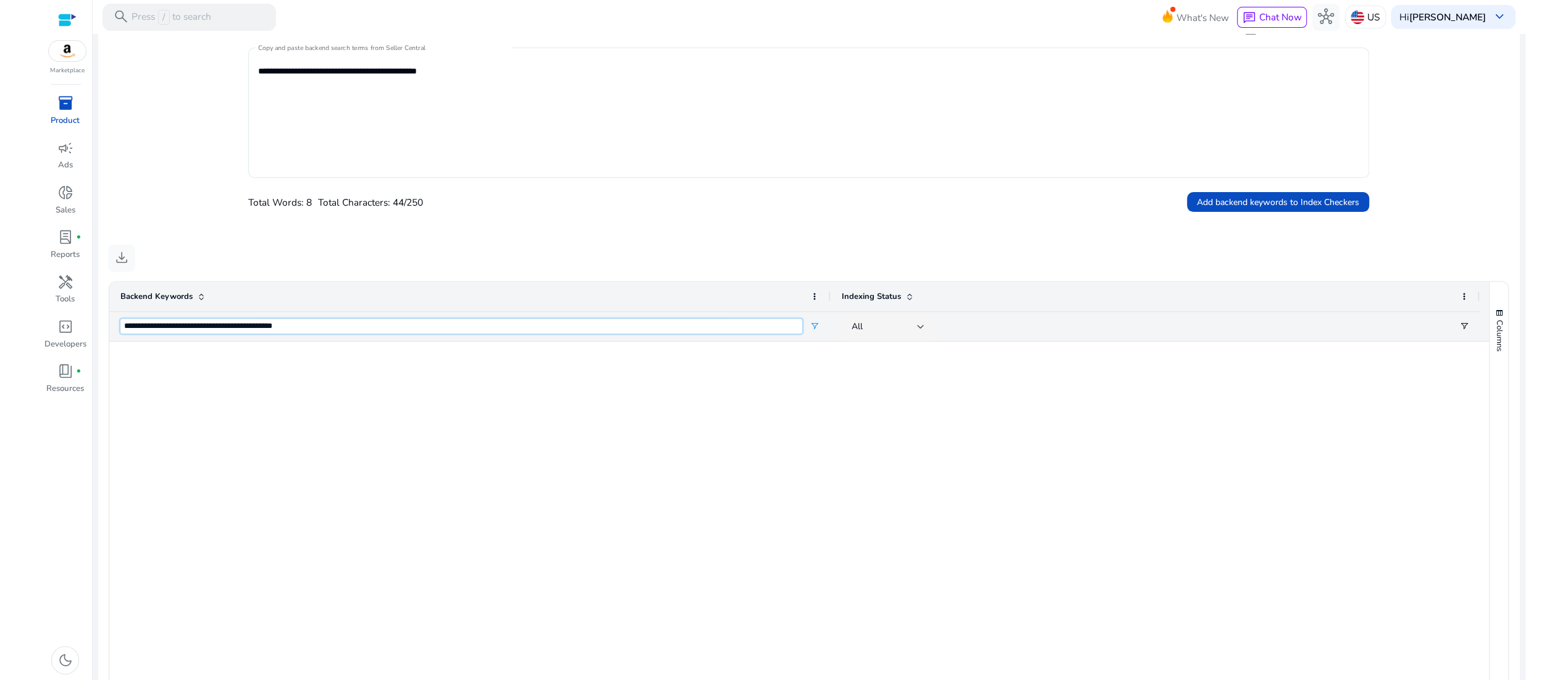
scroll to position [0, 0]
type input "*"
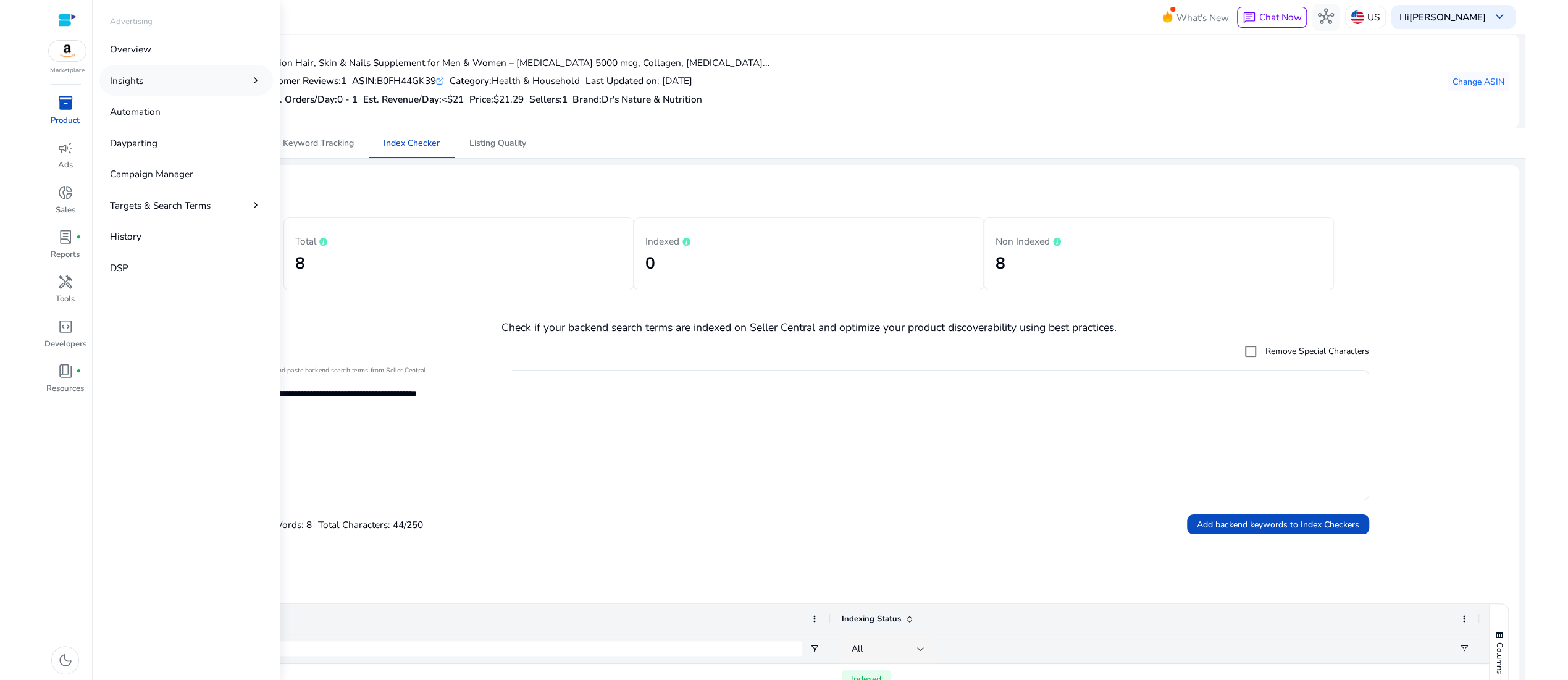
click at [173, 95] on link "Insights chevron_right" at bounding box center [187, 80] width 174 height 30
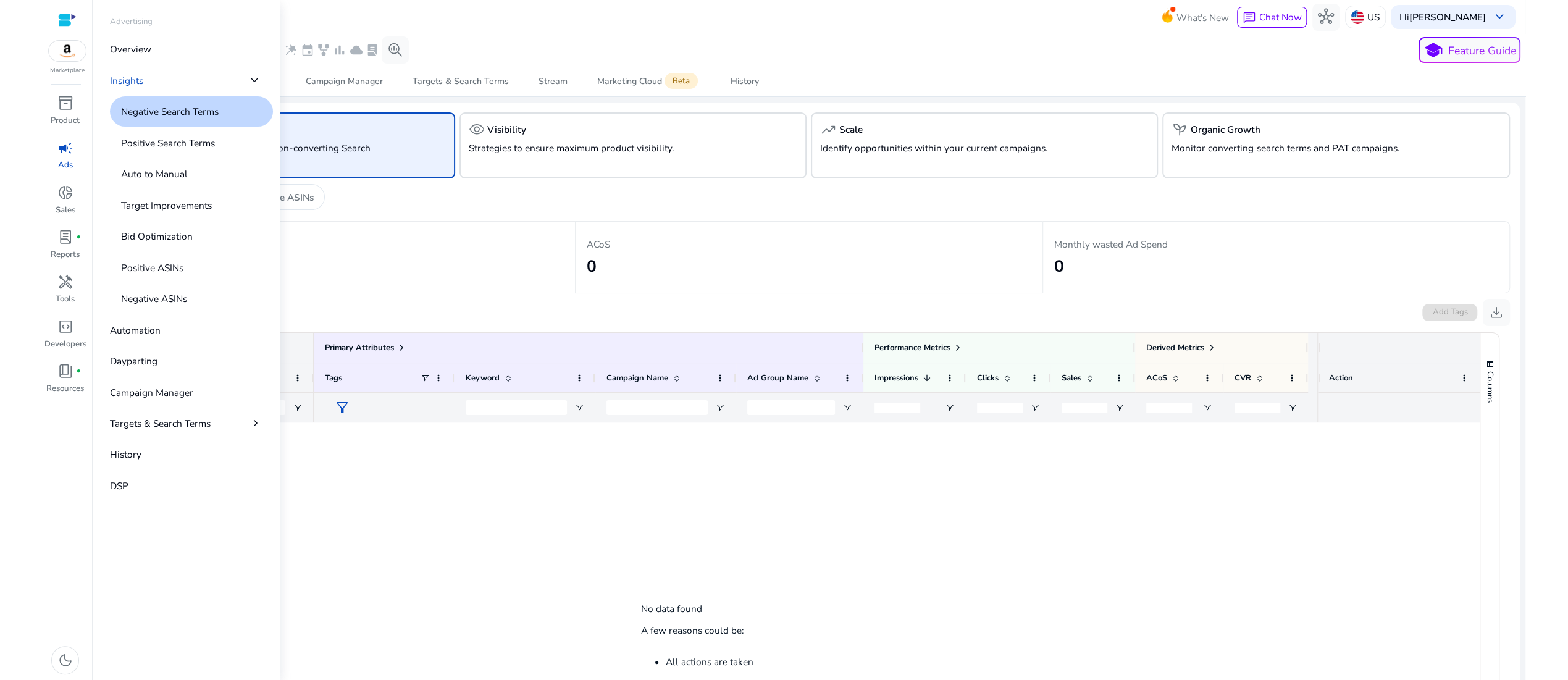
click at [211, 118] on p "Negative Search Terms" at bounding box center [170, 111] width 98 height 14
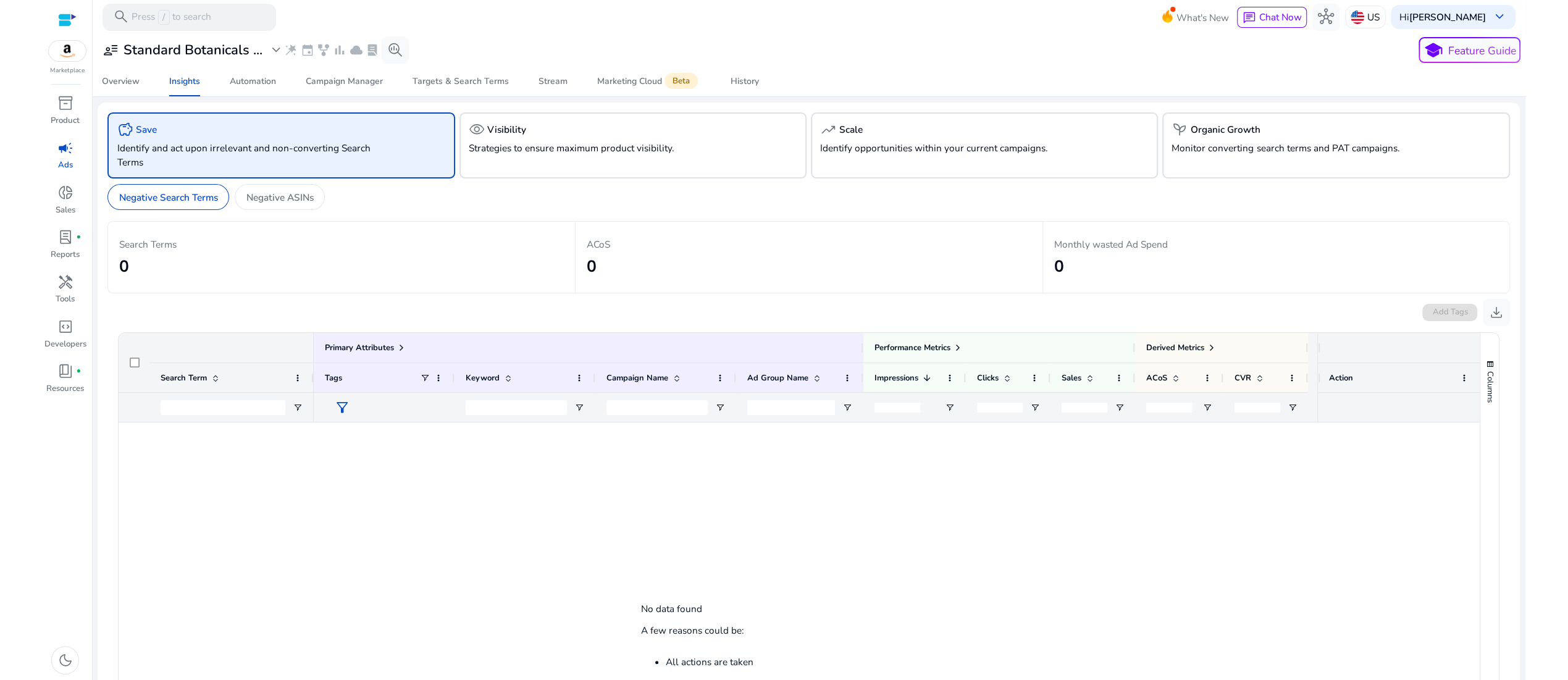
click at [529, 293] on div "Search Terms 0" at bounding box center [341, 257] width 468 height 72
click at [248, 415] on input "Search Term Filter Input" at bounding box center [222, 407] width 125 height 15
click at [218, 205] on p "Negative Search Terms" at bounding box center [168, 197] width 99 height 14
click at [224, 415] on input "Search Term Filter Input" at bounding box center [222, 407] width 125 height 15
type input "**********"
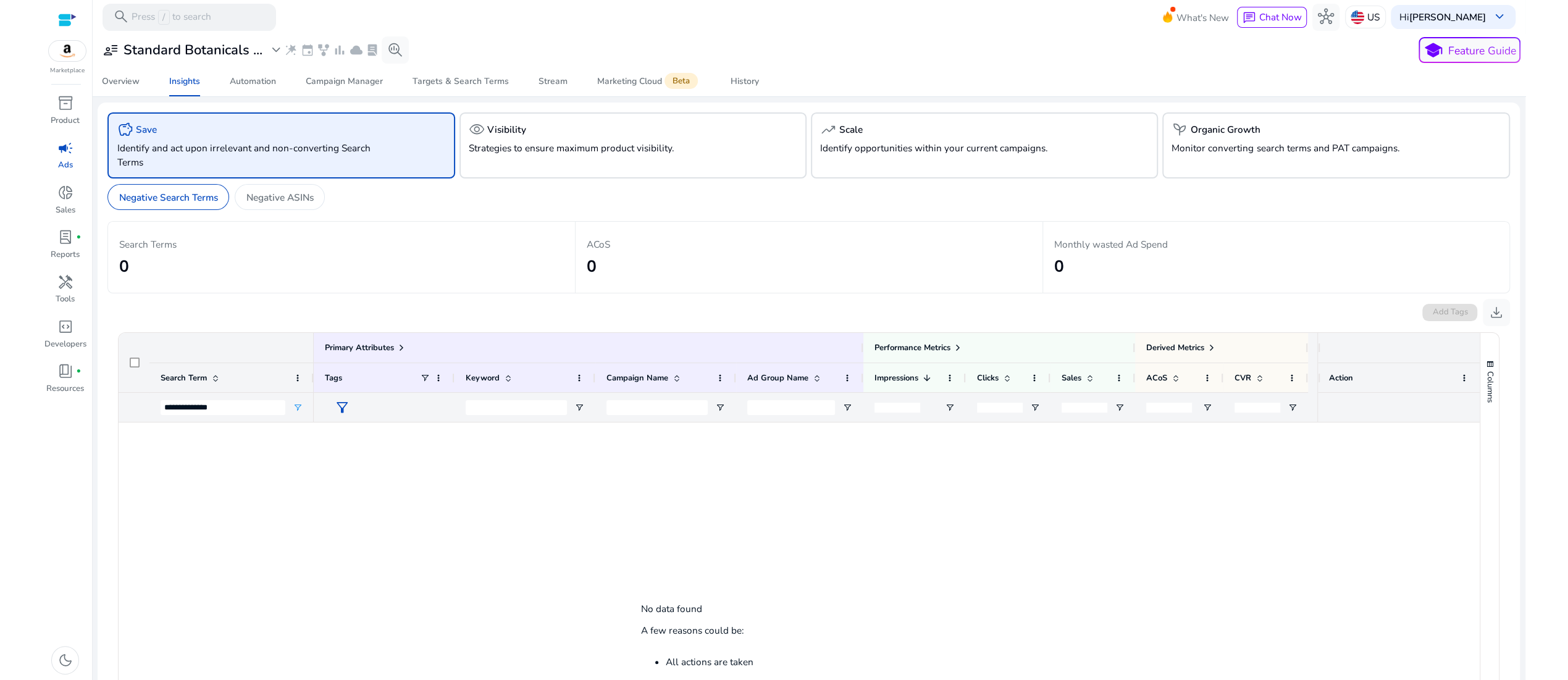
click at [475, 276] on h2 "0" at bounding box center [341, 267] width 445 height 20
click at [250, 415] on input "**********" at bounding box center [222, 407] width 125 height 15
click at [250, 415] on input "**********" at bounding box center [222, 407] width 125 height 15
click at [421, 293] on div "Search Terms 0" at bounding box center [341, 257] width 468 height 72
click at [212, 205] on p "Negative Search Terms" at bounding box center [168, 197] width 99 height 14
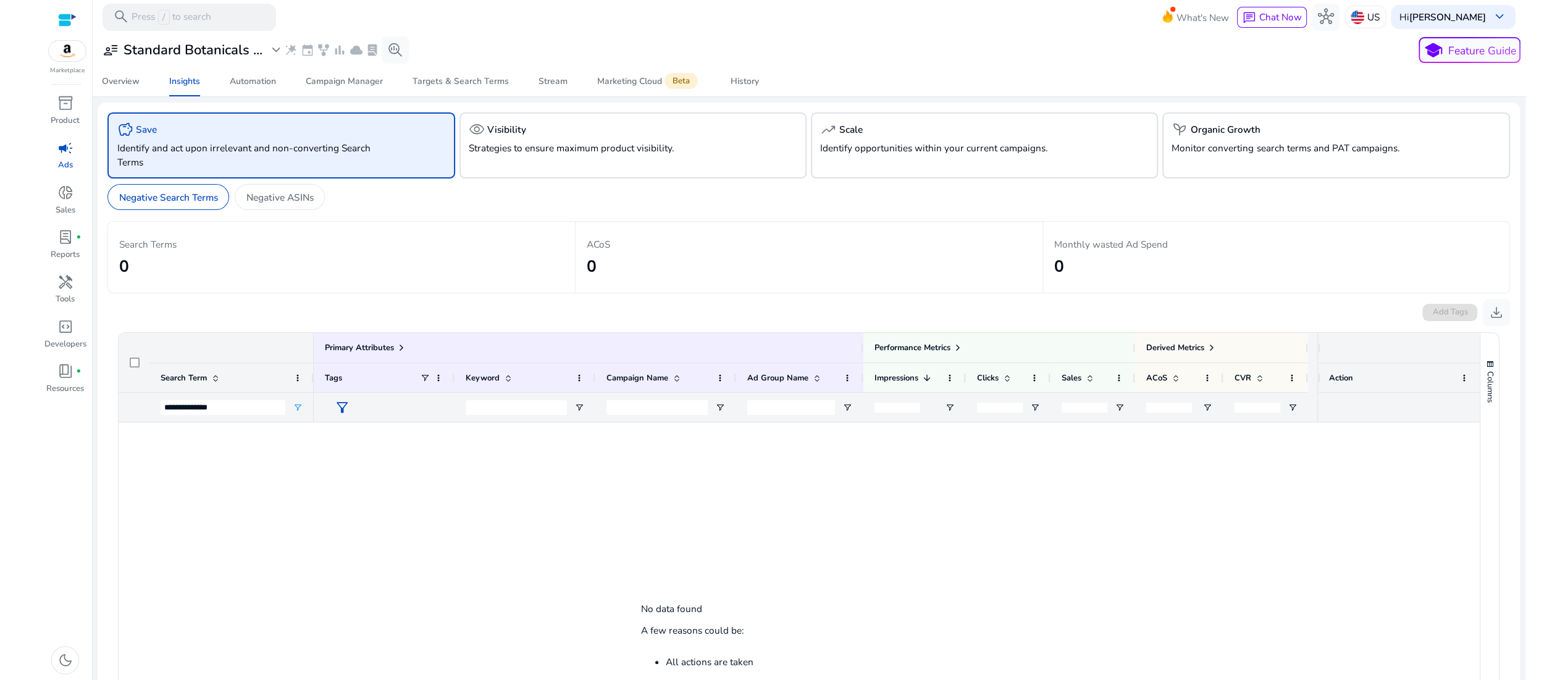
click at [272, 169] on p "Identify and act upon irrelevant and non-converting Search Terms" at bounding box center [253, 155] width 274 height 28
click at [270, 415] on input "**********" at bounding box center [222, 407] width 125 height 15
drag, startPoint x: 270, startPoint y: 528, endPoint x: 136, endPoint y: 518, distance: 134.4
click at [136, 422] on div "**********" at bounding box center [216, 407] width 195 height 30
click at [389, 353] on span "Primary Attributes" at bounding box center [360, 347] width 69 height 11
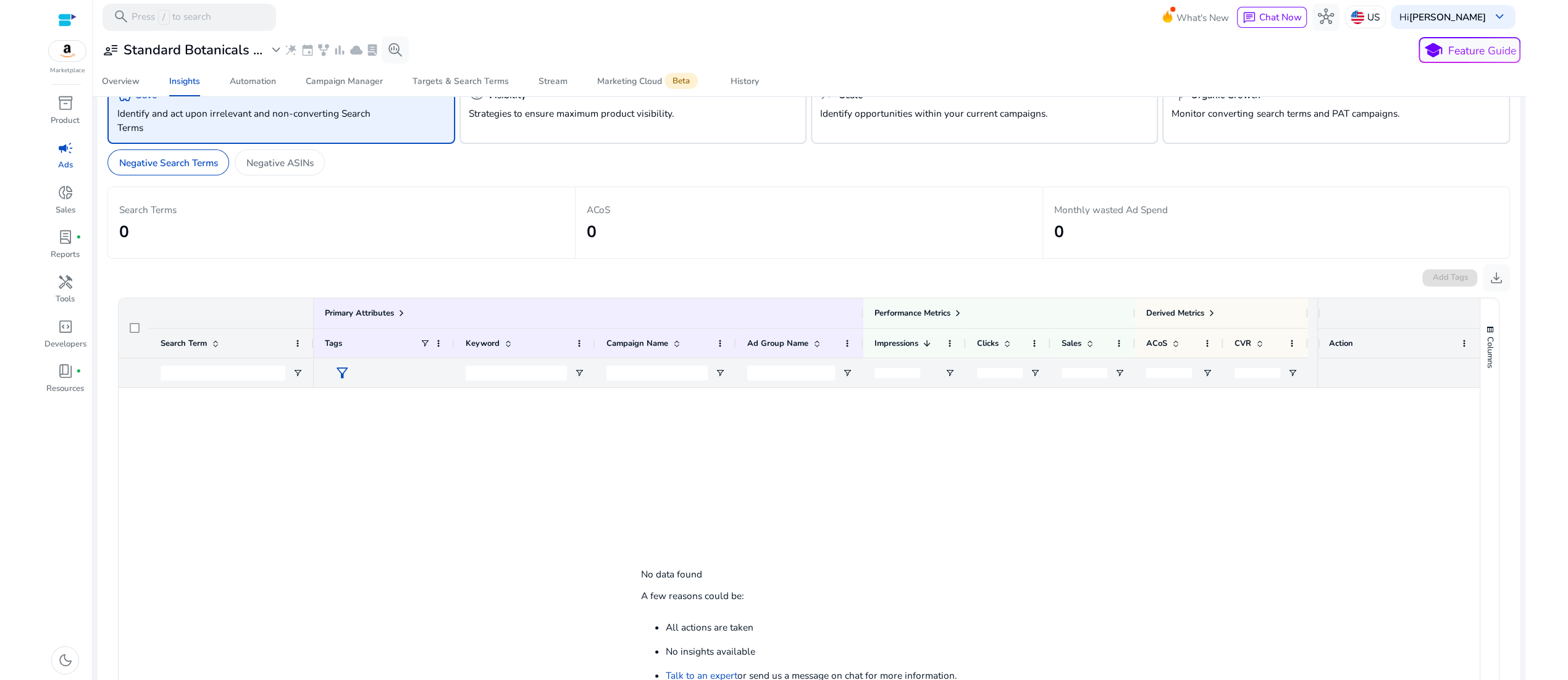
scroll to position [35, 0]
click at [197, 216] on p "Search Terms" at bounding box center [341, 208] width 445 height 14
click at [313, 169] on p "Negative ASINs" at bounding box center [279, 161] width 67 height 14
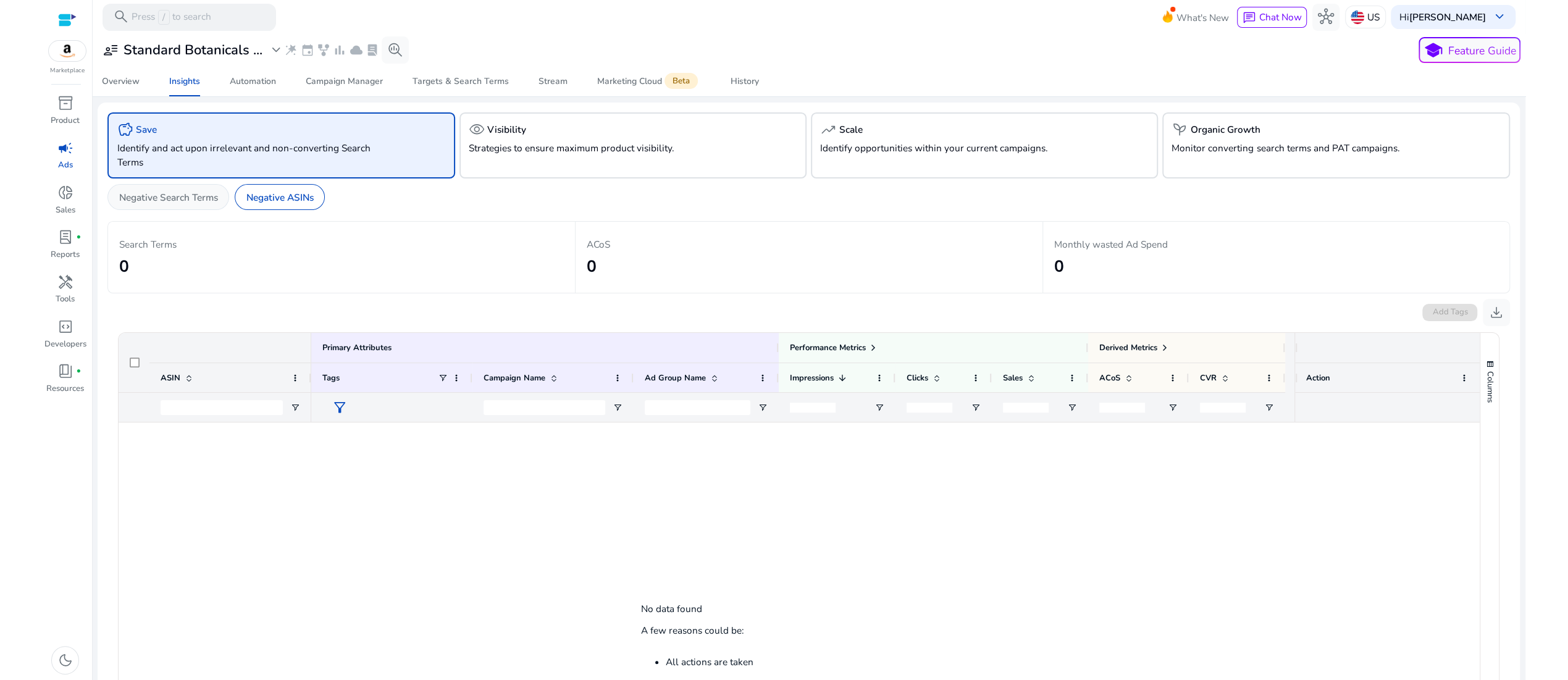
click at [218, 205] on p "Negative Search Terms" at bounding box center [168, 197] width 99 height 14
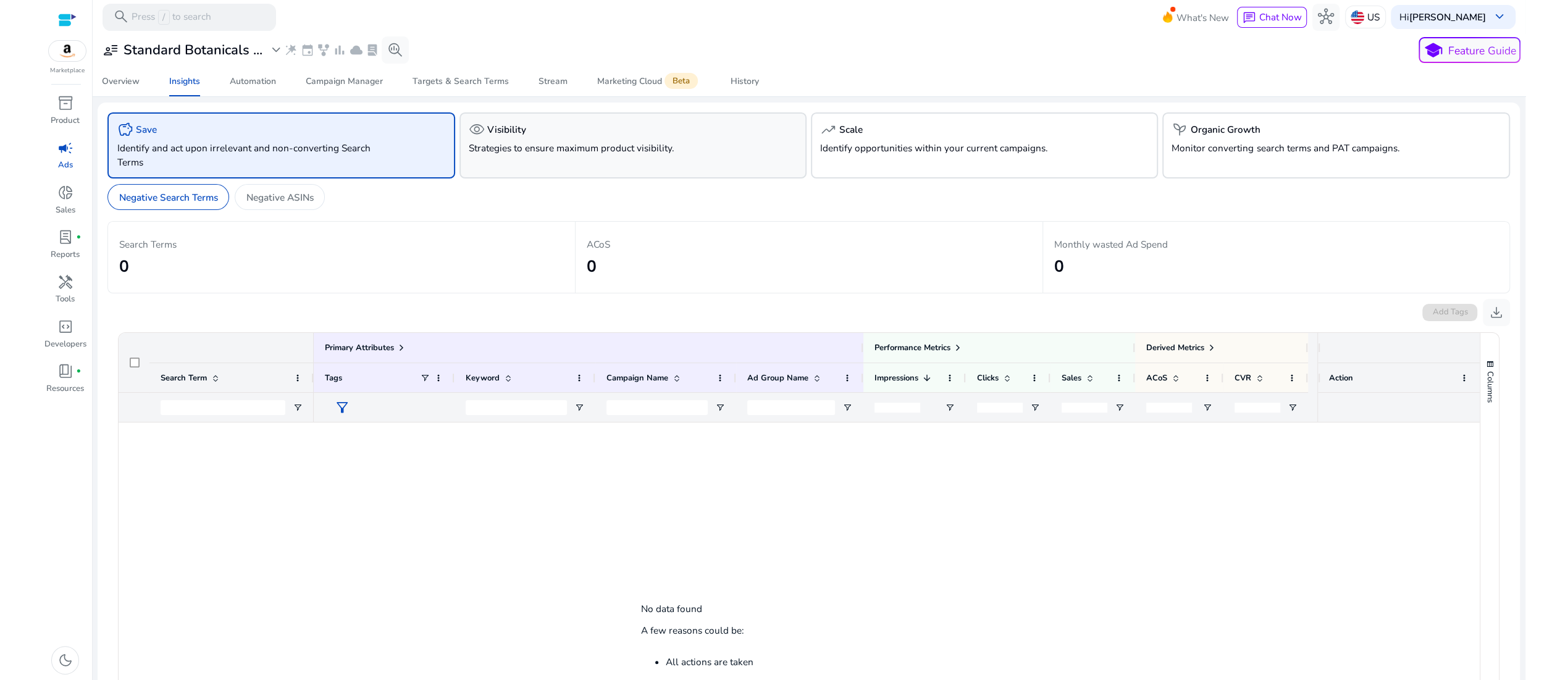
click at [613, 171] on div "visibility Visibility Strategies to ensure maximum product visibility." at bounding box center [633, 145] width 347 height 66
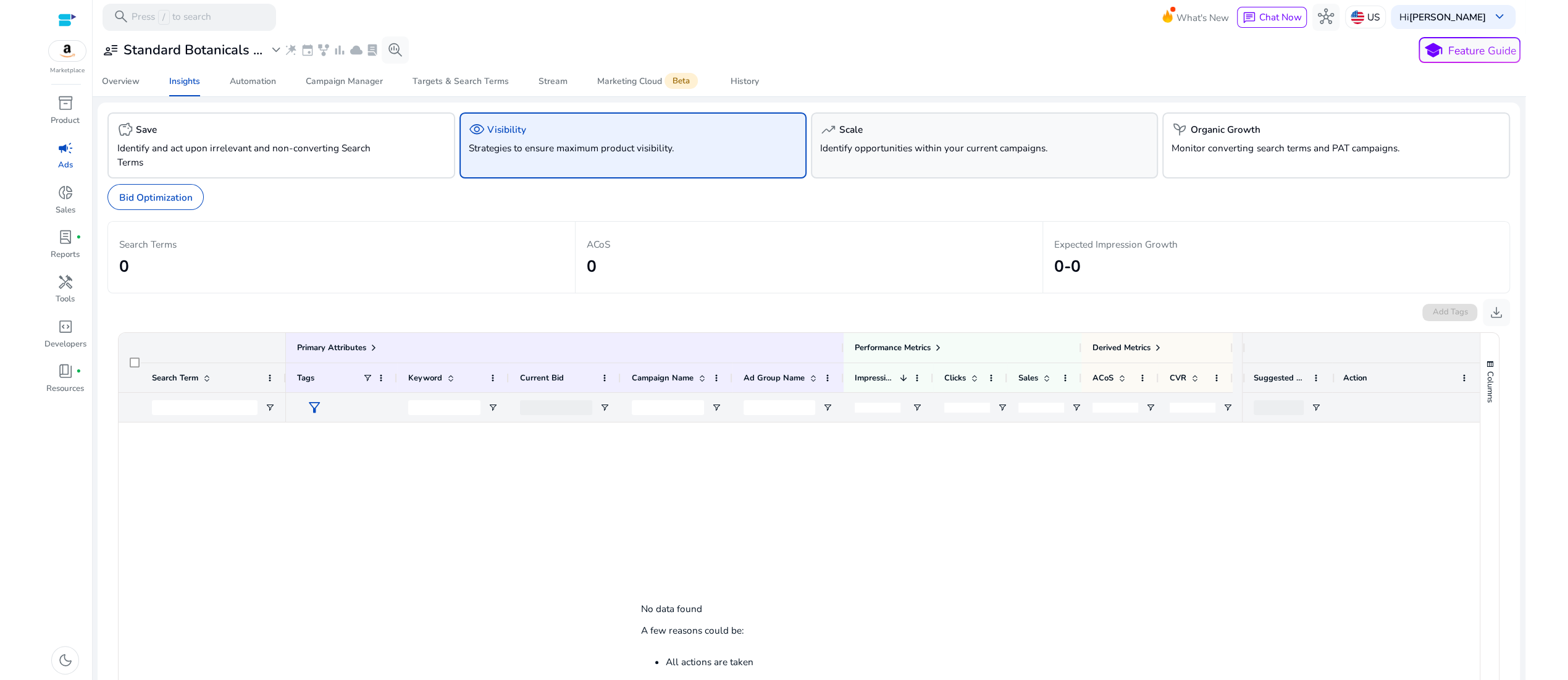
click at [936, 155] on p "Identify opportunities within your current campaigns." at bounding box center [957, 148] width 274 height 14
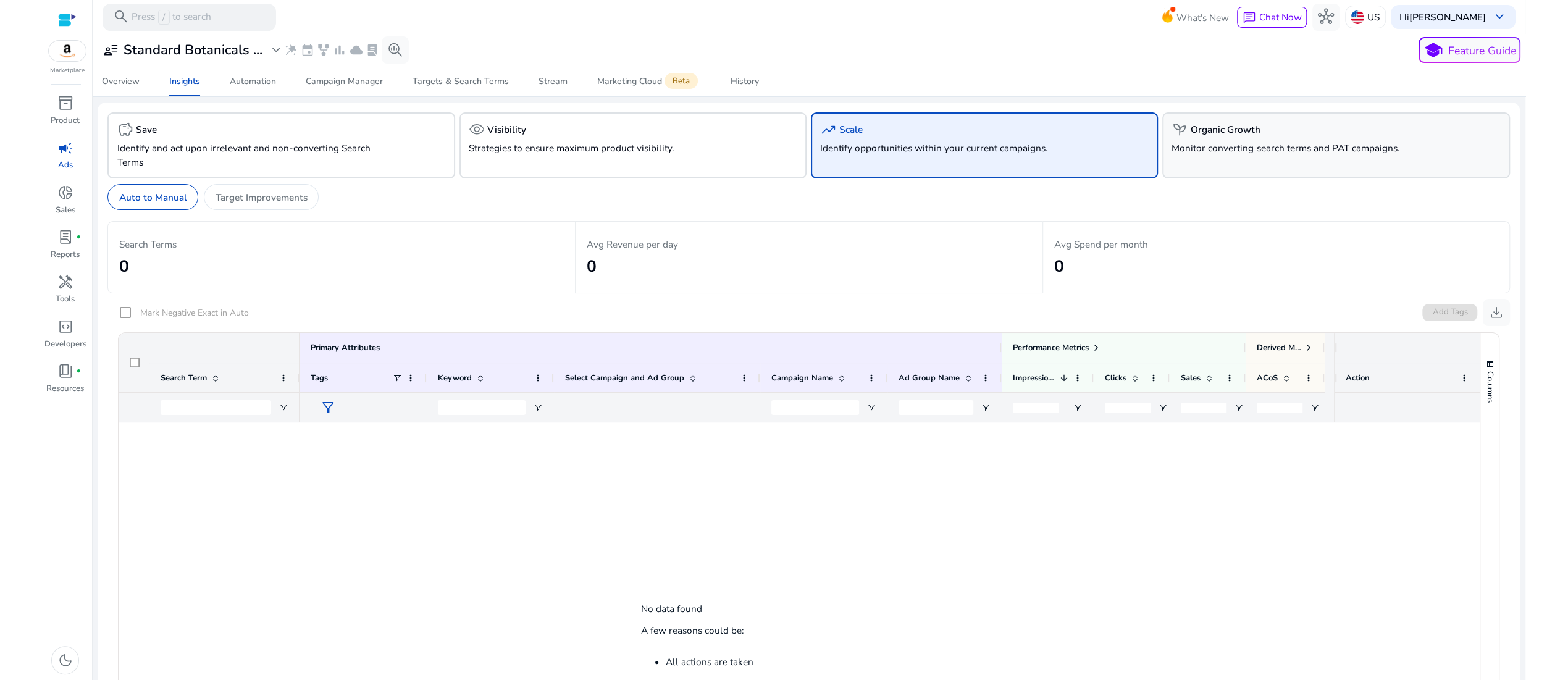
click at [1249, 155] on p "Monitor converting search terms and PAT campaigns." at bounding box center [1308, 148] width 274 height 14
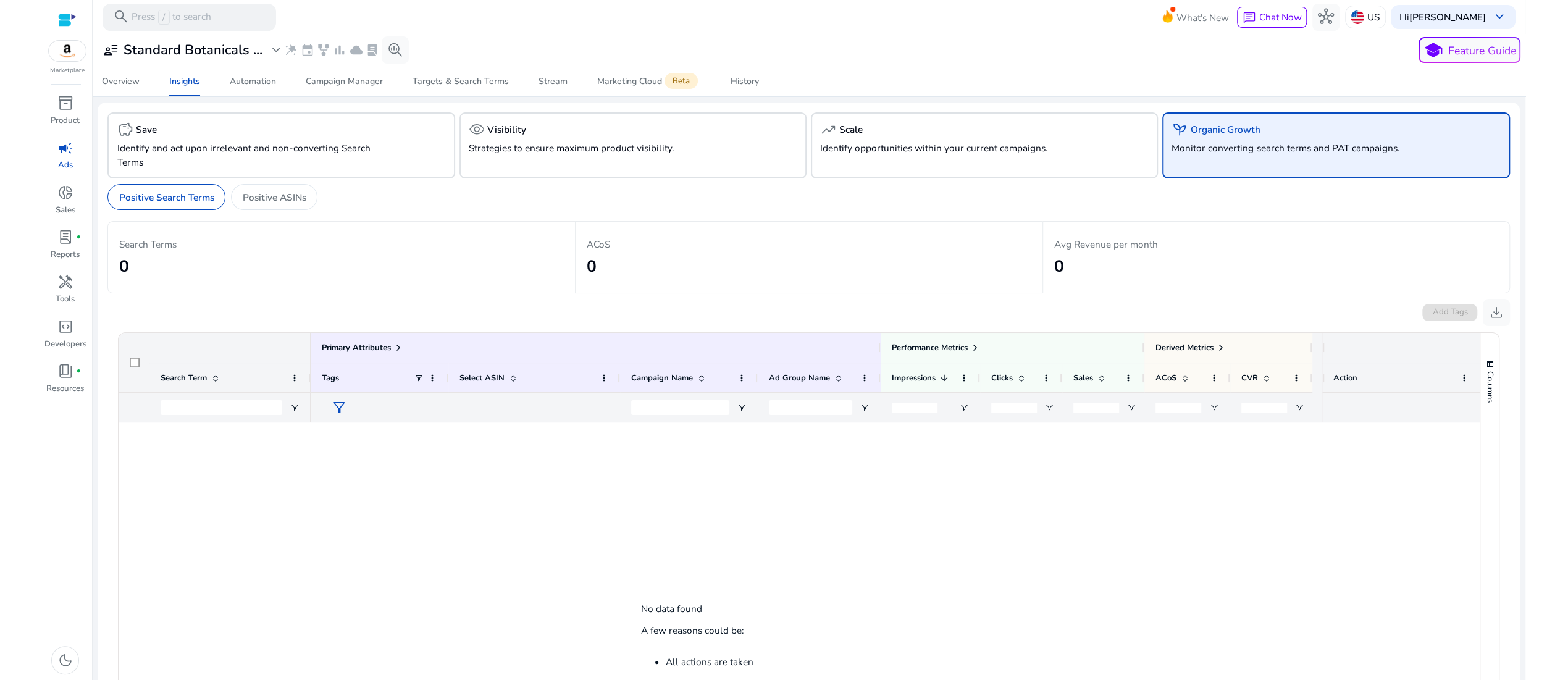
click at [73, 156] on span "campaign" at bounding box center [66, 149] width 16 height 16
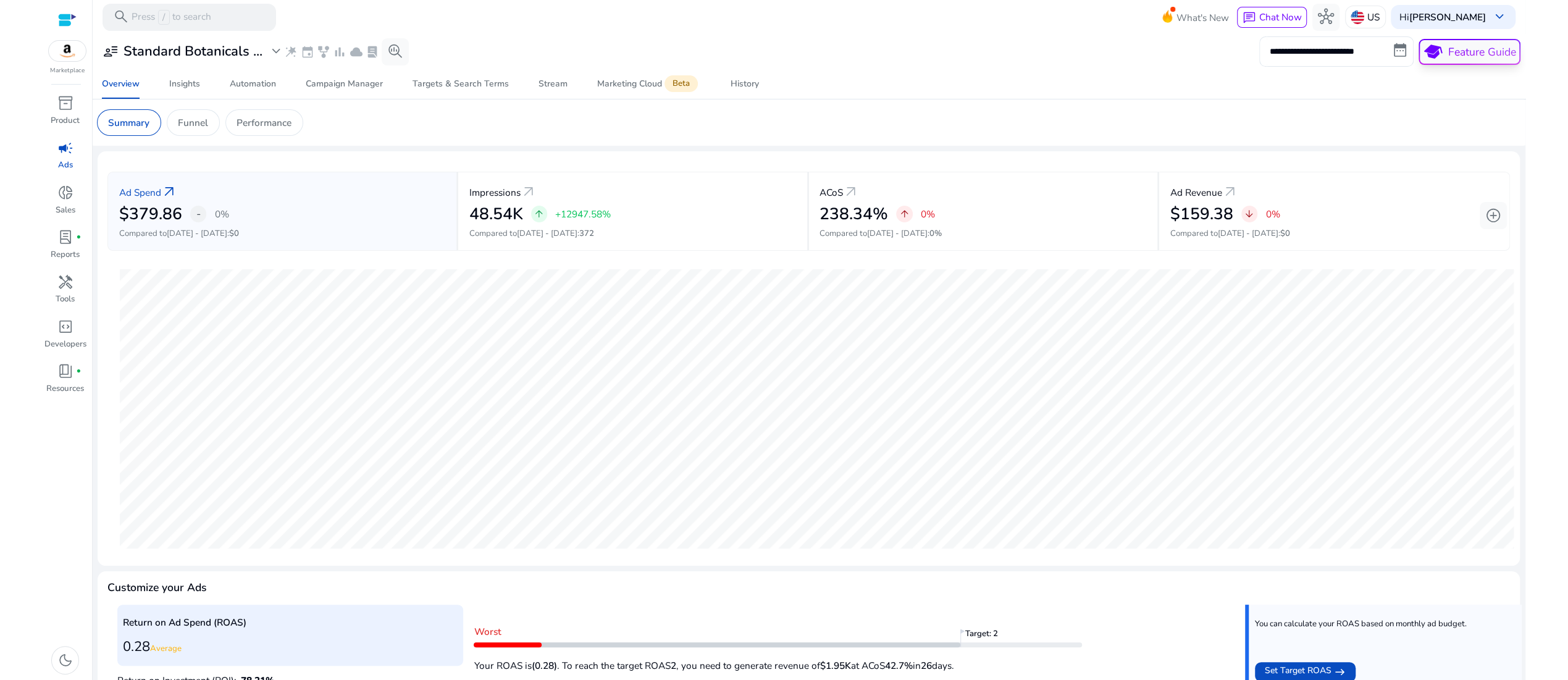
click at [1448, 58] on p "Feature Guide" at bounding box center [1482, 52] width 68 height 16
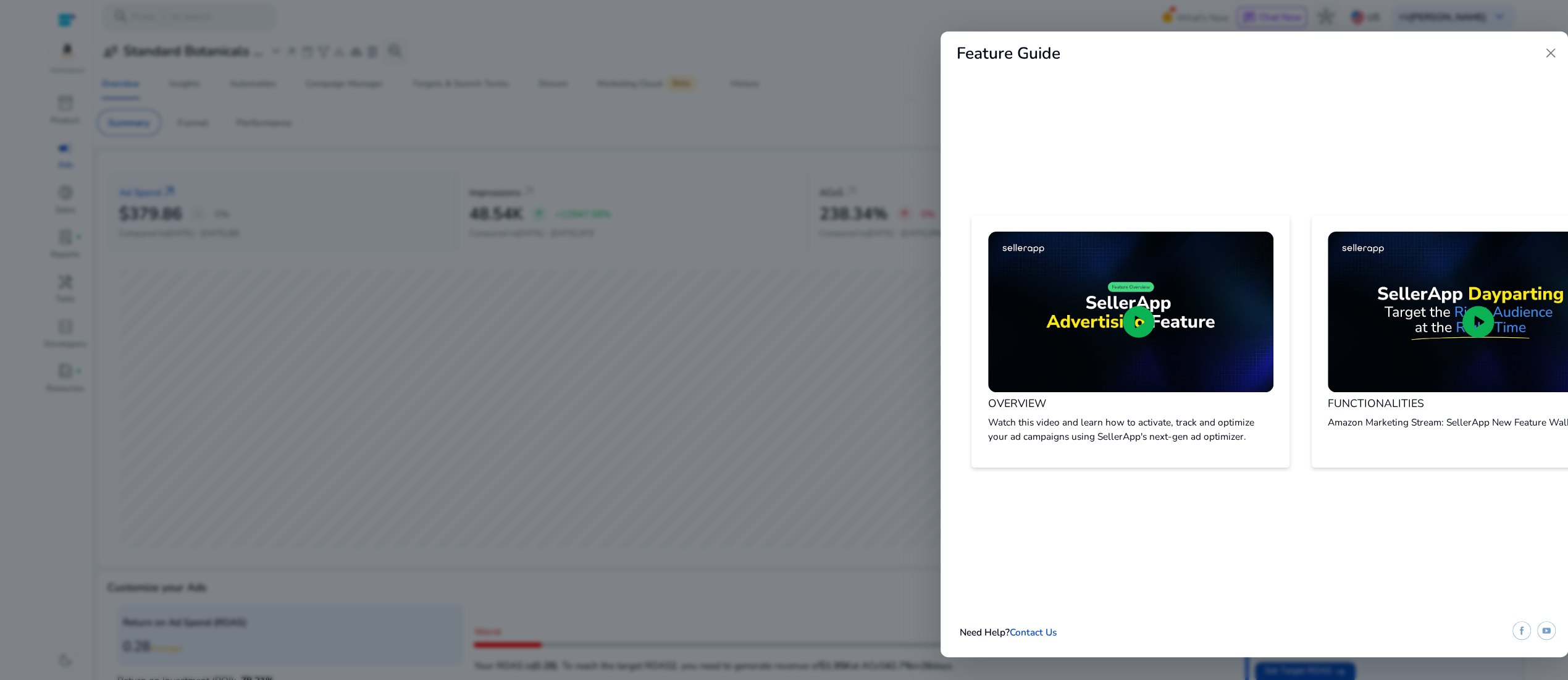
drag, startPoint x: 1333, startPoint y: 55, endPoint x: 1264, endPoint y: 54, distance: 69.0
click at [1264, 54] on div "Feature Guide close" at bounding box center [1254, 54] width 627 height 44
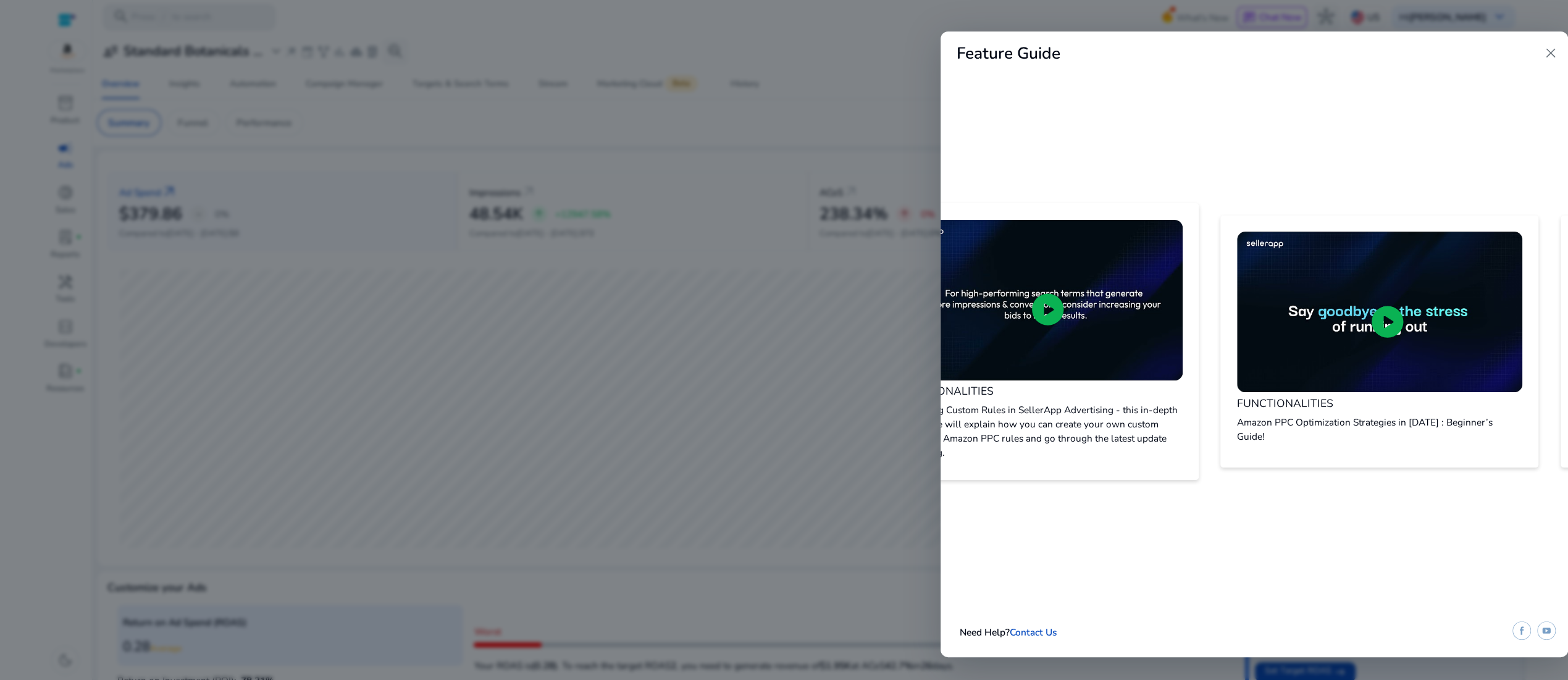
scroll to position [0, 473]
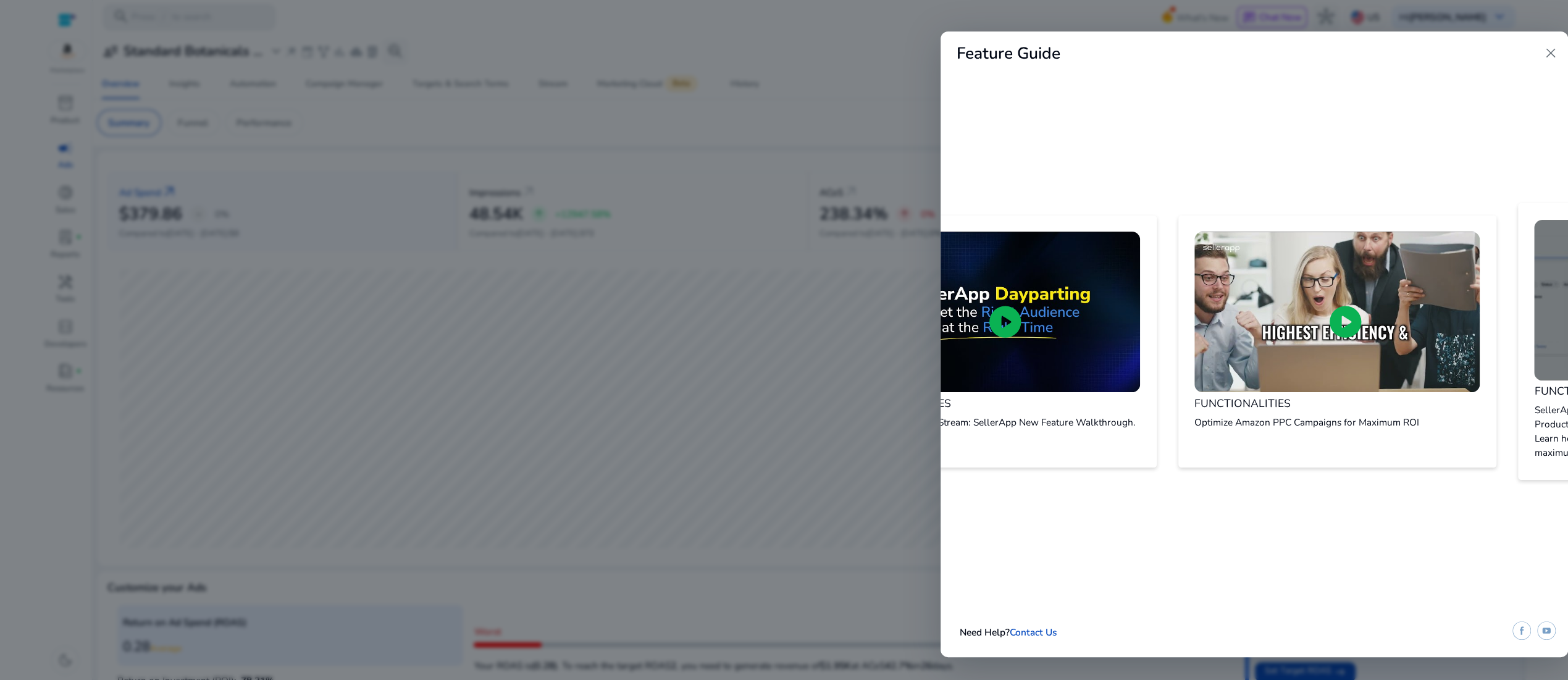
click at [513, 407] on div at bounding box center [784, 340] width 1568 height 680
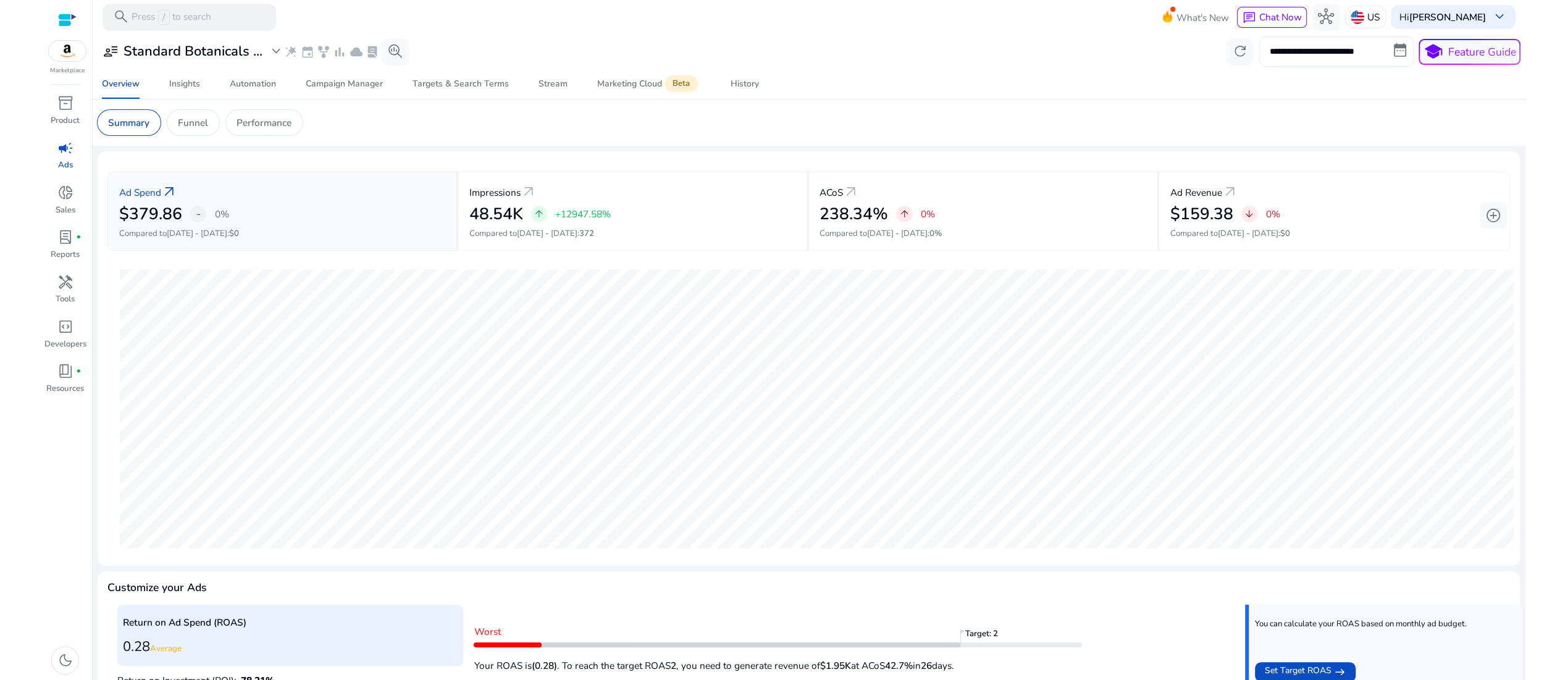
click at [1346, 59] on input "**********" at bounding box center [1336, 51] width 154 height 30
select select "*"
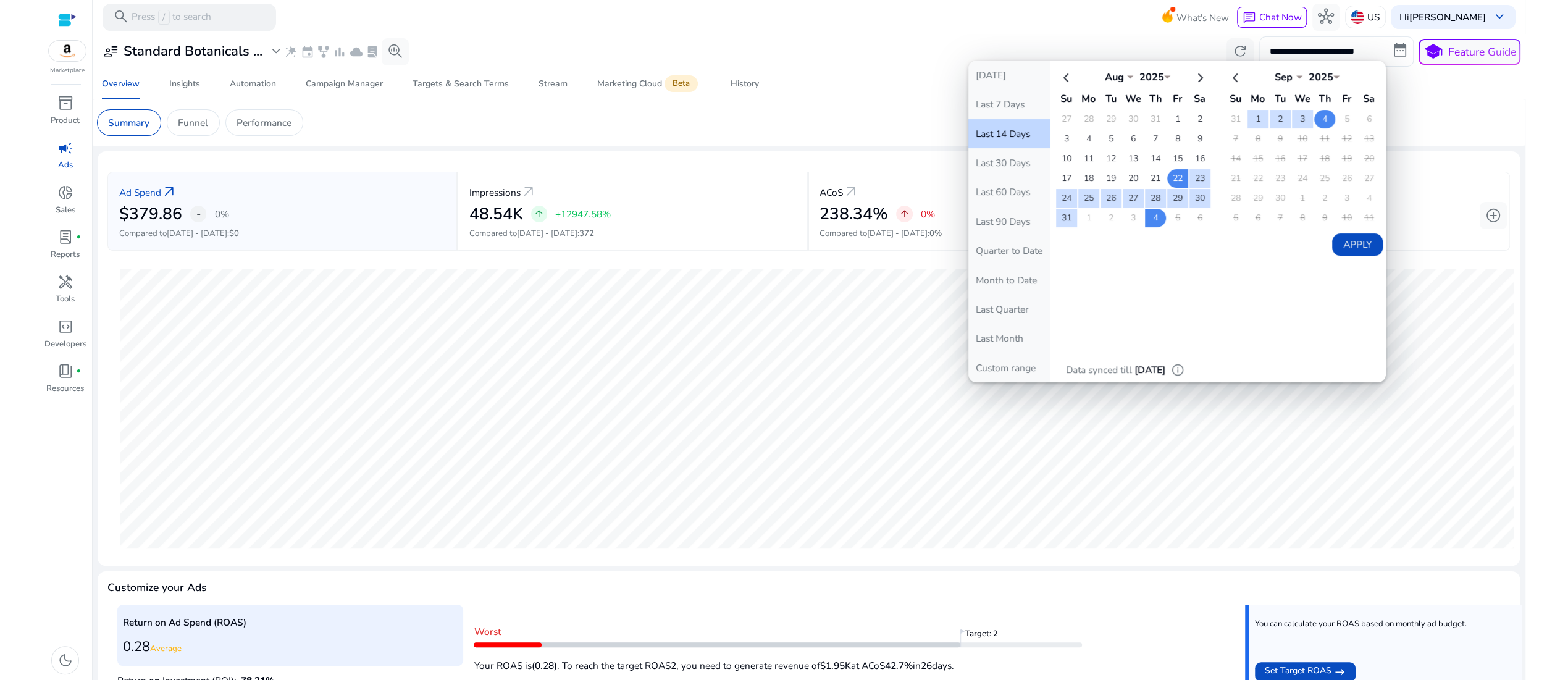
click at [1314, 129] on td "4" at bounding box center [1324, 119] width 21 height 18
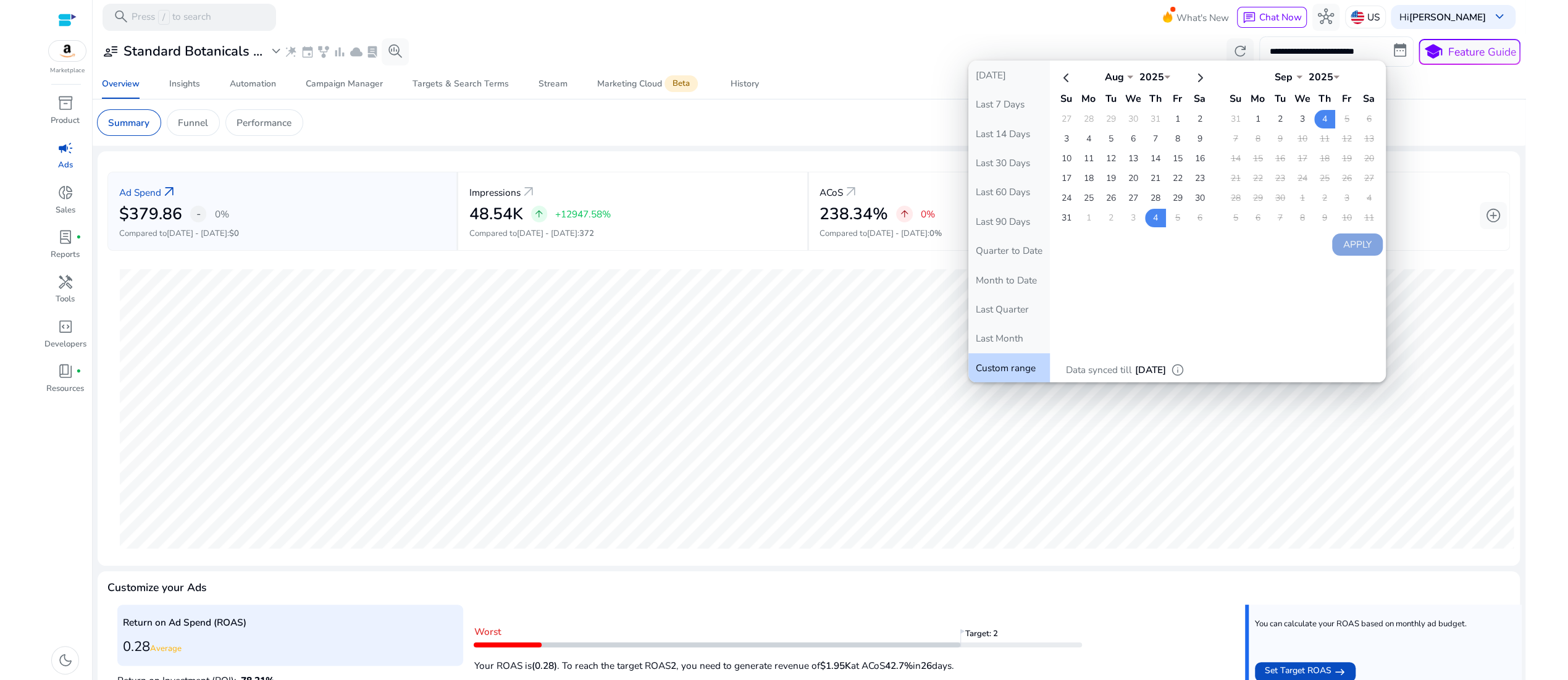
click at [1336, 129] on td "5" at bounding box center [1346, 119] width 21 height 18
click at [841, 61] on div "**********" at bounding box center [808, 51] width 1424 height 30
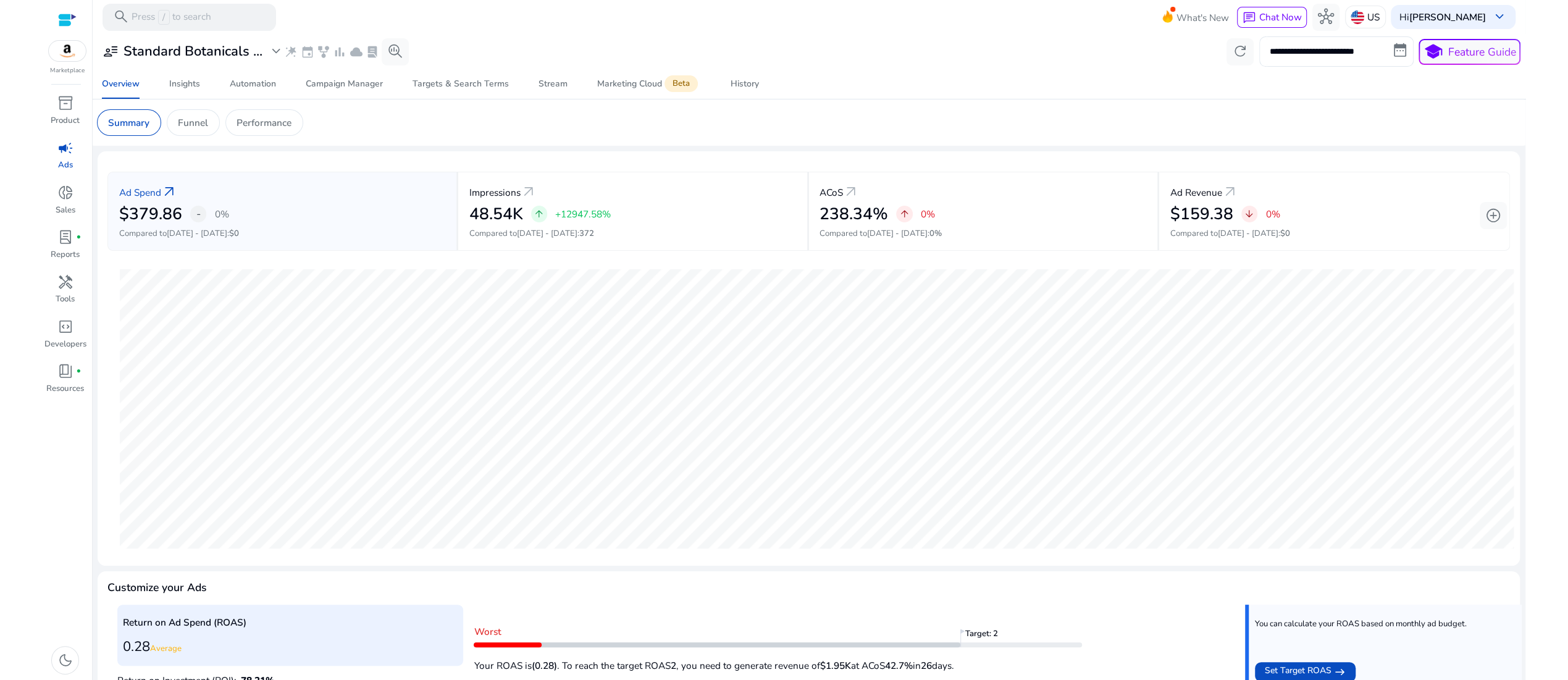
click at [69, 156] on span "campaign" at bounding box center [66, 149] width 16 height 16
click at [67, 201] on span "donut_small" at bounding box center [66, 193] width 16 height 16
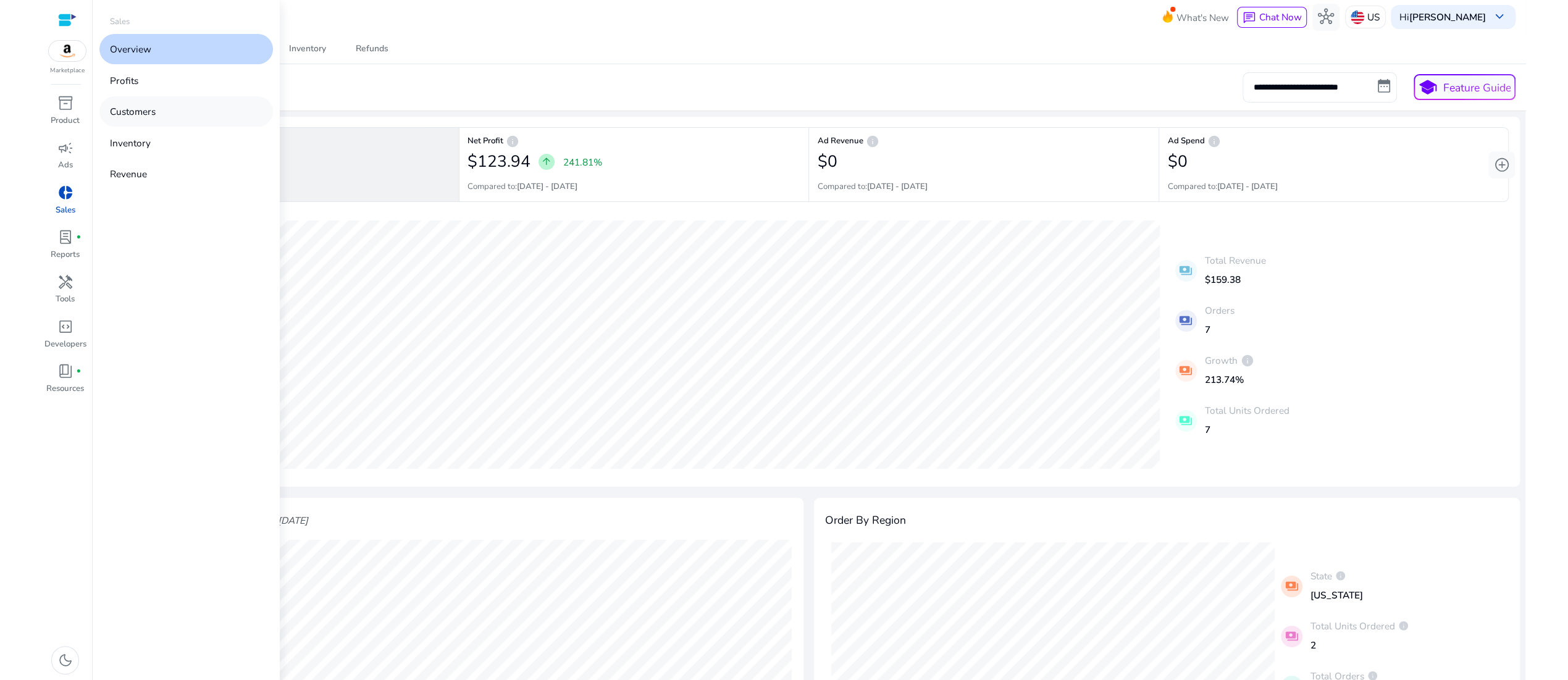
click at [151, 118] on p "Customers" at bounding box center [133, 111] width 46 height 14
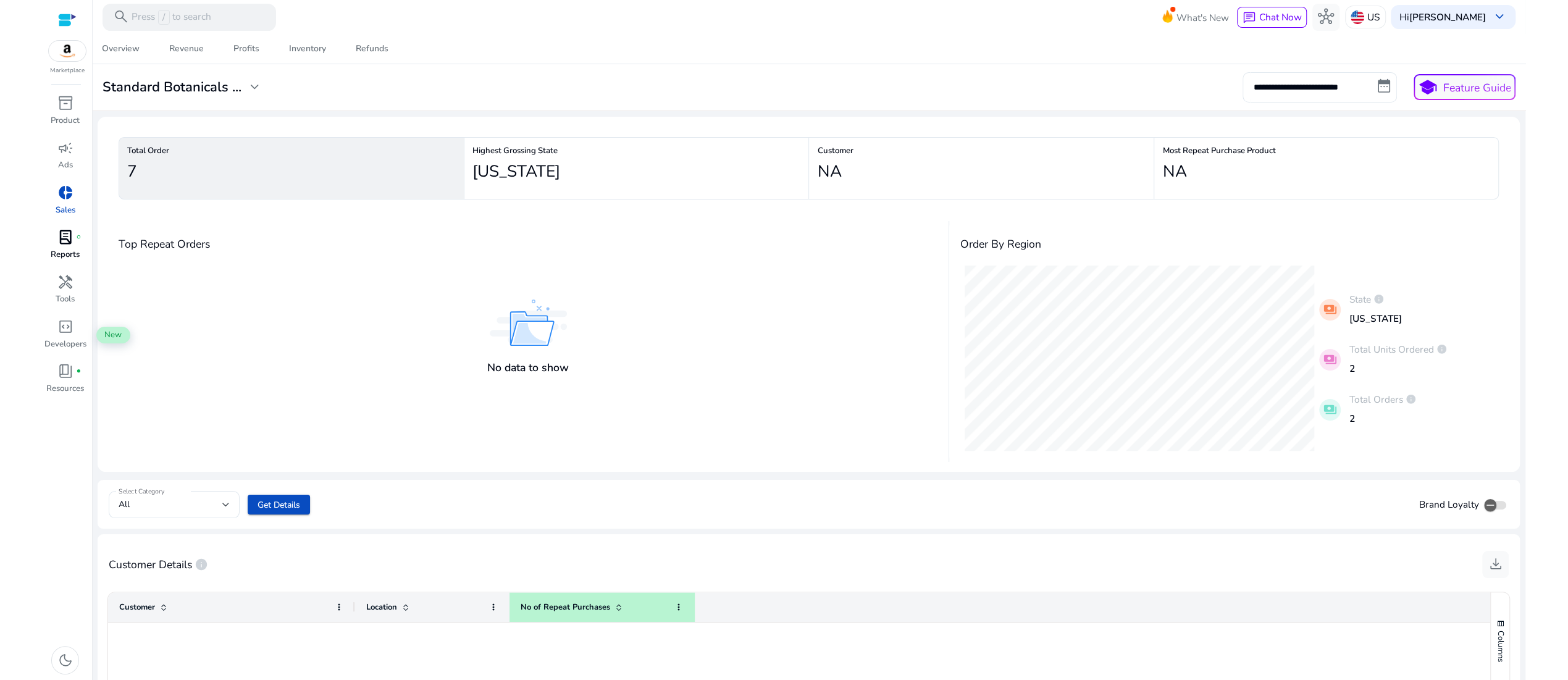
click at [58, 245] on span "lab_profile" at bounding box center [66, 237] width 16 height 16
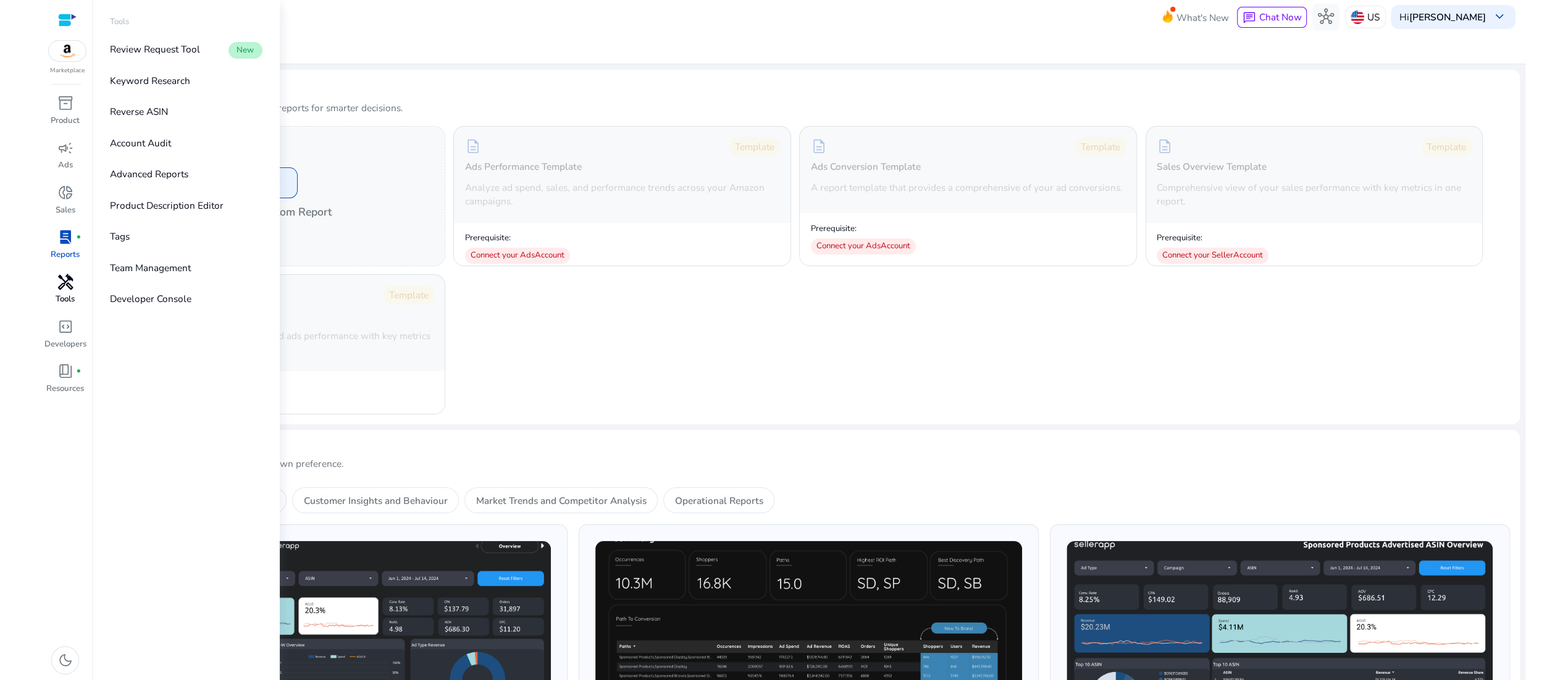
click at [61, 290] on span "handyman" at bounding box center [66, 282] width 16 height 16
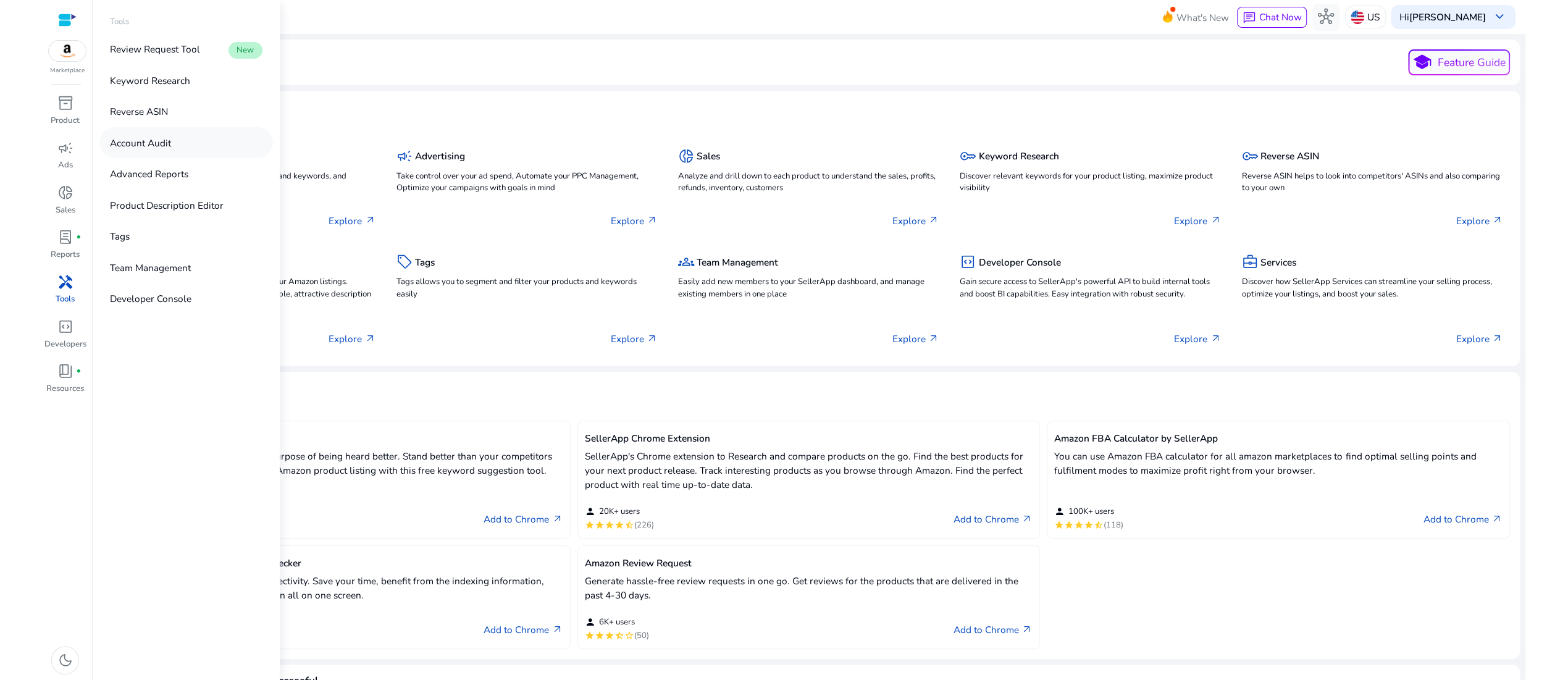
click at [171, 150] on p "Account Audit" at bounding box center [140, 143] width 61 height 14
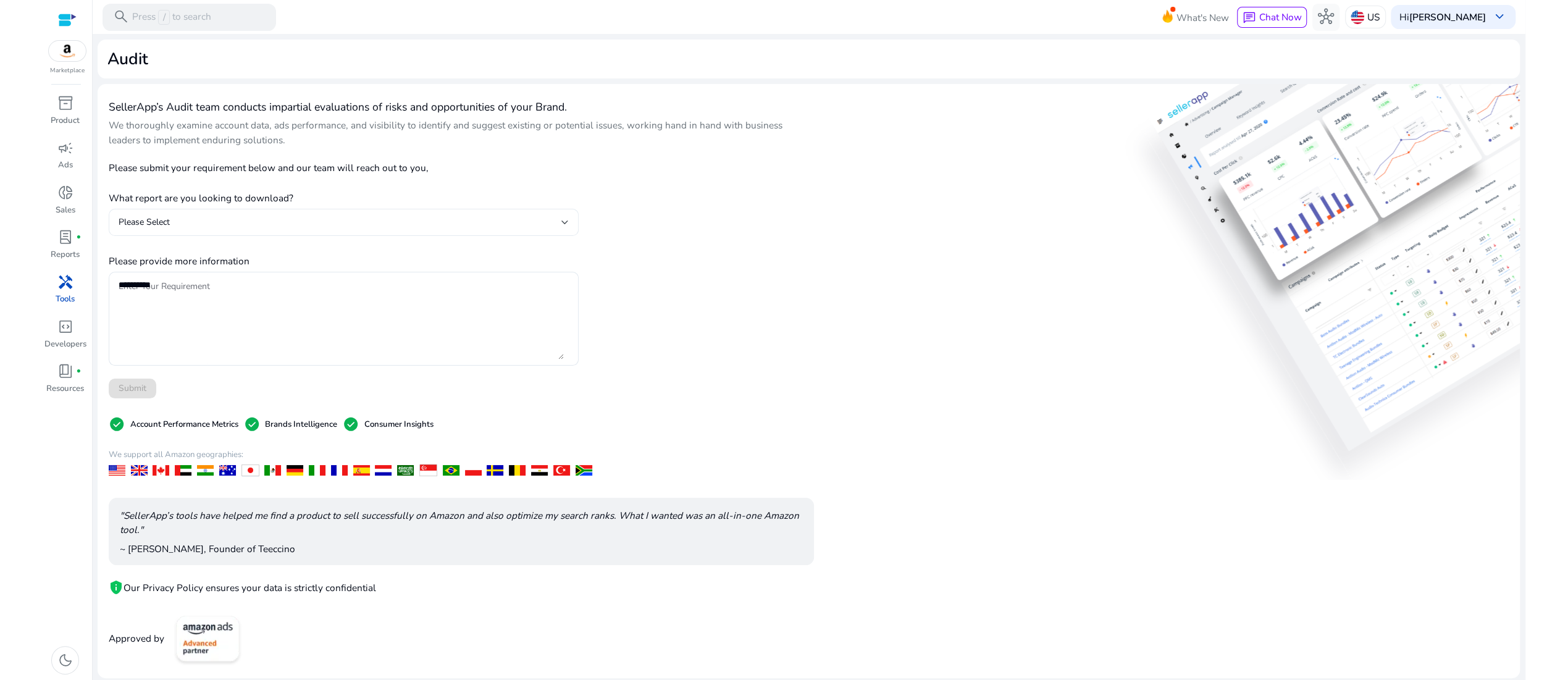
click at [539, 229] on div "Please Select" at bounding box center [340, 222] width 443 height 13
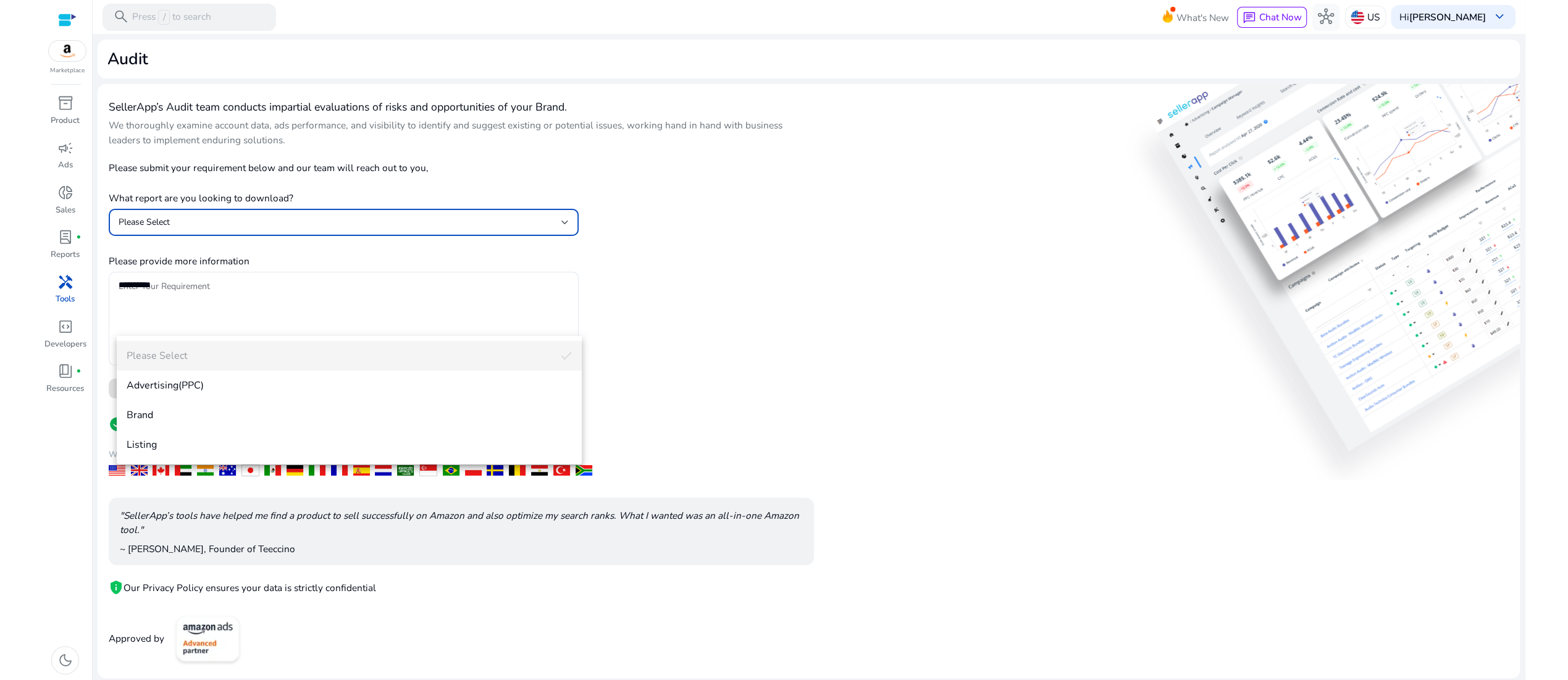
click at [889, 371] on div at bounding box center [784, 340] width 1568 height 680
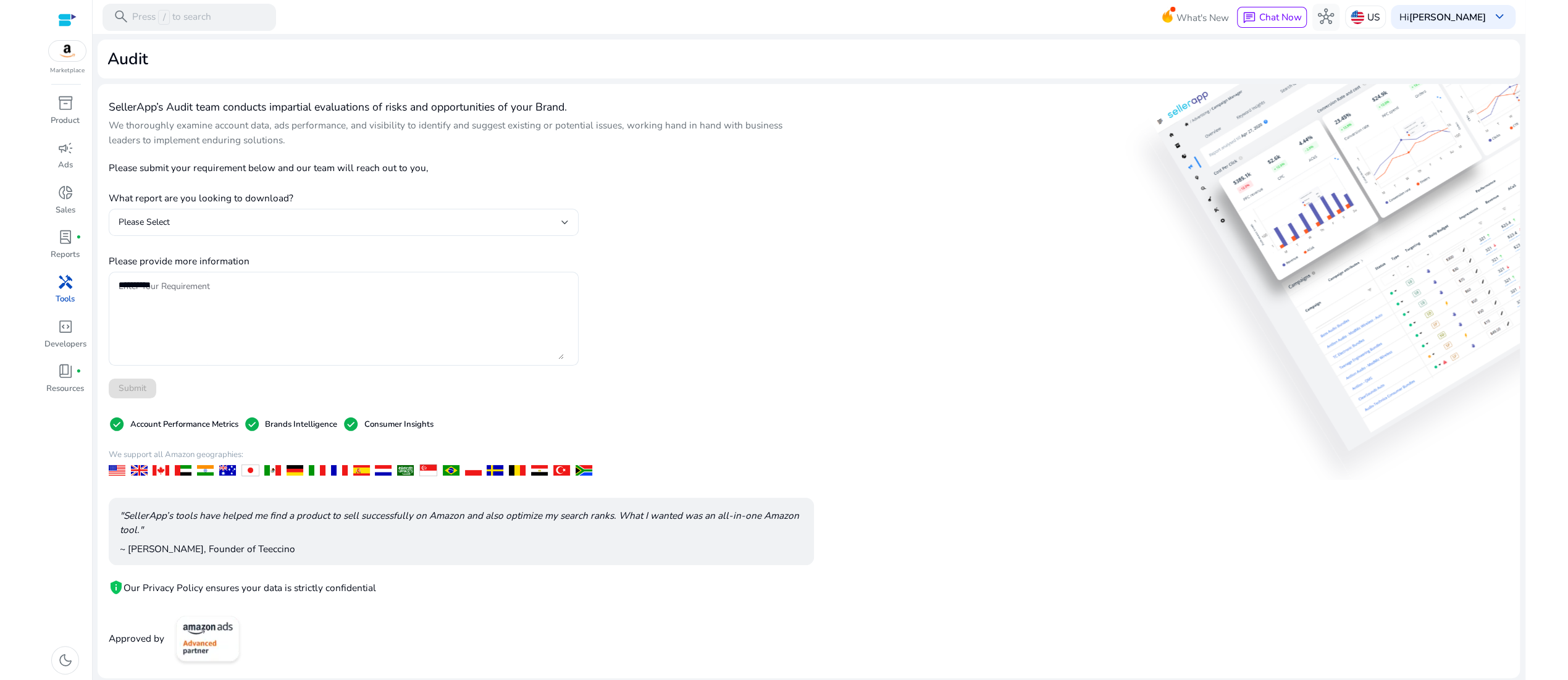
scroll to position [243, 0]
click at [58, 652] on span "dark_mode" at bounding box center [66, 660] width 16 height 16
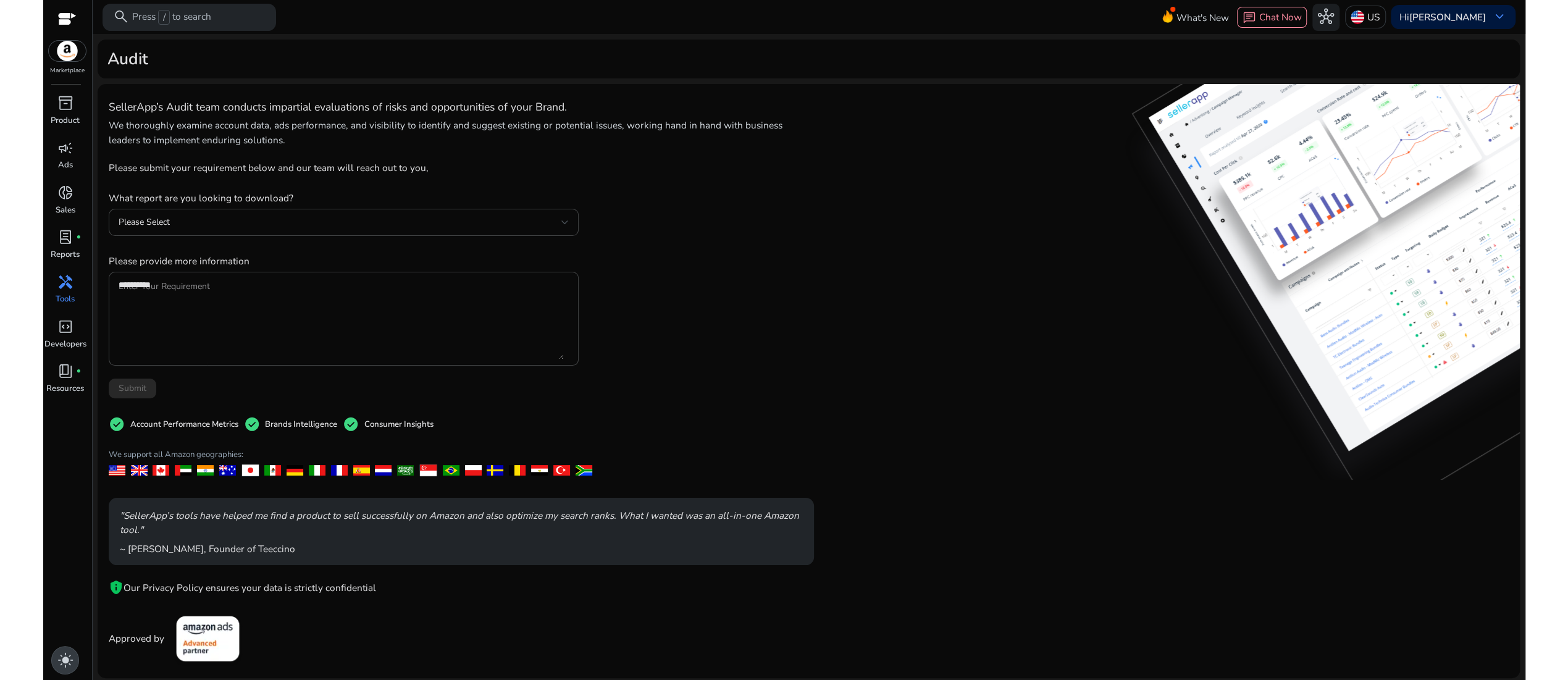
click at [58, 652] on span "light_mode" at bounding box center [66, 660] width 16 height 16
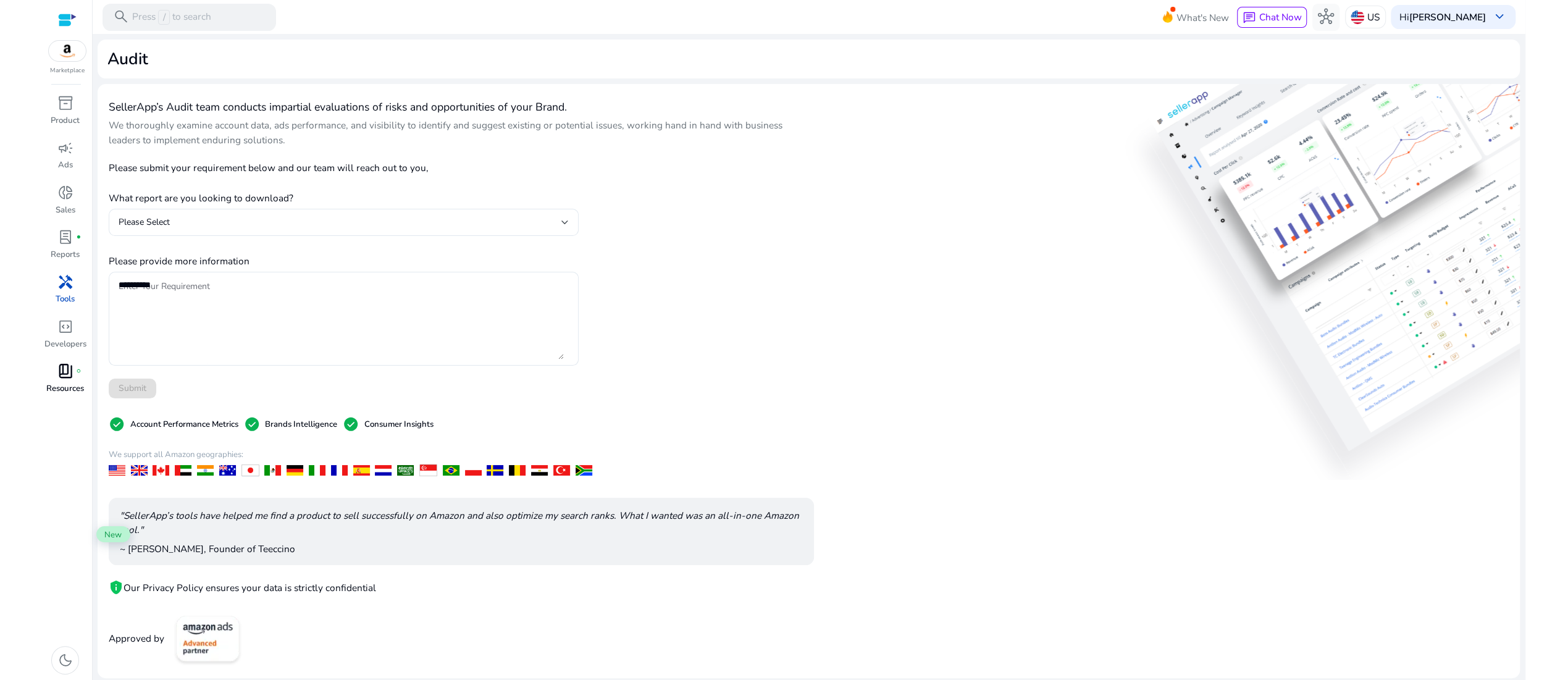
click at [68, 379] on span "book_4" at bounding box center [66, 371] width 16 height 16
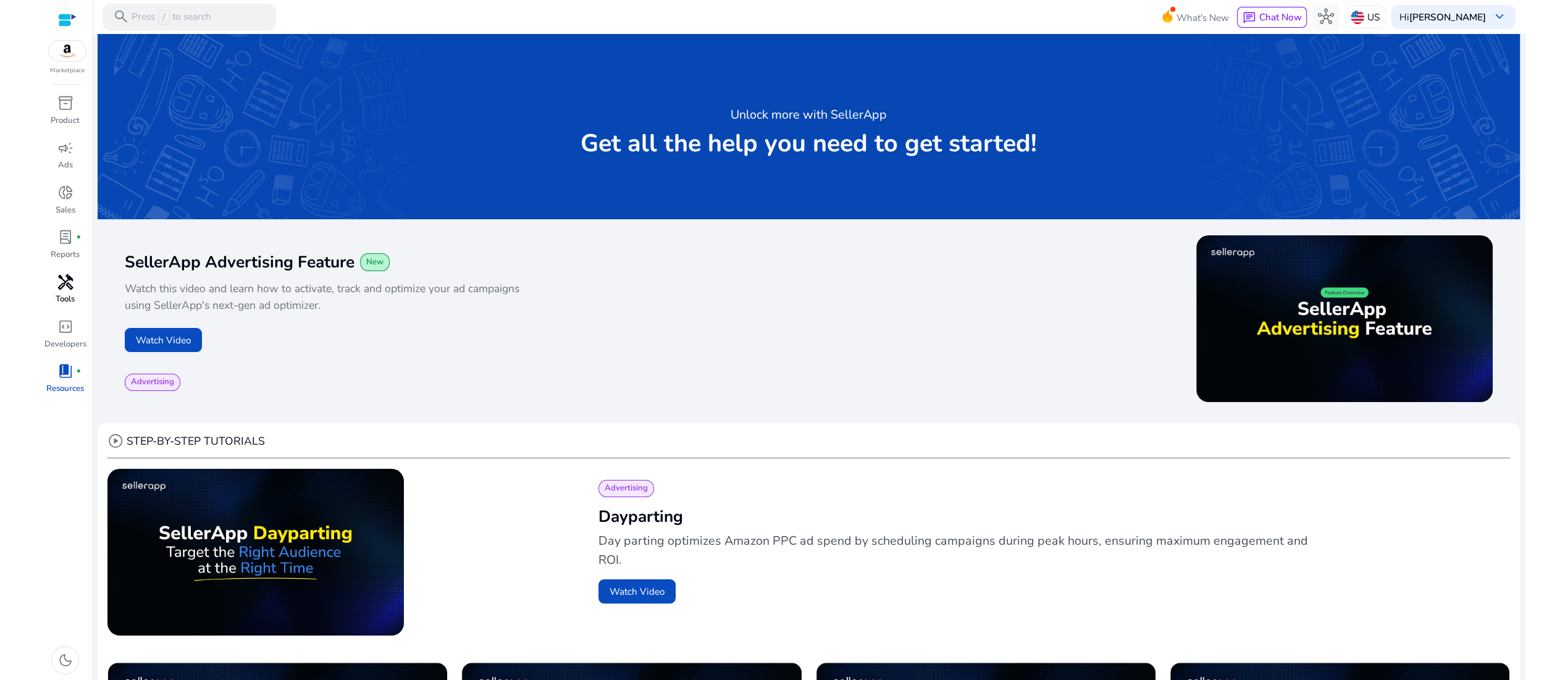
click at [66, 290] on span "handyman" at bounding box center [66, 282] width 16 height 16
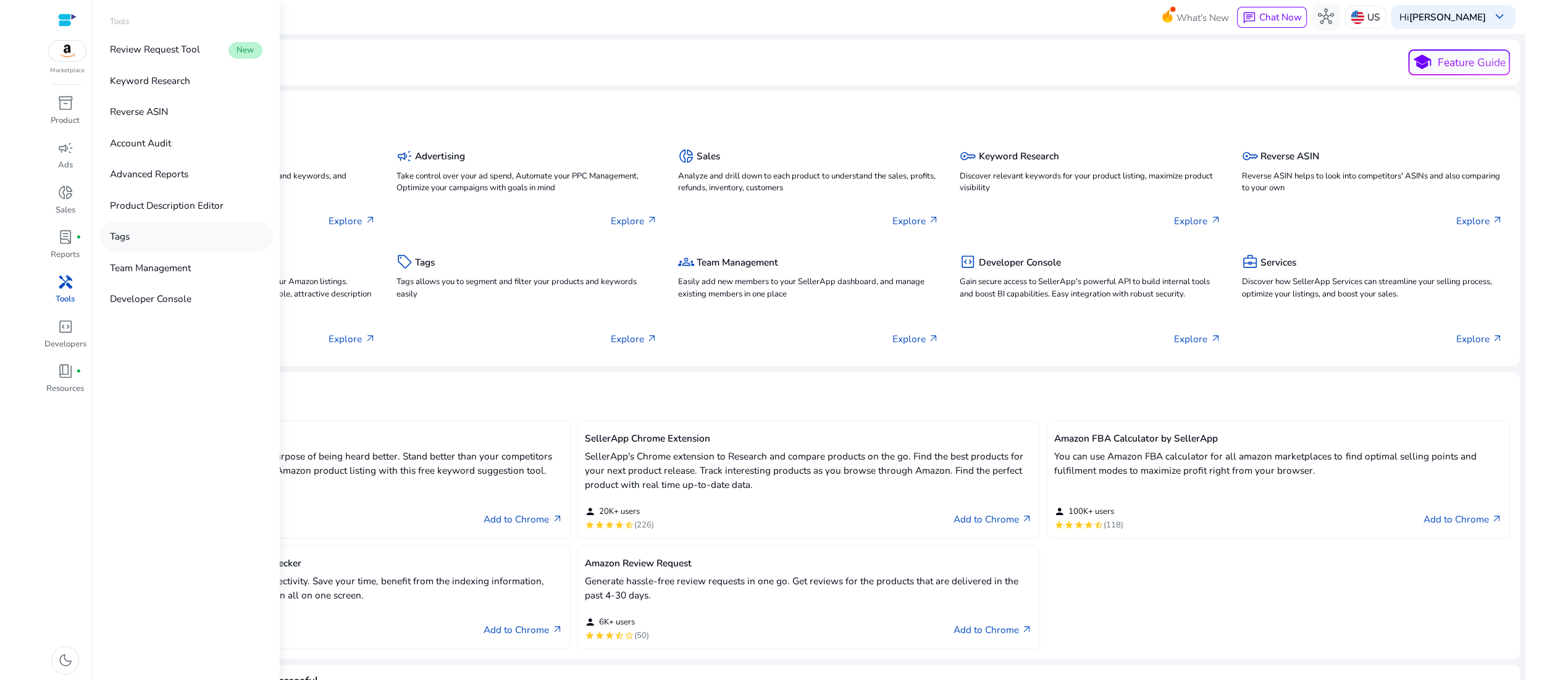
click at [129, 243] on p "Tags" at bounding box center [120, 236] width 20 height 14
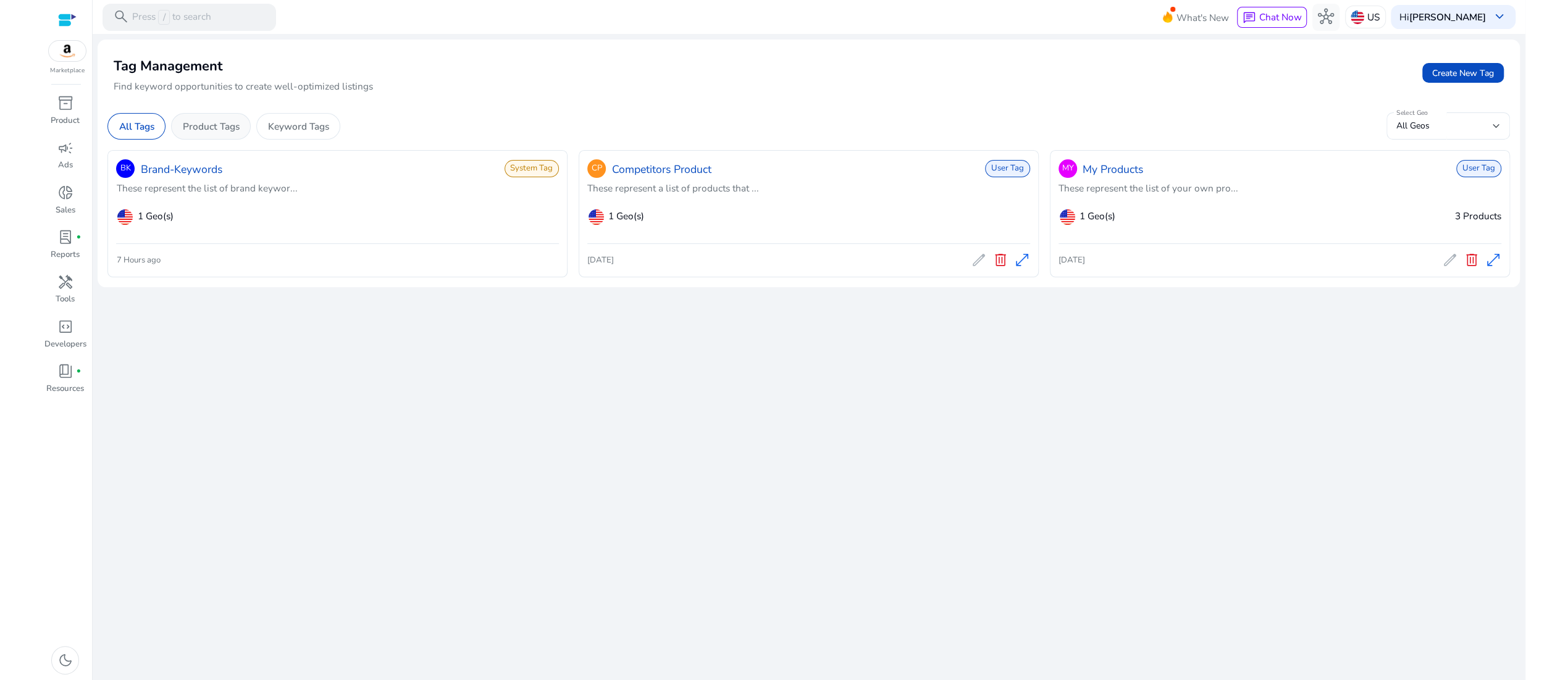
click at [239, 133] on p "Product Tags" at bounding box center [211, 126] width 57 height 14
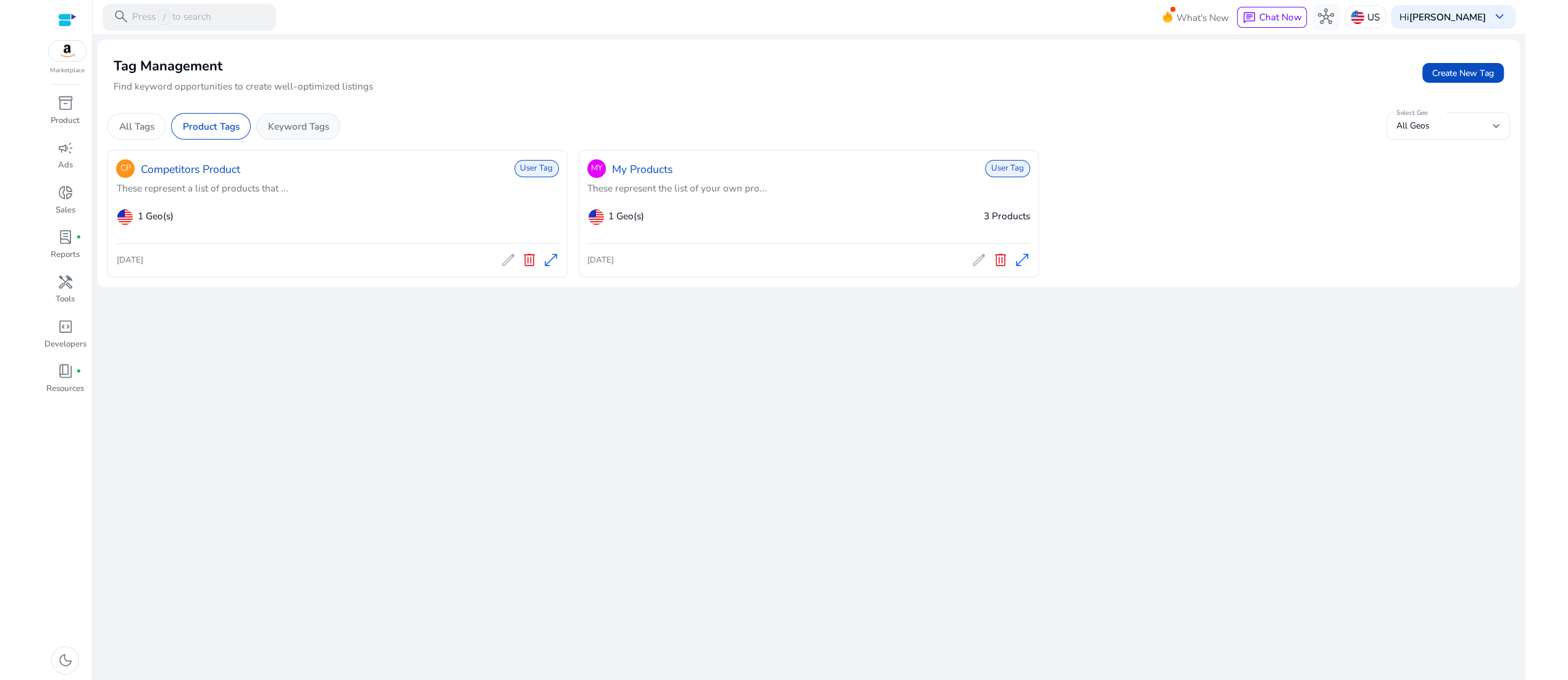
click at [329, 133] on p "Keyword Tags" at bounding box center [299, 126] width 61 height 14
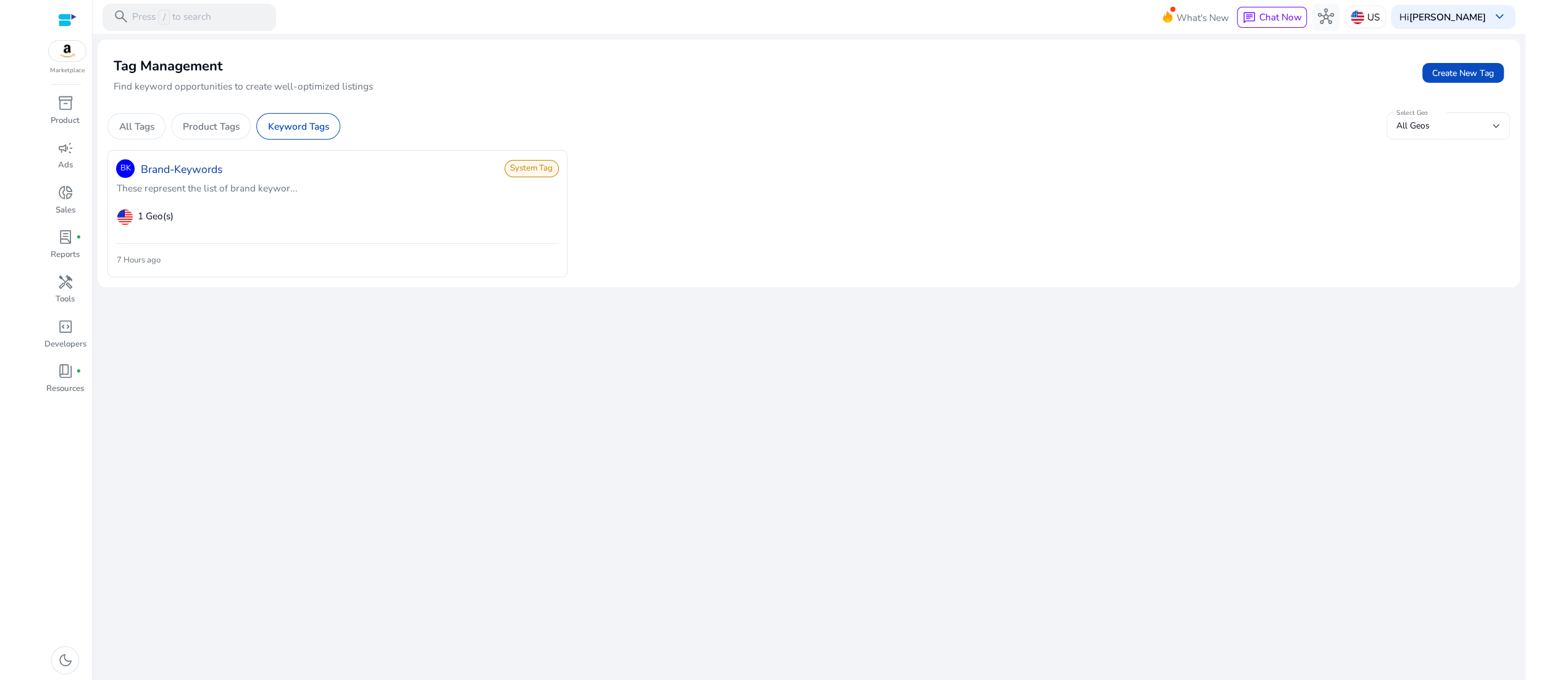
click at [206, 177] on link "Brand-Keywords" at bounding box center [182, 169] width 81 height 16
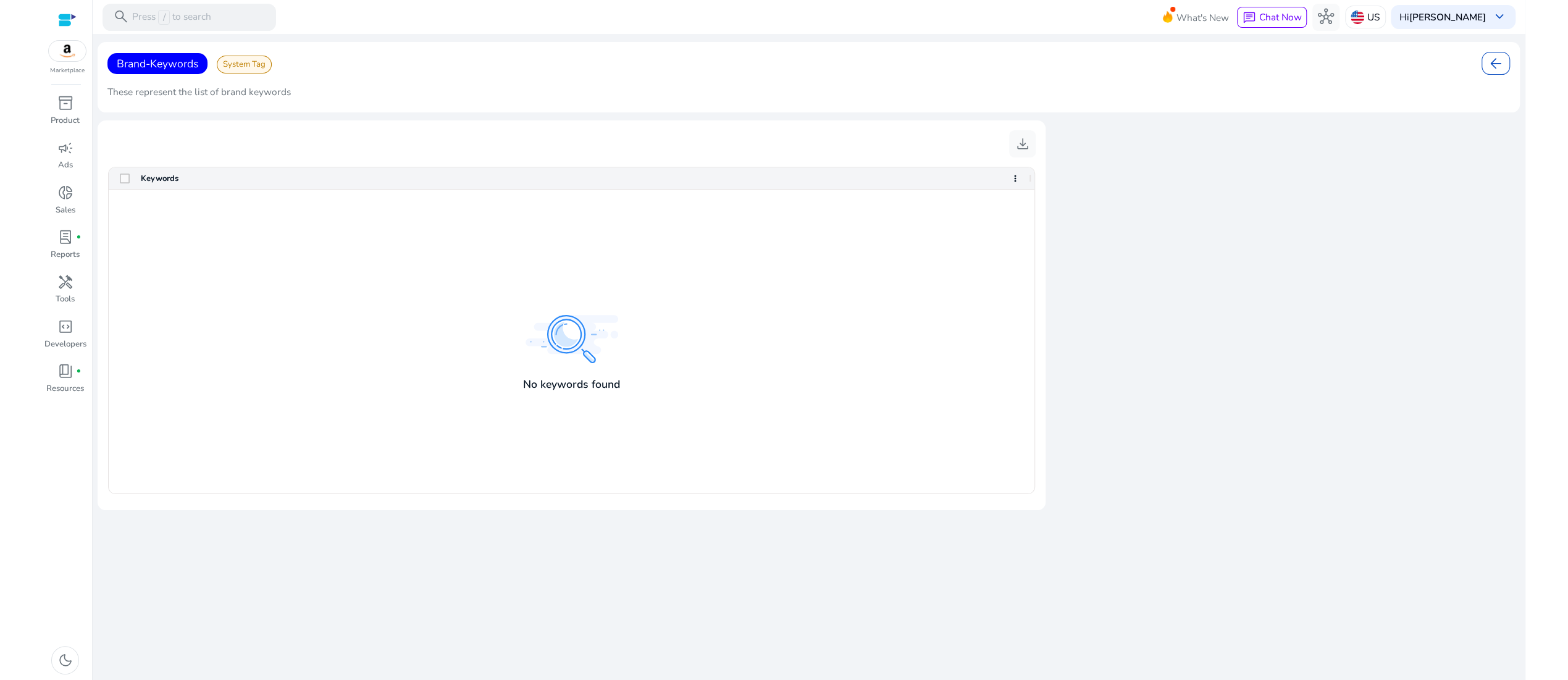
click at [272, 72] on span "System Tag" at bounding box center [244, 64] width 55 height 18
click at [194, 71] on span "Brand-Keywords" at bounding box center [157, 64] width 81 height 15
click at [58, 23] on div at bounding box center [67, 20] width 18 height 14
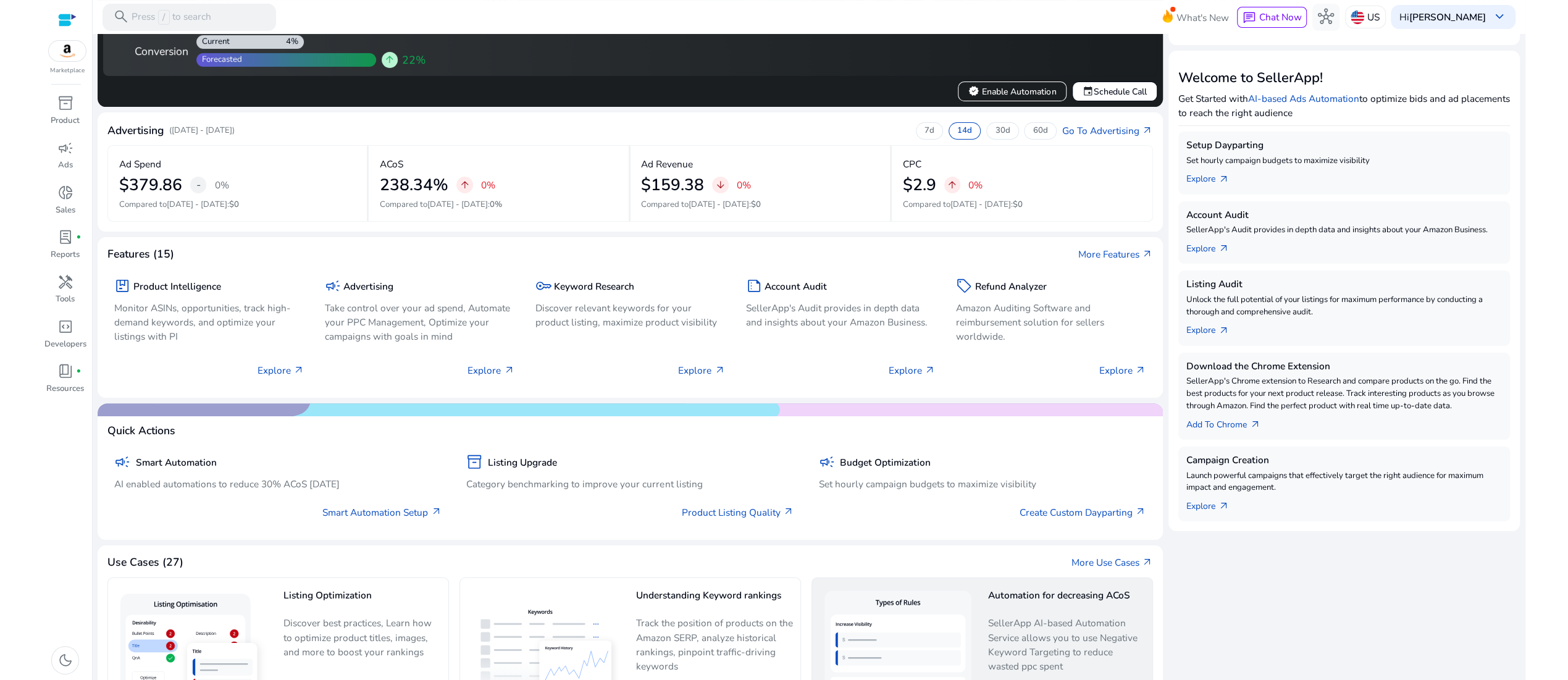
scroll to position [130, 0]
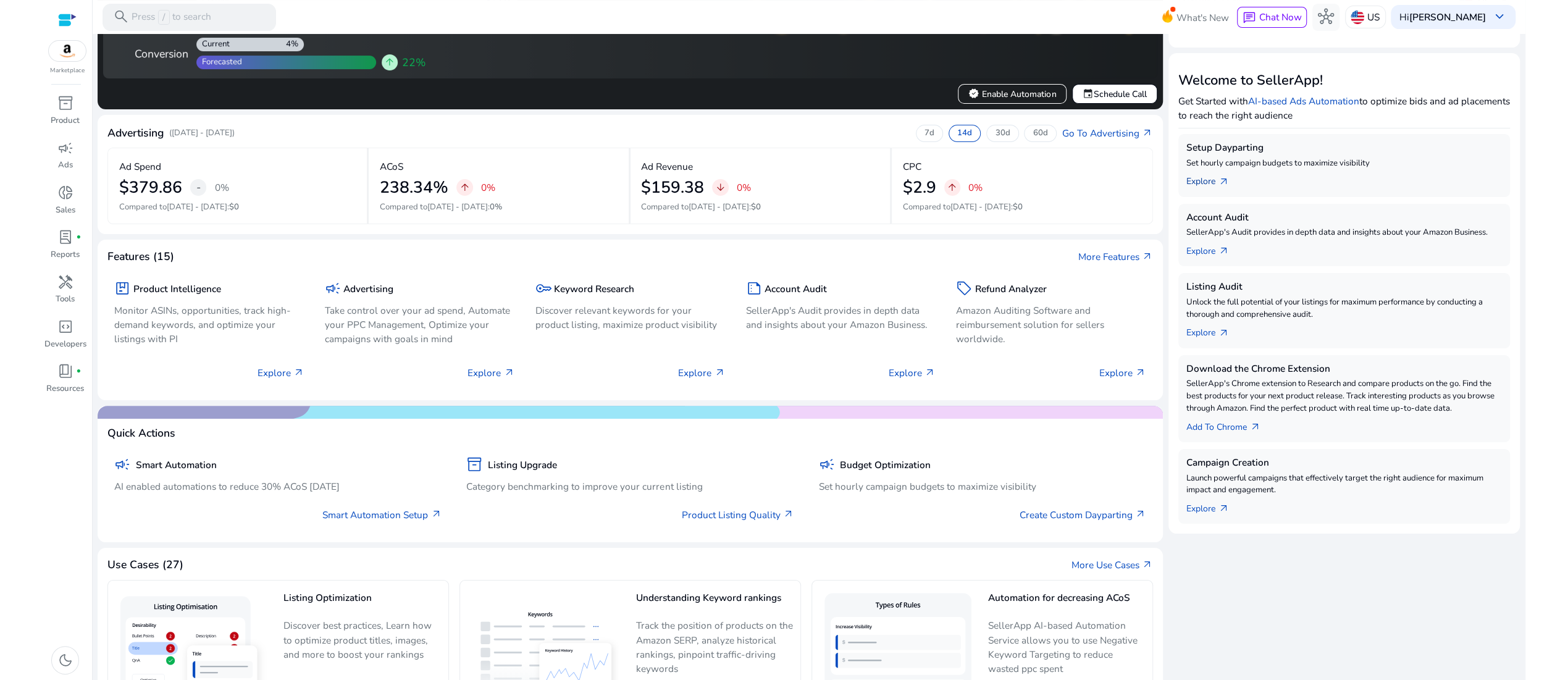
click at [1217, 189] on link "Explore arrow_outward" at bounding box center [1213, 180] width 54 height 19
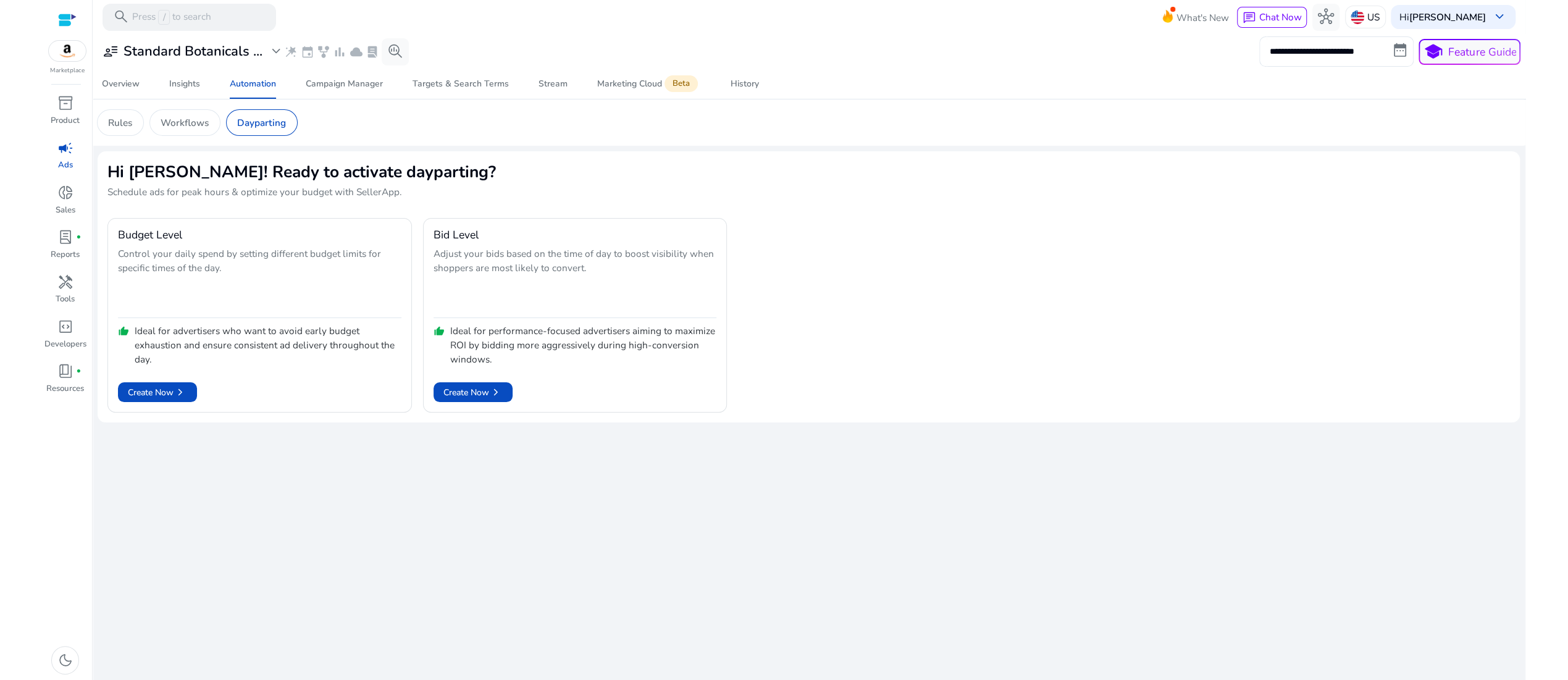
click at [1345, 305] on div "Budget Level Control your daily spend by setting different budget limits for sp…" at bounding box center [808, 315] width 1402 height 194
click at [1174, 99] on div "Overview Insights Automation Campaign Manager Targets & Search Terms Stream Mar…" at bounding box center [809, 84] width 1444 height 30
click at [1020, 99] on div "Overview Insights Automation Campaign Manager Targets & Search Terms Stream Mar…" at bounding box center [809, 84] width 1444 height 30
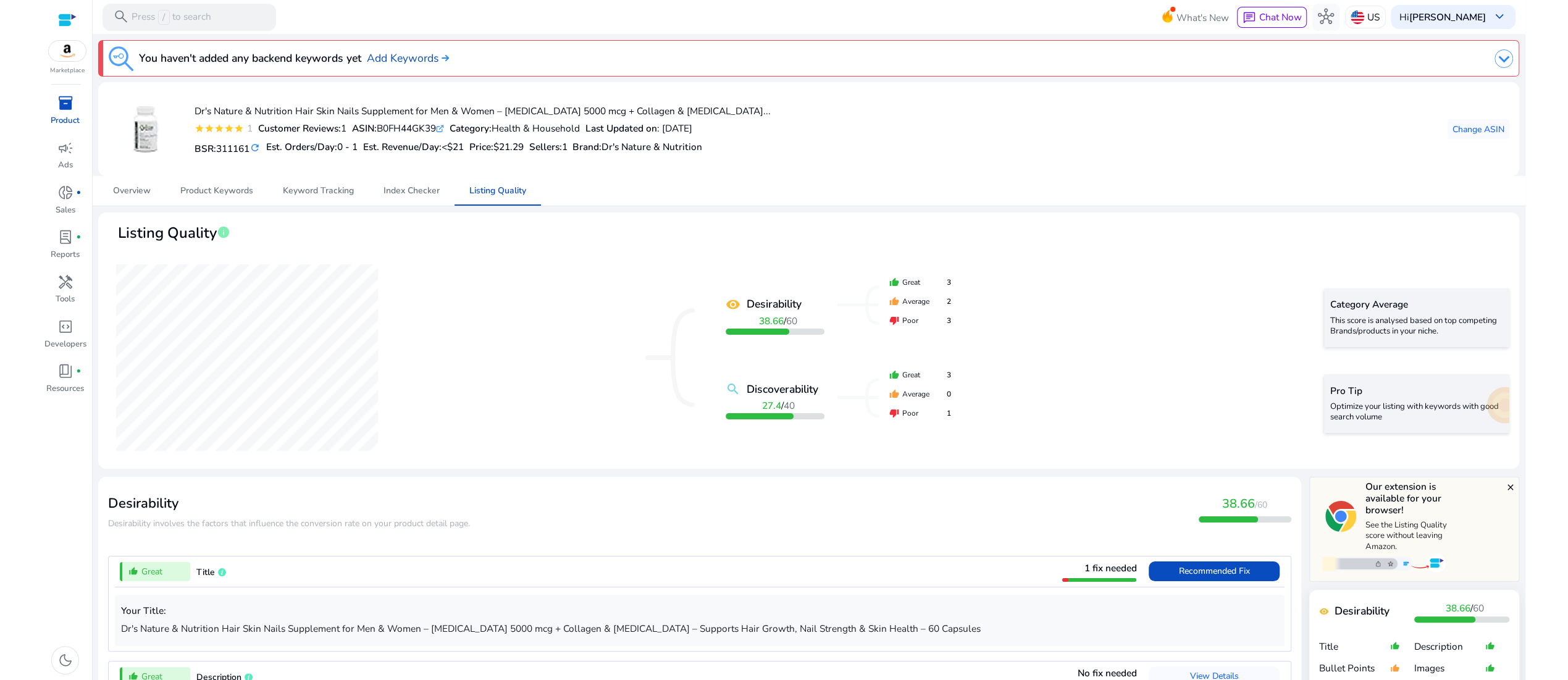
scroll to position [1483, 0]
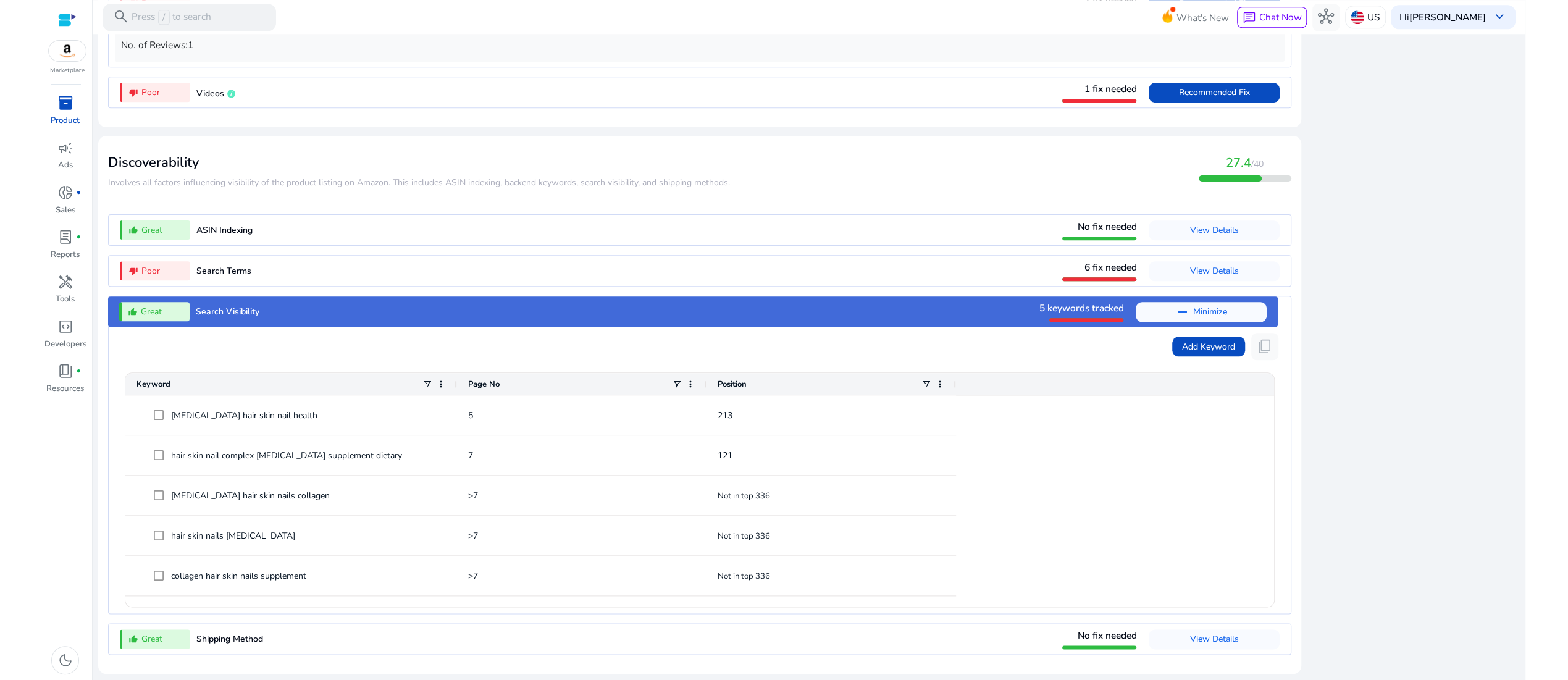
click at [240, 276] on span "Search Terms" at bounding box center [224, 271] width 55 height 12
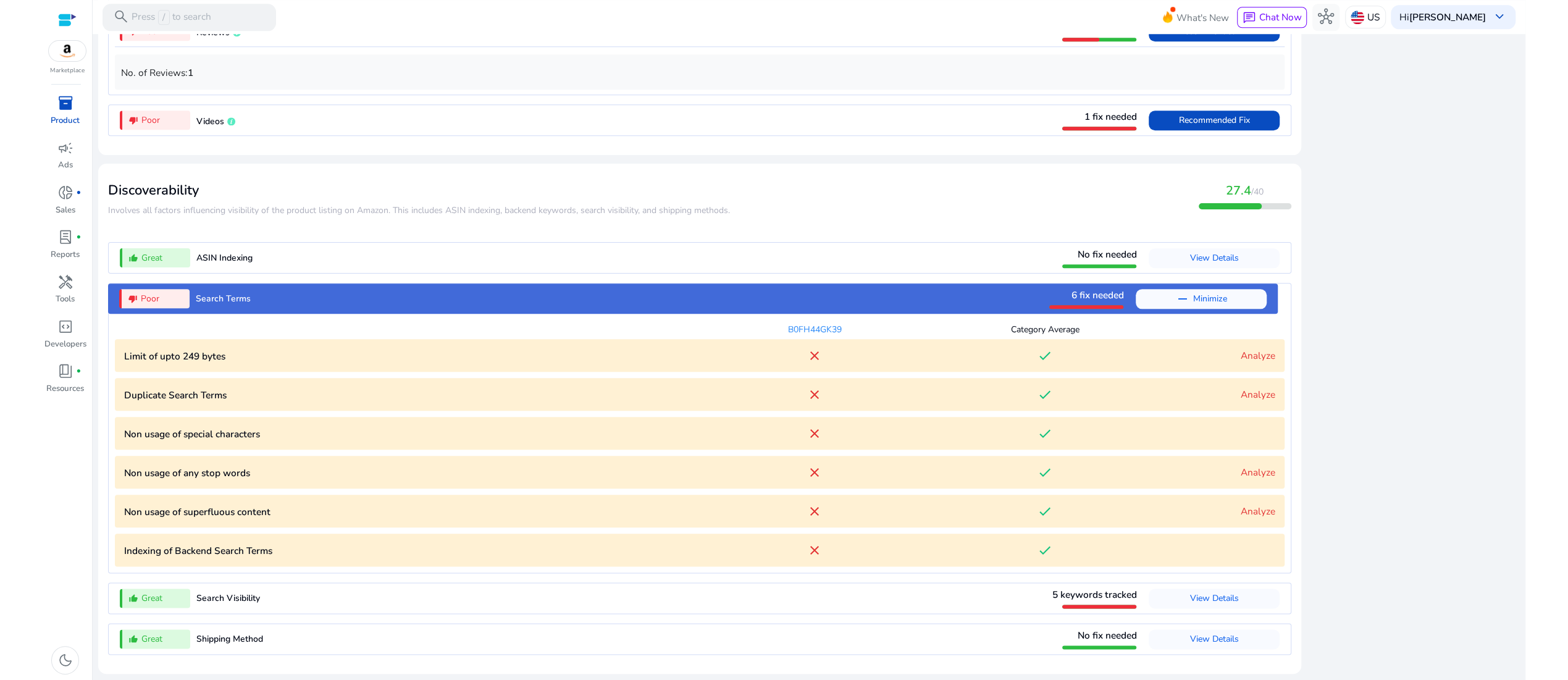
scroll to position [1633, 0]
click at [809, 543] on mat-icon "close" at bounding box center [814, 551] width 15 height 15
click at [1246, 505] on link "Analyze" at bounding box center [1258, 511] width 35 height 13
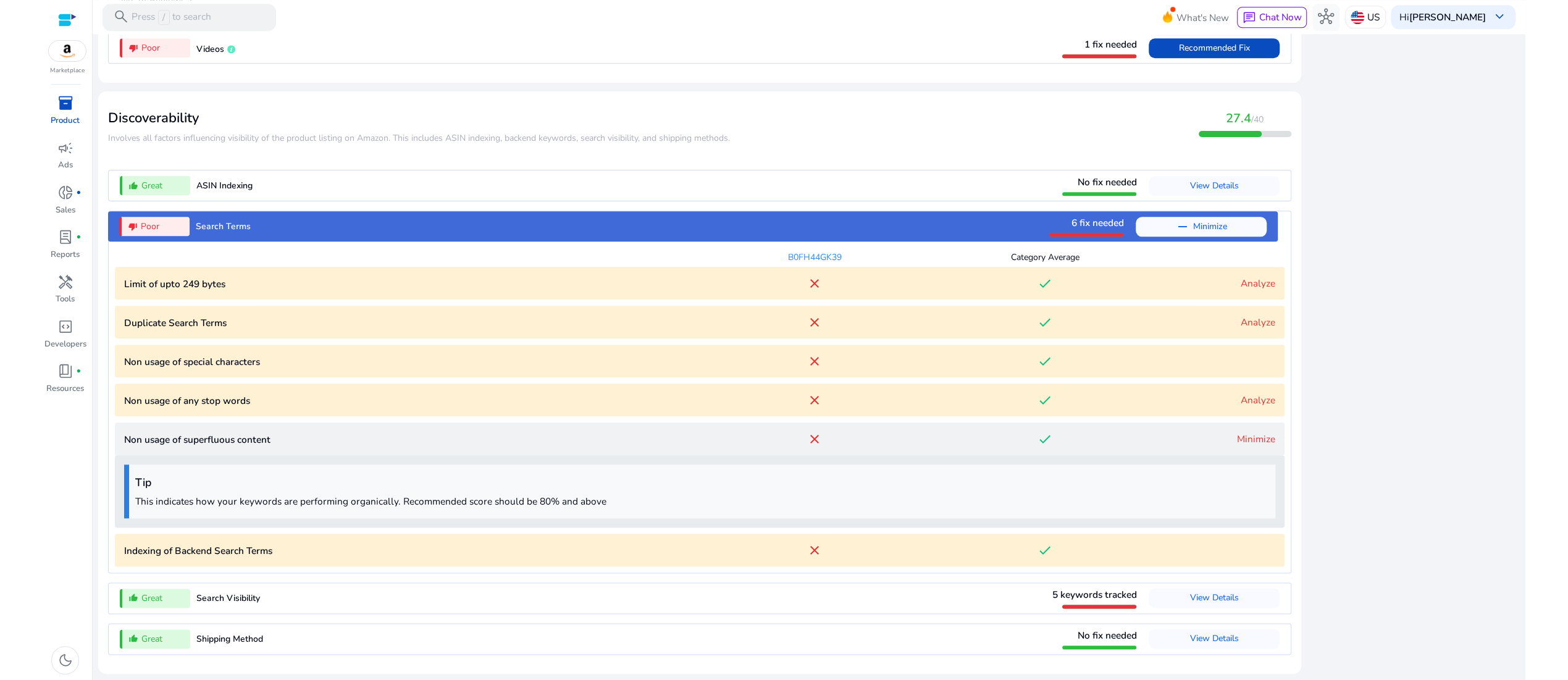
scroll to position [1726, 0]
click at [1259, 276] on link "Analyze" at bounding box center [1258, 283] width 35 height 13
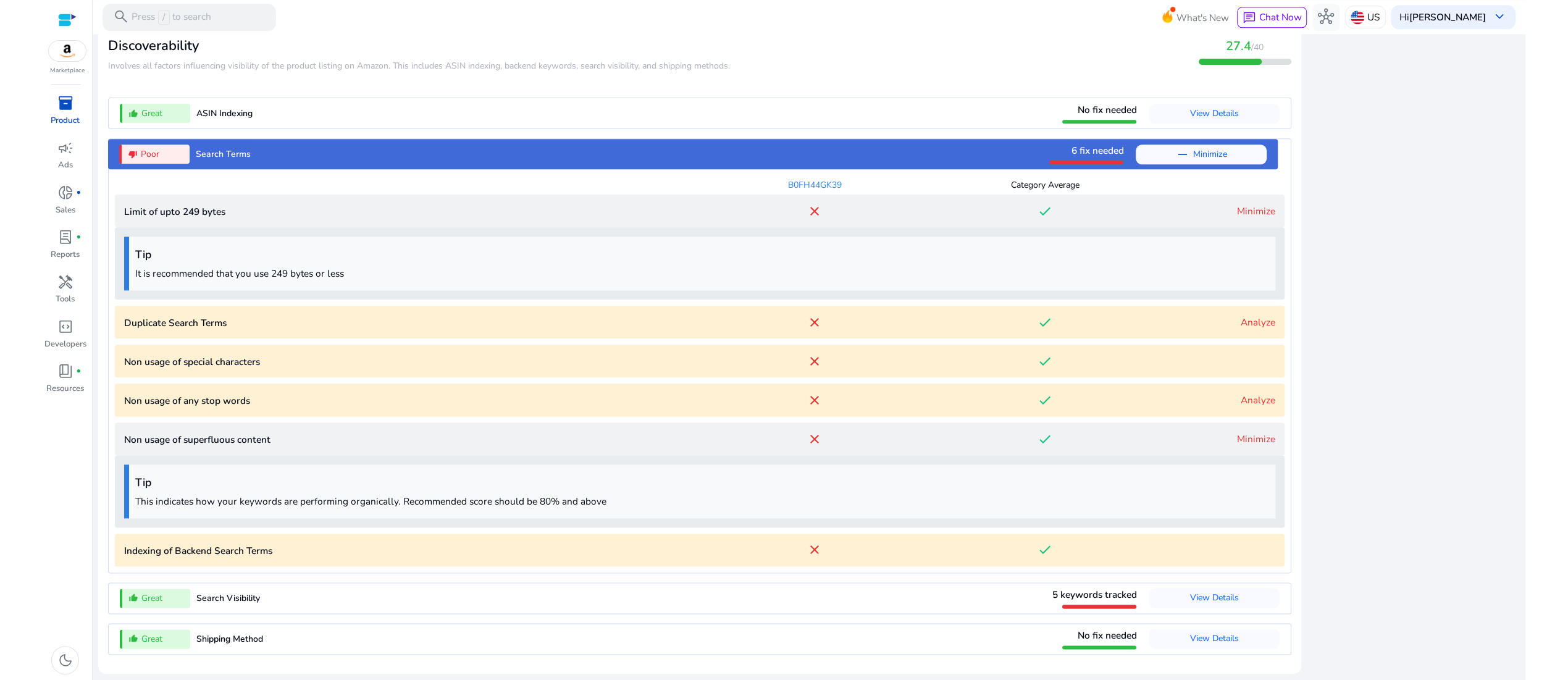
scroll to position [1818, 0]
click at [1247, 316] on link "Analyze" at bounding box center [1258, 322] width 35 height 13
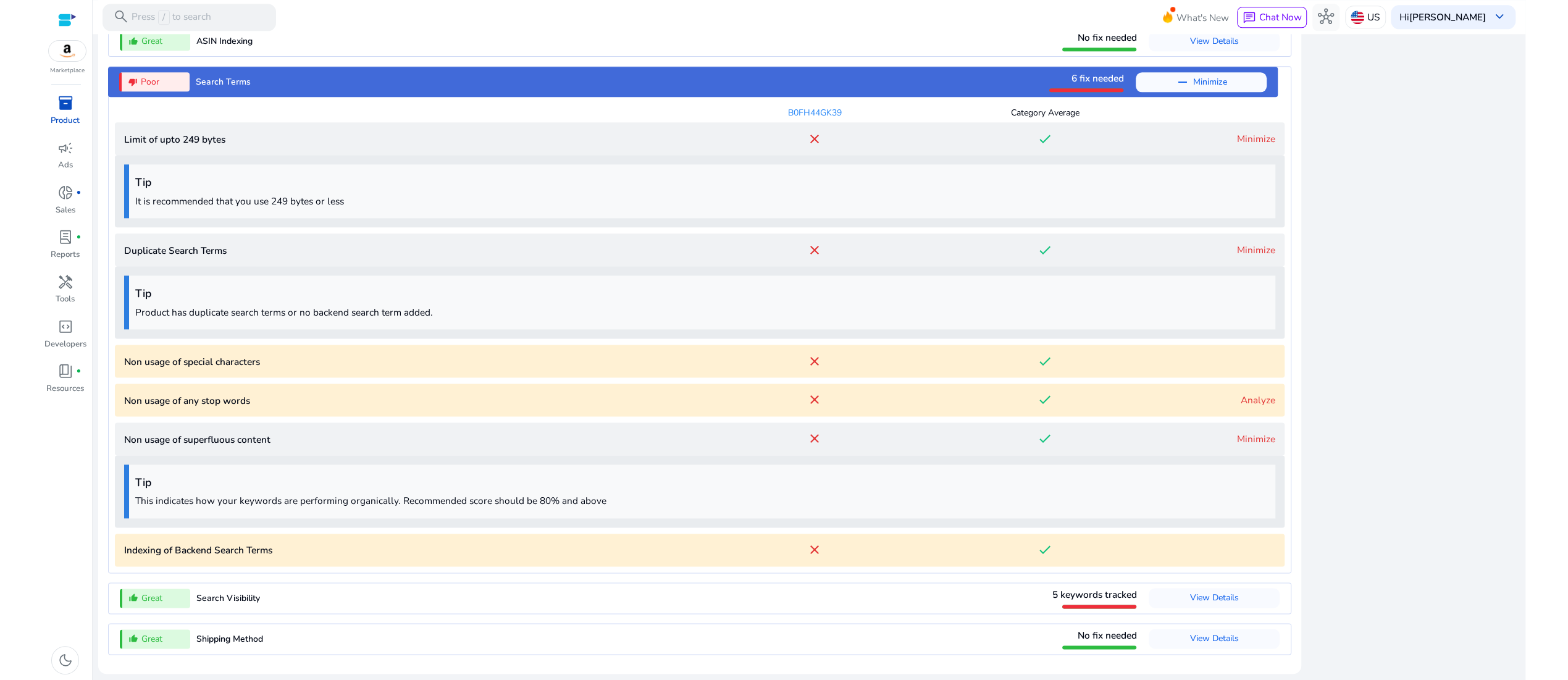
scroll to position [1911, 0]
click at [1234, 344] on characters "Non usage of special characters close done" at bounding box center [699, 361] width 1169 height 33
click at [296, 355] on p "Non usage of special characters" at bounding box center [412, 361] width 576 height 14
click at [239, 393] on p "Non usage of any stop words" at bounding box center [412, 400] width 576 height 14
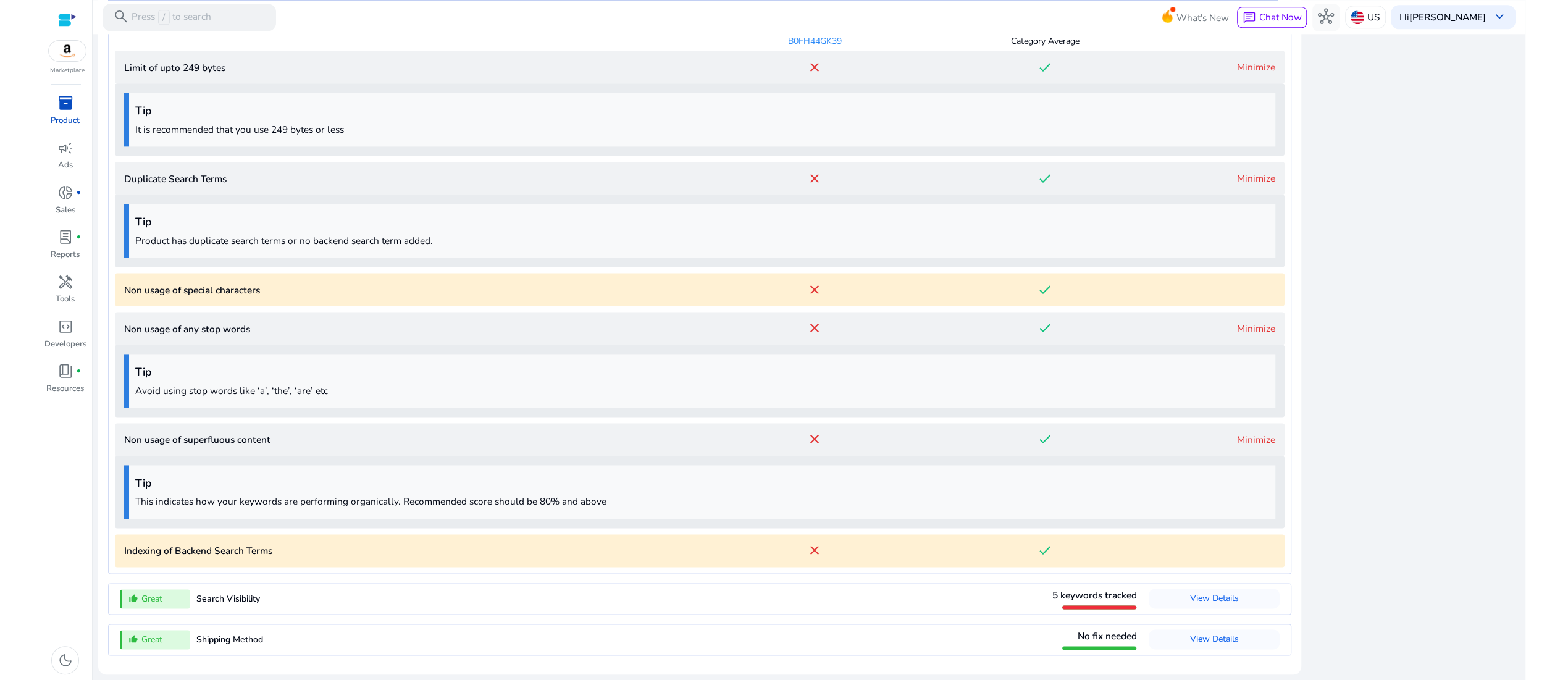
scroll to position [2004, 0]
click at [316, 432] on p "Non usage of superfluous content" at bounding box center [412, 439] width 576 height 14
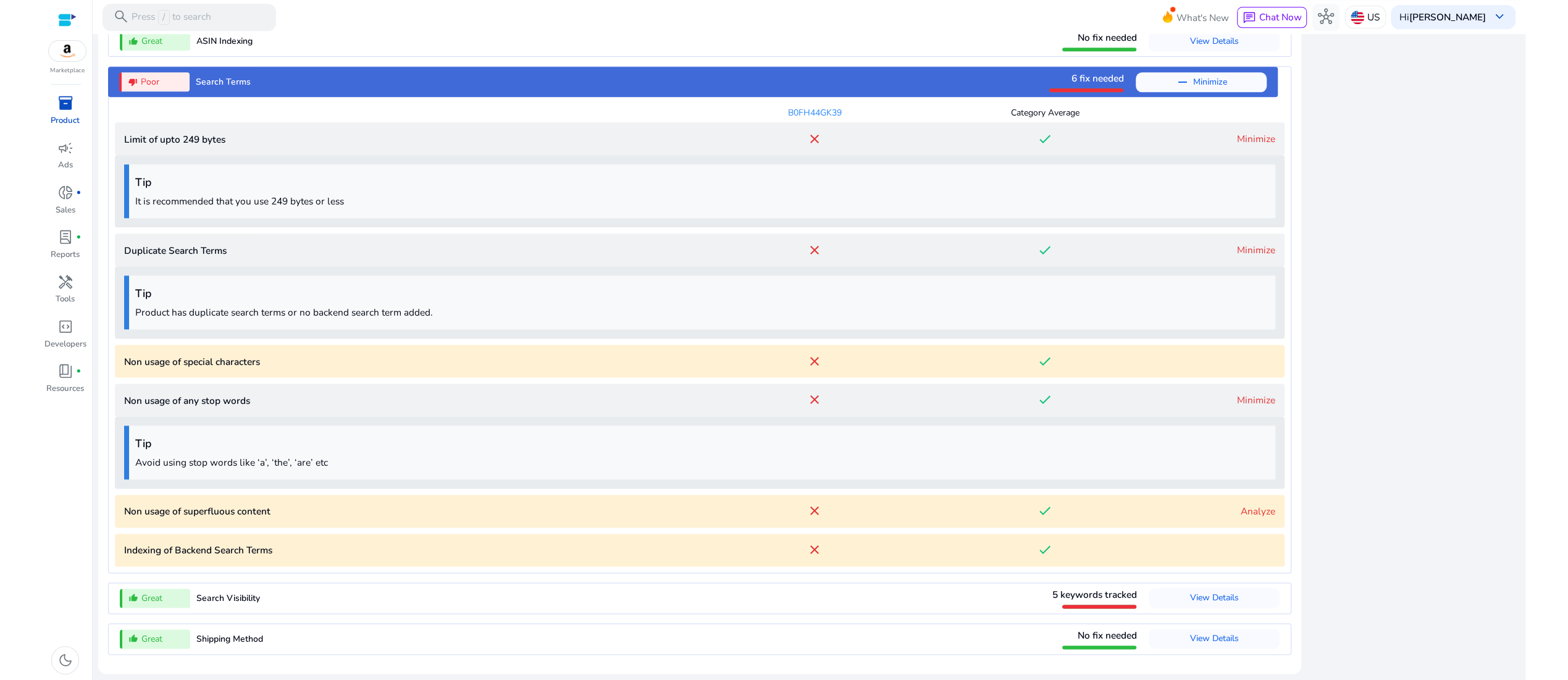
scroll to position [1911, 0]
click at [1189, 592] on span "View Details" at bounding box center [1213, 598] width 49 height 12
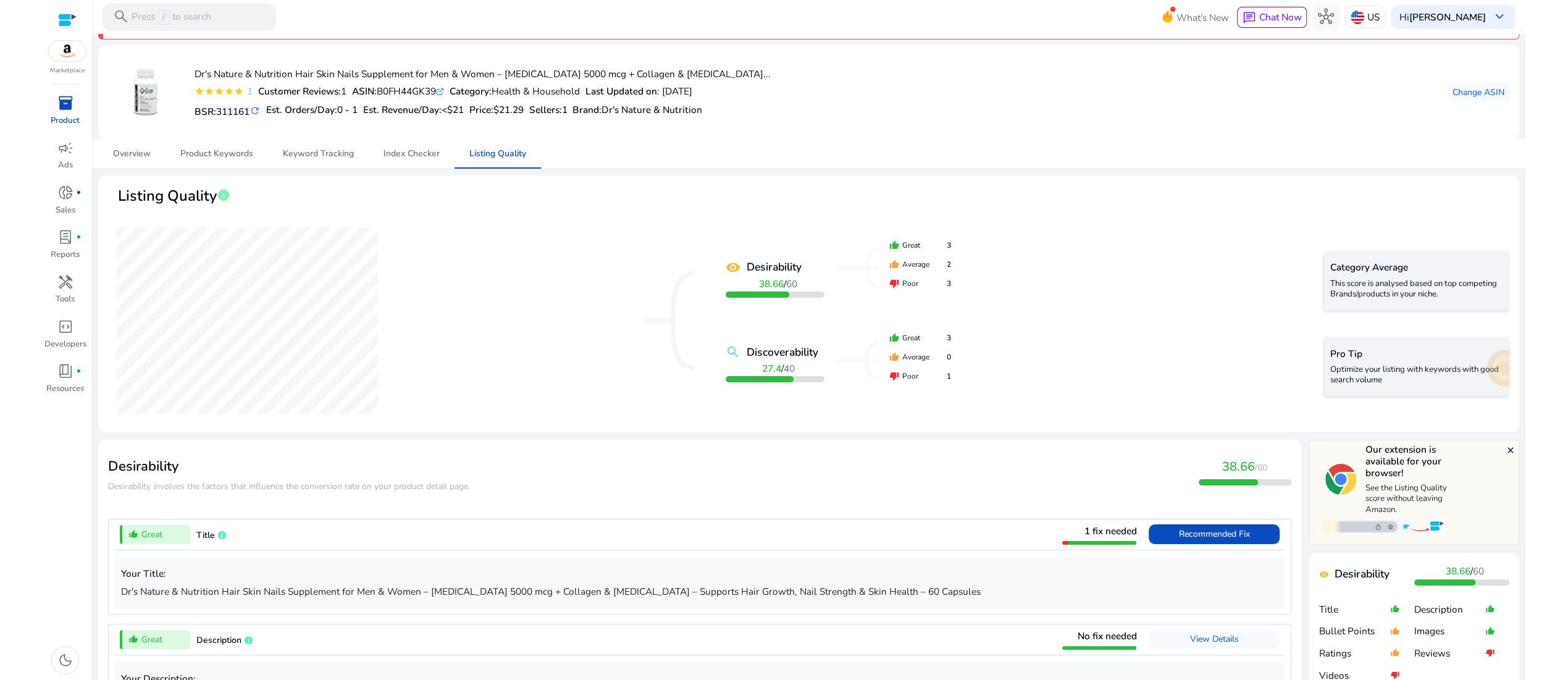
scroll to position [0, 0]
